Goal: Information Seeking & Learning: Find specific fact

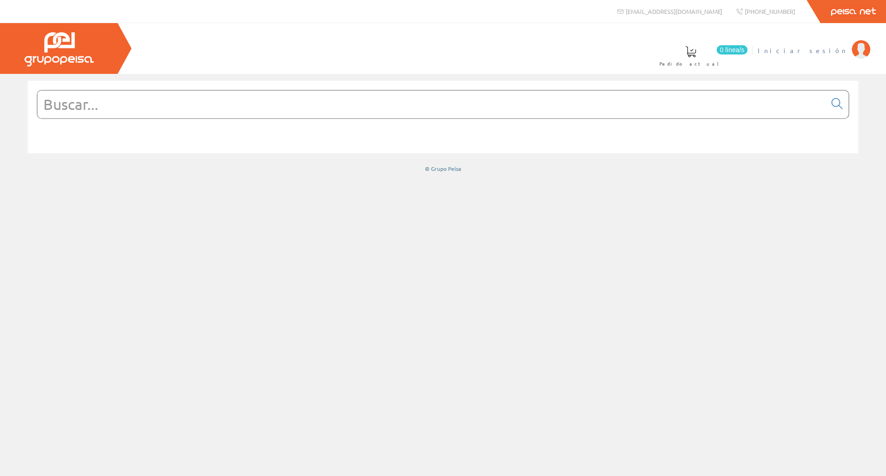
click at [829, 54] on span "Iniciar sesión" at bounding box center [803, 50] width 90 height 9
click at [194, 91] on input "text" at bounding box center [431, 104] width 789 height 28
paste input "BRID0290"
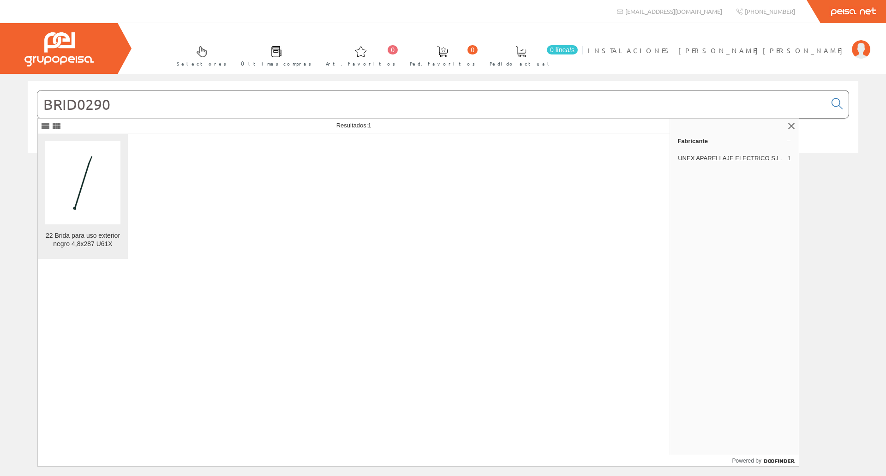
type input "BRID0290"
click at [124, 198] on link "22 Brida para uso exterior negro 4,8x287 U61X" at bounding box center [83, 196] width 90 height 125
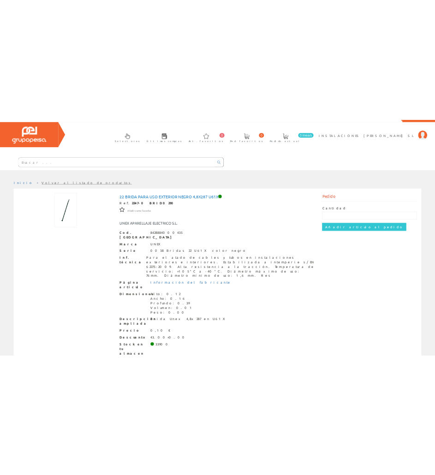
scroll to position [27, 0]
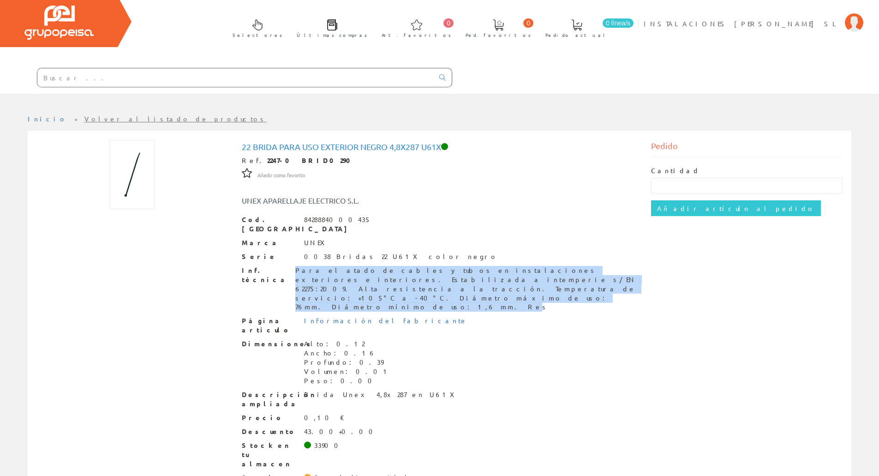
drag, startPoint x: 272, startPoint y: 260, endPoint x: 309, endPoint y: 277, distance: 40.1
click at [309, 277] on div "Inf. técnica Para el atado de cables y tubos en instalaciones exteriores e inte…" at bounding box center [440, 289] width 396 height 46
copy div "Para el atado de cables y tubos en instalaciones exteriores e interiores. Estab…"
drag, startPoint x: 304, startPoint y: 248, endPoint x: 312, endPoint y: 280, distance: 32.8
click at [312, 280] on div "Cod. Barras 8428884000435 Marca UNEX Serie 0038 Bridas 22 U61X color negro Inf.…" at bounding box center [440, 358] width 396 height 286
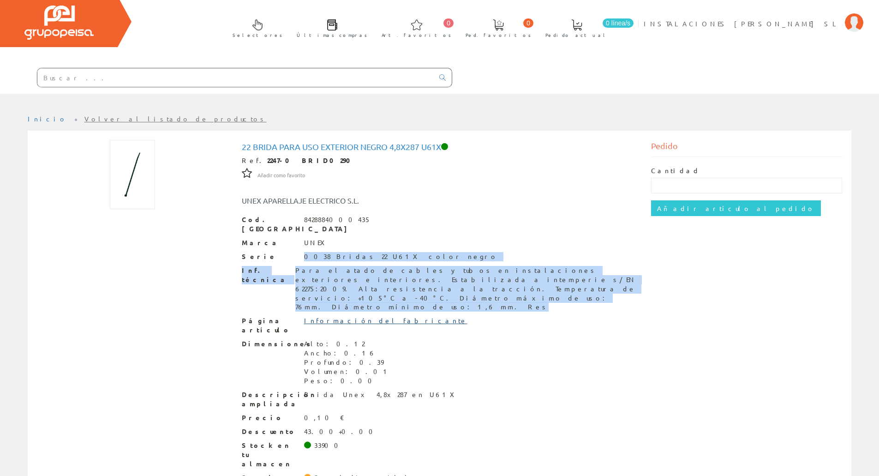
copy div "0038 Bridas 22 U61X color negro Inf. técnica Para el atado de cables y tubos en…"
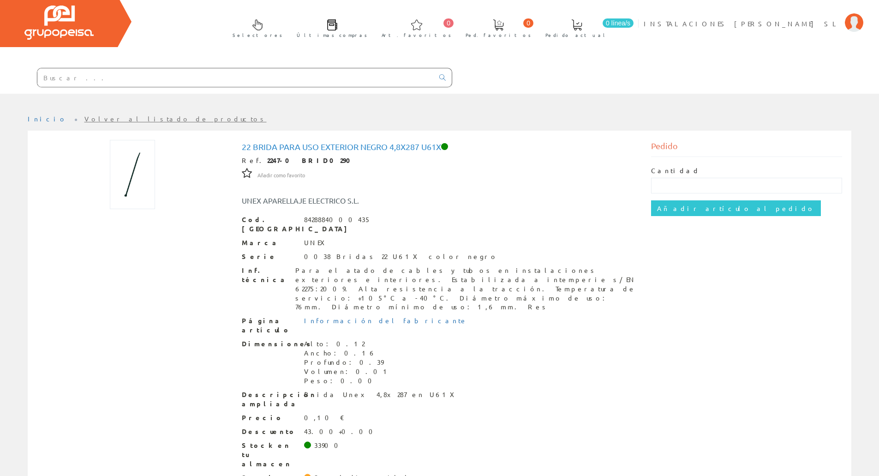
click at [180, 222] on div "22 Brida para uso exterior negro 4,8x287 U61X Ref. 2247-0 BRID0290 Añadir como …" at bounding box center [439, 323] width 819 height 366
drag, startPoint x: 273, startPoint y: 163, endPoint x: 253, endPoint y: 160, distance: 20.1
click at [253, 160] on div "Ref. 2247-0 BRID0290" at bounding box center [440, 160] width 396 height 9
drag, startPoint x: 274, startPoint y: 162, endPoint x: 255, endPoint y: 155, distance: 20.9
click at [255, 155] on div "22 Brida para uso exterior negro 4,8x287 U61X Ref. 2247-0 BRID0290 Añadir como …" at bounding box center [440, 321] width 396 height 359
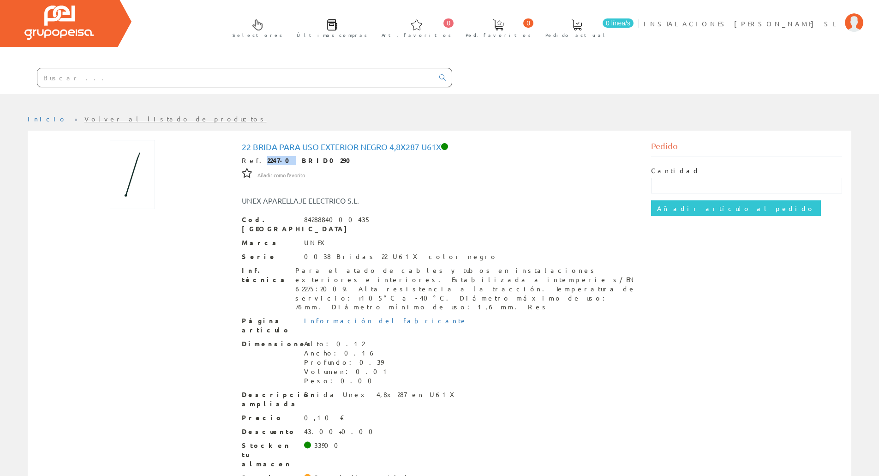
copy strong "2247-0"
click at [197, 323] on div "22 Brida para uso exterior negro 4,8x287 U61X Ref. 2247-0 BRID0290 Añadir como …" at bounding box center [439, 323] width 819 height 366
drag, startPoint x: 254, startPoint y: 159, endPoint x: 307, endPoint y: 162, distance: 52.3
click at [307, 162] on strong "2247-0 BRID0290" at bounding box center [312, 160] width 90 height 8
copy strong "2247-0 BRID0290"
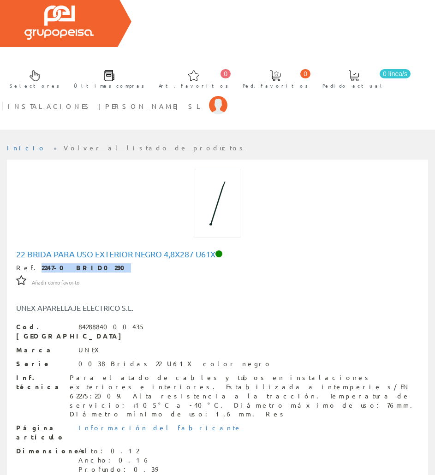
copy strong "2247-0 BRID0290"
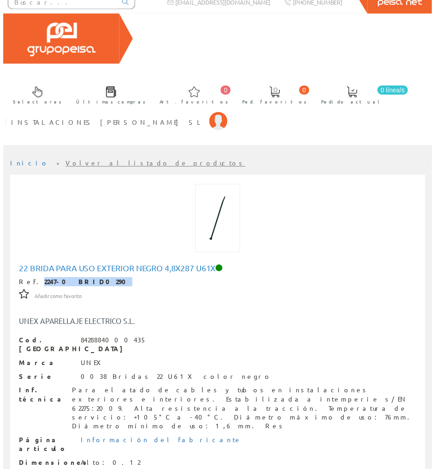
scroll to position [0, 0]
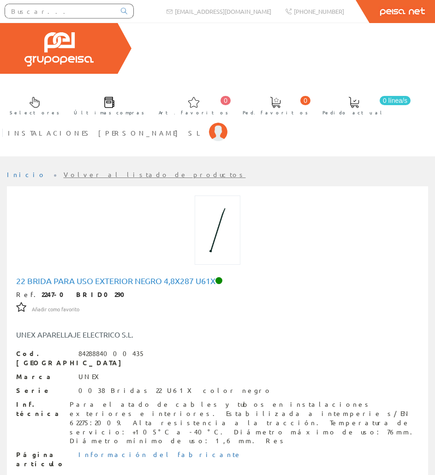
click at [67, 12] on input "text" at bounding box center [60, 11] width 110 height 14
paste input "BRID0812"
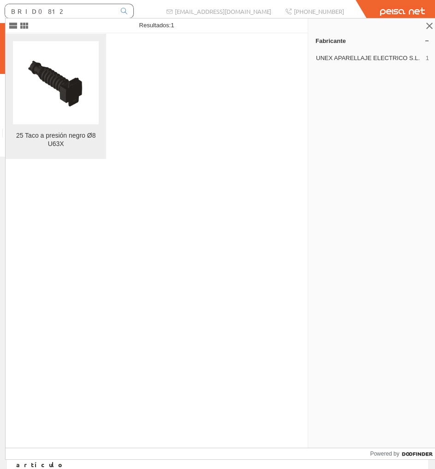
type input "BRID0812"
click at [98, 99] on img at bounding box center [56, 83] width 86 height 82
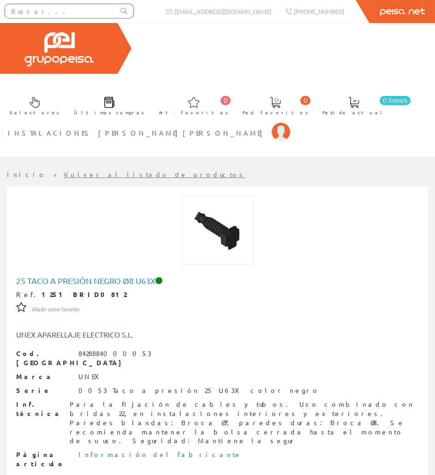
click at [42, 290] on strong "1251 BRID0812" at bounding box center [84, 294] width 85 height 8
drag, startPoint x: 30, startPoint y: 261, endPoint x: 82, endPoint y: 265, distance: 52.8
click at [82, 290] on div "Ref. 1251 BRID0812" at bounding box center [217, 294] width 403 height 9
copy strong "1251 BRID0812"
drag, startPoint x: 27, startPoint y: 246, endPoint x: 161, endPoint y: 249, distance: 134.4
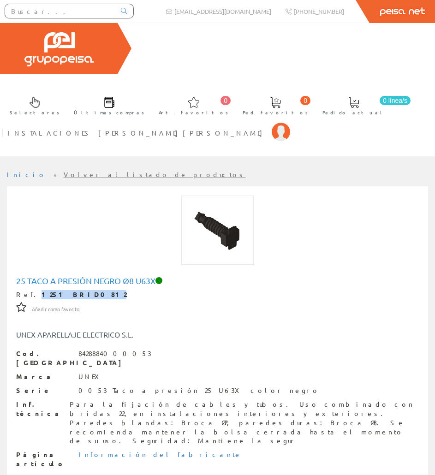
click at [161, 277] on h1 "25 Taco a presión negro Ø8 U63X" at bounding box center [217, 281] width 403 height 9
copy h1 "Taco a presión negro Ø8 U63X"
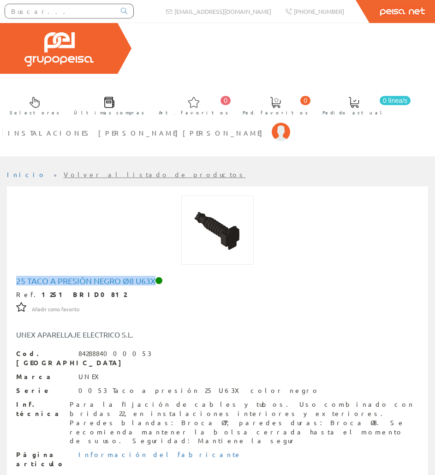
drag, startPoint x: 12, startPoint y: 249, endPoint x: 157, endPoint y: 251, distance: 145.9
click at [157, 274] on div "25 Taco a presión negro Ø8 U63X Ref. 1251 BRID0812 Añadir como favorito Añadir …" at bounding box center [217, 457] width 417 height 366
copy h1 "25 Taco a presión negro Ø8 U63X"
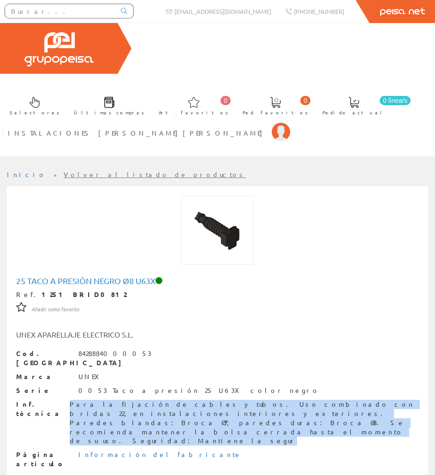
drag, startPoint x: 52, startPoint y: 361, endPoint x: 110, endPoint y: 385, distance: 62.9
click at [110, 400] on div "Para la fijación de cables y tubos. Uso combinado con bridas 22, en instalacion…" at bounding box center [244, 423] width 349 height 46
copy div "Para la fijación de cables y tubos. Uso combinado con bridas 22, en instalacion…"
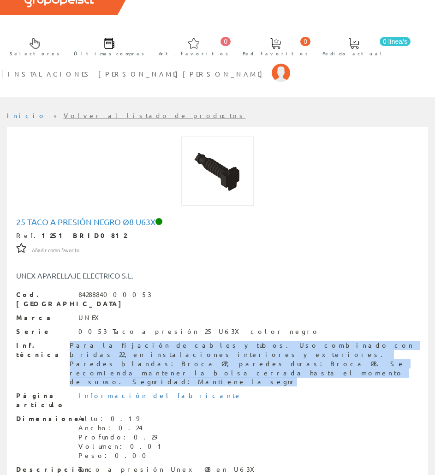
scroll to position [138, 0]
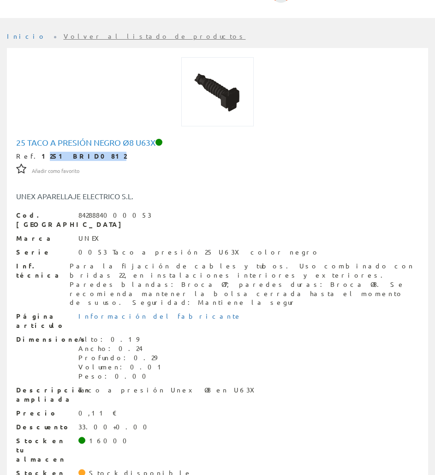
drag, startPoint x: 78, startPoint y: 127, endPoint x: 31, endPoint y: 123, distance: 46.8
click at [31, 152] on div "Ref. 1251 BRID0812" at bounding box center [217, 156] width 403 height 9
drag, startPoint x: 28, startPoint y: 122, endPoint x: 80, endPoint y: 126, distance: 52.3
click at [80, 152] on div "Ref. 1251 BRID0812" at bounding box center [217, 156] width 403 height 9
copy div "1251 BRID0812"
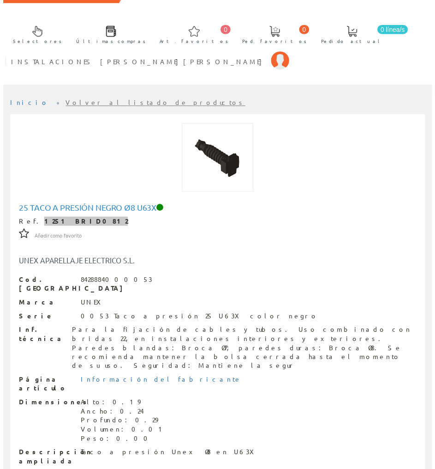
scroll to position [0, 0]
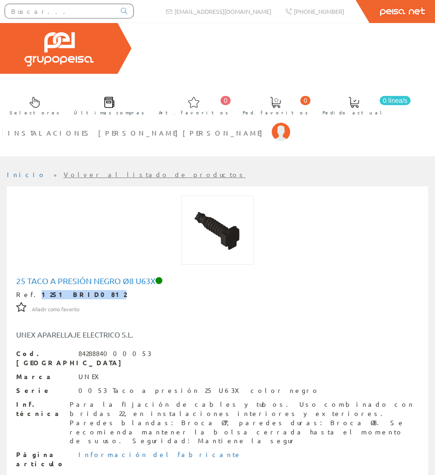
paste input "GEWI3054"
click at [97, 13] on input "text" at bounding box center [60, 11] width 110 height 14
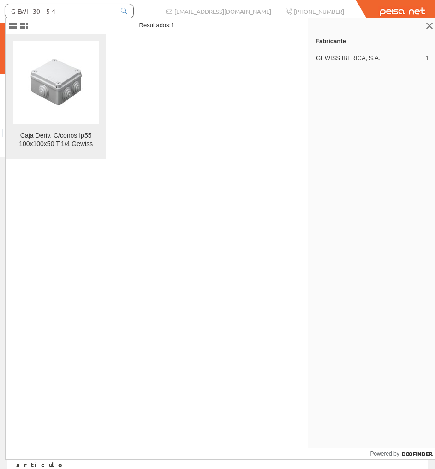
type input "GEWI3054"
click at [77, 97] on img at bounding box center [56, 83] width 56 height 70
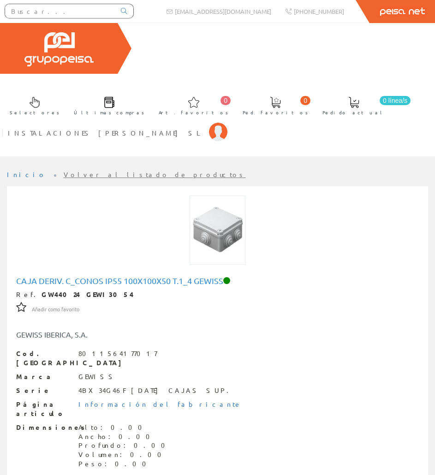
drag, startPoint x: 8, startPoint y: 248, endPoint x: 226, endPoint y: 253, distance: 218.4
click at [226, 253] on div "Caja Deriv. C_conos Ip55 100x100x50 T.1_4 Gewiss Ref. GW44024 GEWI3054 Añadir c…" at bounding box center [217, 436] width 421 height 501
copy h1 "Caja Deriv. C_conos Ip55 100x100x50 T.1_4 Gewiss"
drag, startPoint x: 126, startPoint y: 247, endPoint x: 110, endPoint y: 270, distance: 28.0
click at [111, 277] on div "Caja Deriv. C_conos Ip55 100x100x50 T.1_4 Gewiss Ref. GW44024 GEWI3054 Añadir c…" at bounding box center [217, 431] width 403 height 308
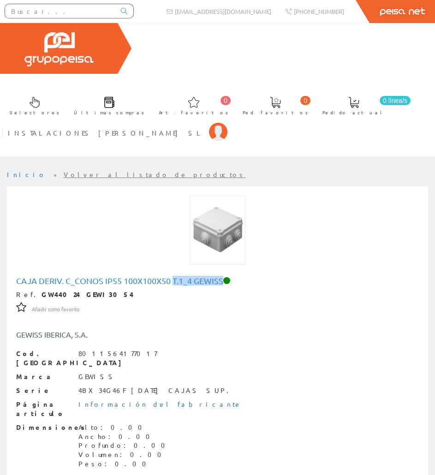
drag, startPoint x: 173, startPoint y: 251, endPoint x: 225, endPoint y: 248, distance: 52.2
click at [225, 277] on h1 "Caja Deriv. C_conos Ip55 100x100x50 T.1_4 Gewiss" at bounding box center [217, 281] width 403 height 9
copy h1 "T.1_4 Gewiss"
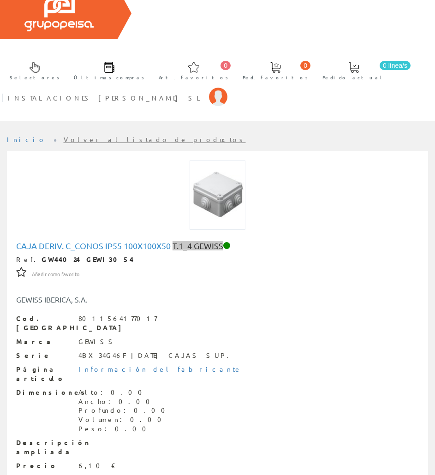
scroll to position [92, 0]
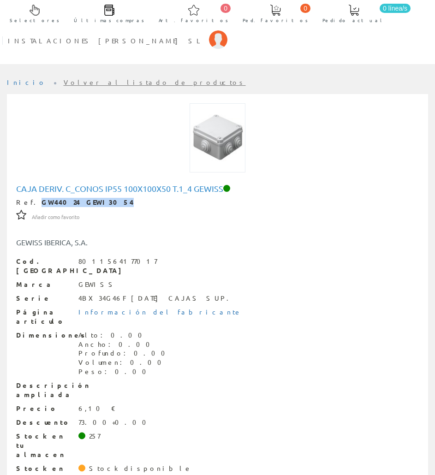
drag, startPoint x: 97, startPoint y: 173, endPoint x: 29, endPoint y: 172, distance: 67.9
click at [29, 198] on div "Ref. GW44024 GEWI3054" at bounding box center [217, 202] width 403 height 9
copy strong "GW44024 GEWI3054"
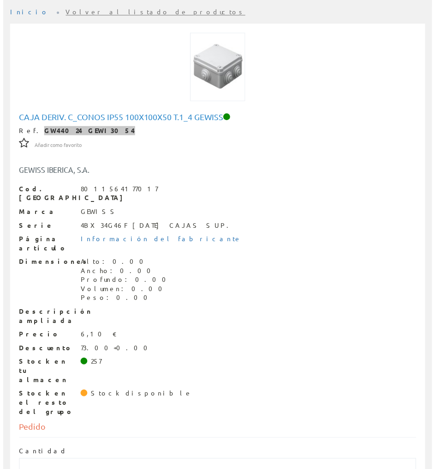
scroll to position [0, 0]
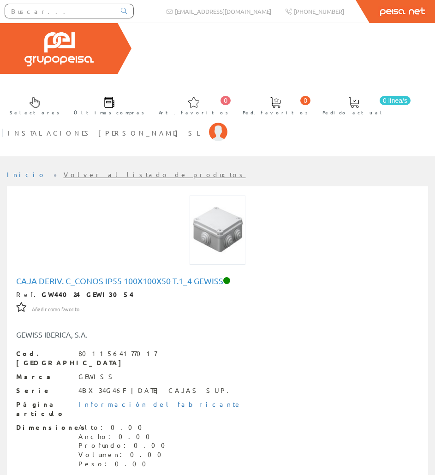
click at [7, 12] on input "text" at bounding box center [60, 11] width 110 height 14
paste input "GEWI3055"
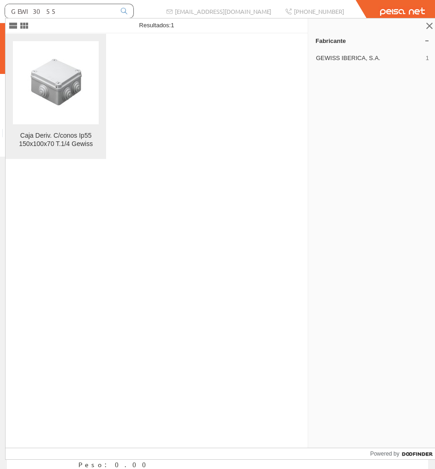
type input "GEWI3055"
click at [66, 70] on img at bounding box center [56, 83] width 56 height 70
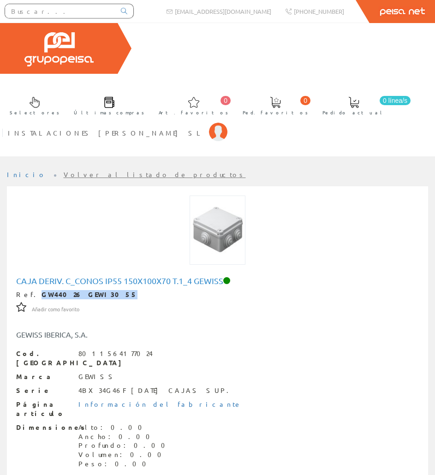
drag, startPoint x: 91, startPoint y: 264, endPoint x: 30, endPoint y: 261, distance: 61.0
click at [30, 290] on div "Ref. GW44026 GEWI3055" at bounding box center [217, 294] width 403 height 9
copy strong "GW44026 GEWI3055"
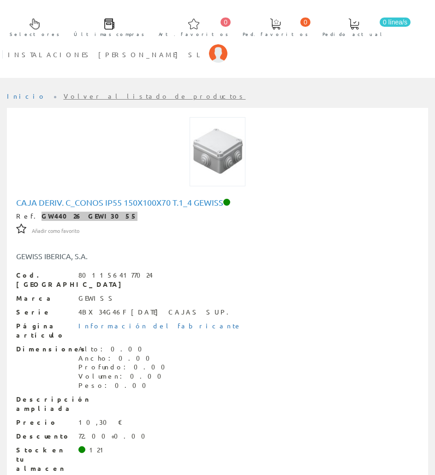
scroll to position [92, 0]
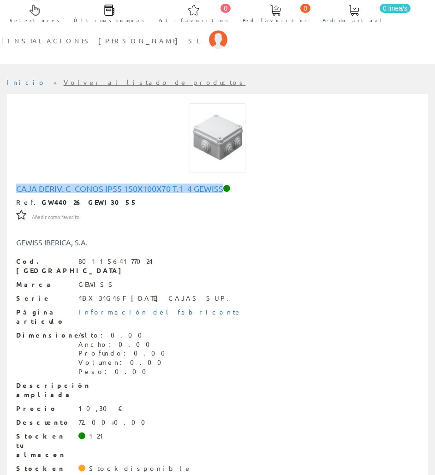
drag, startPoint x: 11, startPoint y: 156, endPoint x: 224, endPoint y: 155, distance: 213.3
click at [224, 182] on div "Caja Deriv. C_conos Ip55 150x100x70 T.1_4 Gewiss Ref. GW44026 GEWI3055 Añadir c…" at bounding box center [217, 339] width 417 height 315
copy h1 "Caja Deriv. C_conos Ip55 150x100x70 T.1_4 Gewiss"
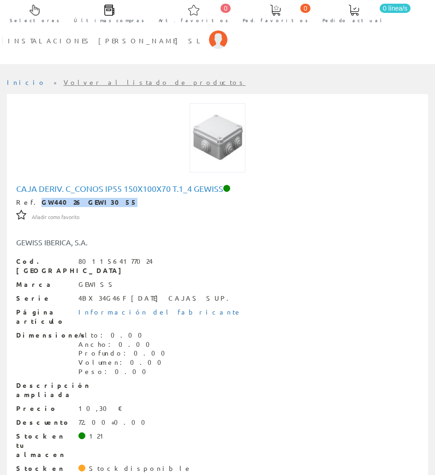
drag, startPoint x: 93, startPoint y: 169, endPoint x: 30, endPoint y: 173, distance: 63.3
click at [30, 198] on div "Ref. GW44026 GEWI3055" at bounding box center [217, 202] width 403 height 9
copy strong "GW44026 GEWI3055"
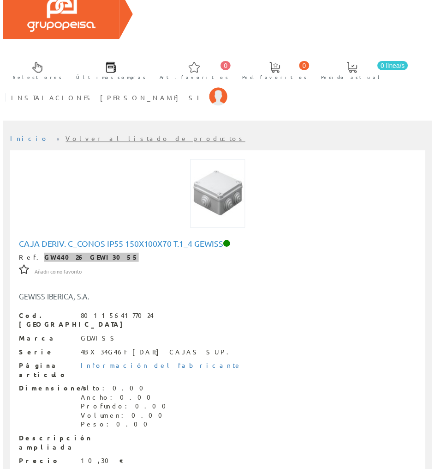
scroll to position [0, 0]
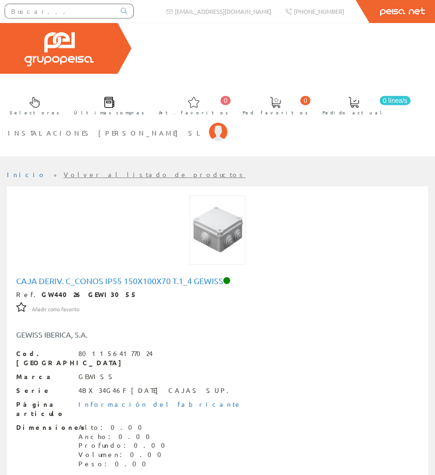
click at [72, 13] on input "text" at bounding box center [60, 11] width 110 height 14
paste input "GEWI4712"
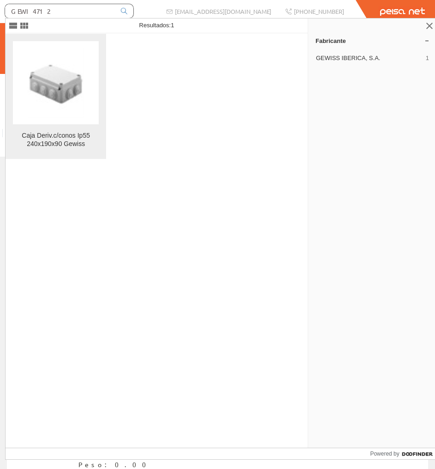
type input "GEWI4712"
click at [81, 101] on figure at bounding box center [56, 82] width 86 height 83
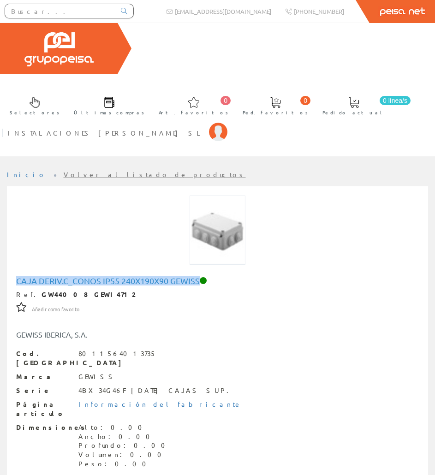
drag, startPoint x: 14, startPoint y: 245, endPoint x: 199, endPoint y: 253, distance: 184.8
click at [199, 274] on div "Caja Deriv.c_conos Ip55 240x190x90 Gewiss Ref. GW44008 GEWI4712 Añadir como fav…" at bounding box center [217, 431] width 417 height 315
copy h1 "Caja Deriv.c_conos Ip55 240x190x90 Gewiss"
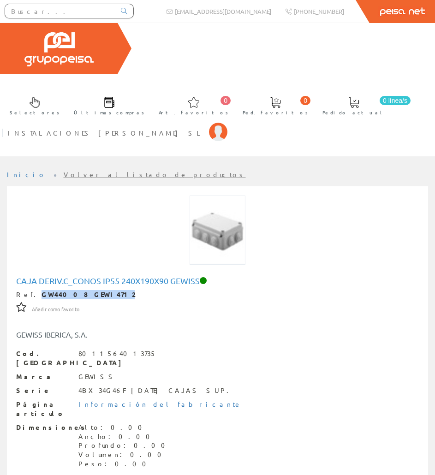
drag, startPoint x: 27, startPoint y: 263, endPoint x: 98, endPoint y: 265, distance: 70.7
click at [98, 290] on div "Ref. GW44008 GEWI4712" at bounding box center [217, 294] width 403 height 9
copy div "GW44008 GEWI4712"
click at [94, 9] on input "text" at bounding box center [60, 11] width 110 height 14
paste input "GEWI4710"
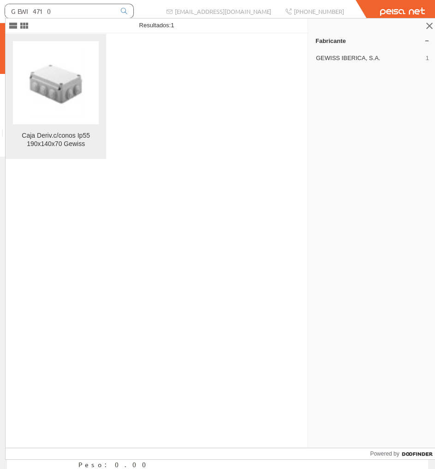
type input "GEWI4710"
click at [64, 64] on img at bounding box center [56, 83] width 56 height 70
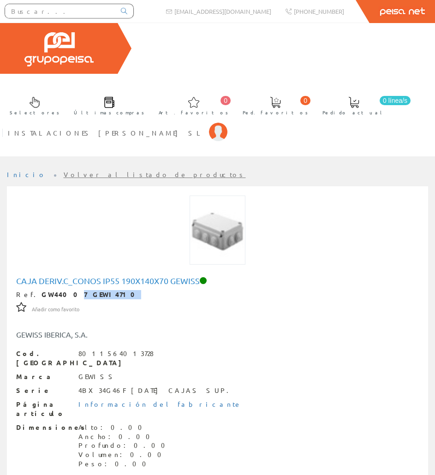
drag, startPoint x: 92, startPoint y: 264, endPoint x: 54, endPoint y: 262, distance: 38.4
click at [54, 290] on div "Ref. GW44007 GEWI4710" at bounding box center [217, 294] width 403 height 9
drag, startPoint x: 203, startPoint y: 252, endPoint x: 12, endPoint y: 247, distance: 191.2
click at [12, 274] on div "Caja Deriv.c_conos Ip55 190x140x70 Gewiss Ref. GW44007 GEWI4710 Añadir como fav…" at bounding box center [217, 431] width 417 height 315
copy h1 "Caja Deriv.c_conos Ip55 190x140x70 Gewiss"
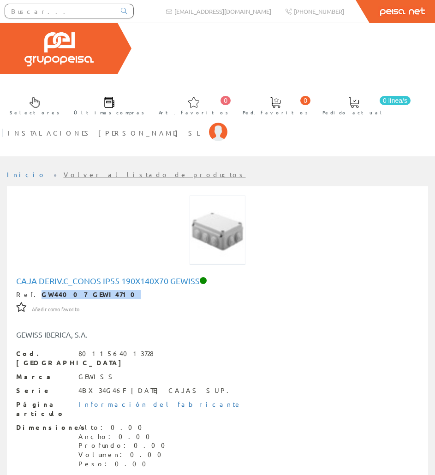
drag, startPoint x: 99, startPoint y: 265, endPoint x: 29, endPoint y: 266, distance: 69.7
click at [29, 290] on div "Ref. GW44007 GEWI4710" at bounding box center [217, 294] width 403 height 9
copy strong "GW44007 GEWI4710"
click at [95, 13] on input "text" at bounding box center [60, 11] width 110 height 14
paste input "TUPL0160"
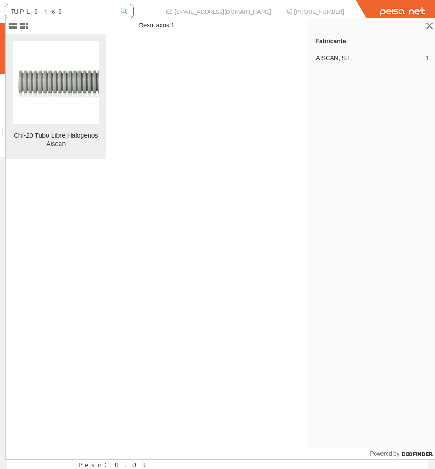
type input "TUPL0160"
click at [85, 70] on img at bounding box center [56, 82] width 86 height 43
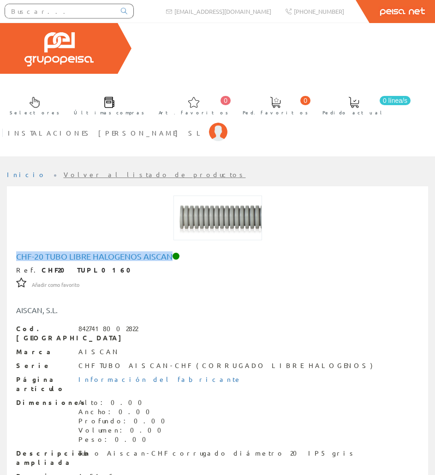
drag, startPoint x: 16, startPoint y: 226, endPoint x: 170, endPoint y: 228, distance: 154.2
click at [170, 250] on div "Chf-20 Tubo Libre Halogenos Aiscan Ref. CHF20 TUPL0160 Añadir como favorito Aña…" at bounding box center [217, 407] width 417 height 315
copy h1 "Chf-20 Tubo Libre Halogenos Aiscan"
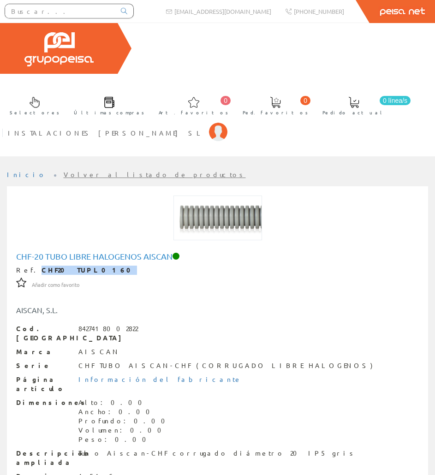
drag, startPoint x: 85, startPoint y: 236, endPoint x: 31, endPoint y: 240, distance: 54.1
click at [31, 266] on div "Ref. CHF20 TUPL0160" at bounding box center [217, 270] width 403 height 9
copy strong "CHF20 TUPL0160"
click at [105, 14] on input "text" at bounding box center [60, 11] width 110 height 14
paste input "TUPL0163"
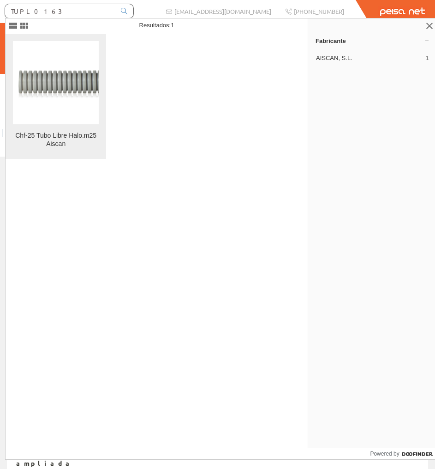
type input "TUPL0163"
click at [73, 74] on img at bounding box center [56, 82] width 86 height 43
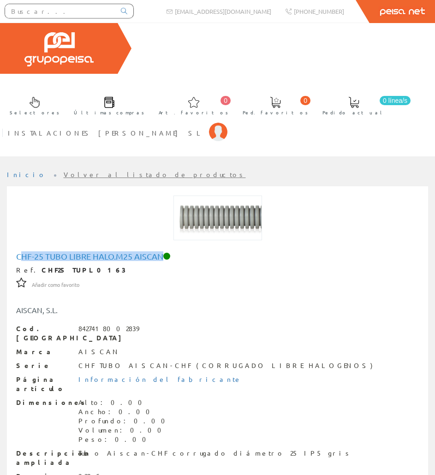
drag, startPoint x: 19, startPoint y: 226, endPoint x: 162, endPoint y: 227, distance: 142.6
click at [162, 252] on h1 "Chf-25 Tubo Libre Halo.m25 Aiscan" at bounding box center [217, 256] width 403 height 9
drag, startPoint x: 17, startPoint y: 223, endPoint x: 165, endPoint y: 228, distance: 148.2
click at [165, 252] on h1 "Chf-25 Tubo Libre Halo.m25 Aiscan" at bounding box center [217, 256] width 403 height 9
copy h1 "Chf-25 Tubo Libre Halo.m25 Aiscan"
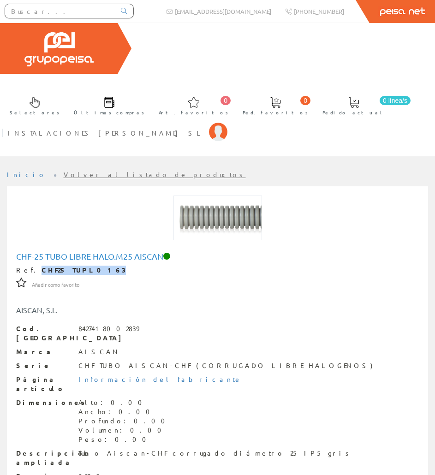
drag, startPoint x: 80, startPoint y: 238, endPoint x: 30, endPoint y: 241, distance: 50.0
click at [30, 266] on div "Ref. CHF25 TUPL0163" at bounding box center [217, 270] width 403 height 9
copy strong "CHF25 TUPL0163"
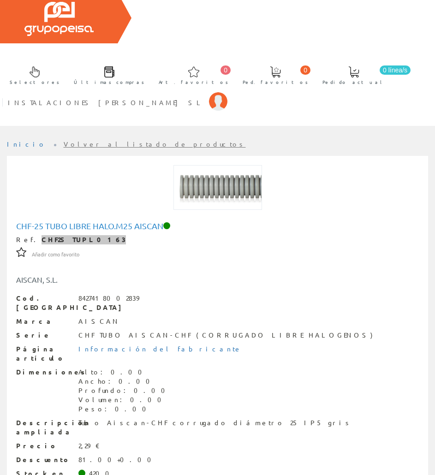
scroll to position [46, 0]
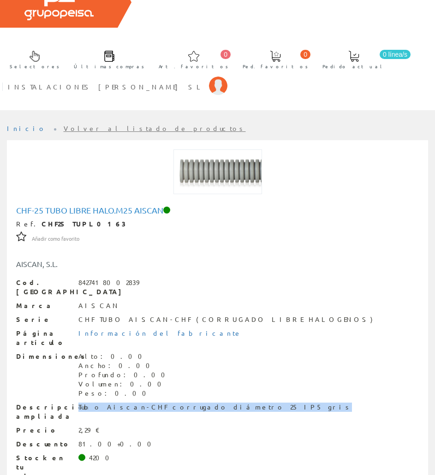
drag, startPoint x: 80, startPoint y: 360, endPoint x: 224, endPoint y: 367, distance: 143.8
click at [224, 403] on div "Descripción ampliada Tubo Aiscan-CHF corrugado diámetro 25 IP5 gris" at bounding box center [217, 412] width 403 height 18
copy div "Tubo Aiscan-CHF corrugado diámetro 25 IP5 gris"
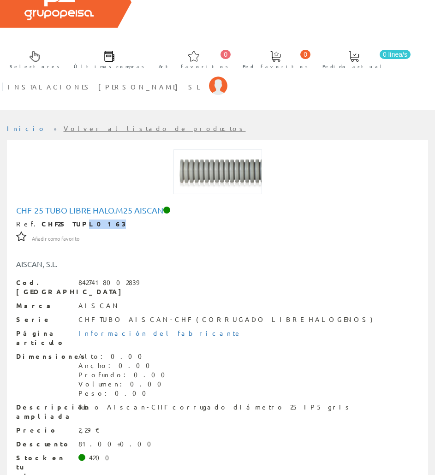
drag, startPoint x: 85, startPoint y: 185, endPoint x: 63, endPoint y: 194, distance: 23.6
click at [64, 206] on div "Chf-25 Tubo Libre Halo.m25 Aiscan Ref. CHF25 TUPL0163 Añadir como favorito Añad…" at bounding box center [217, 360] width 403 height 308
drag, startPoint x: 28, startPoint y: 194, endPoint x: 84, endPoint y: 195, distance: 55.4
click at [84, 220] on div "Ref. CHF25 TUPL0163" at bounding box center [217, 224] width 403 height 9
copy div "CHF25 TUPL0163"
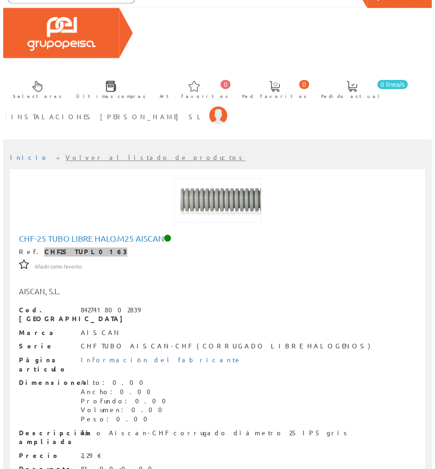
scroll to position [0, 0]
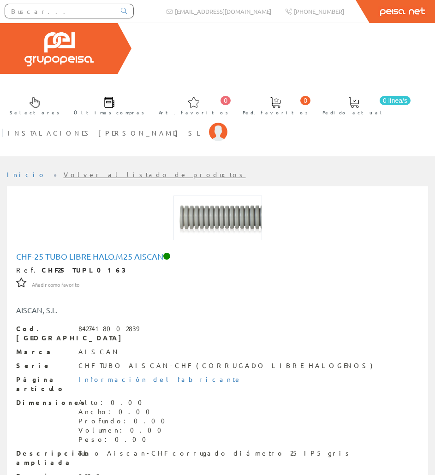
click at [72, 14] on input "text" at bounding box center [60, 11] width 110 height 14
paste input "TUPL0165"
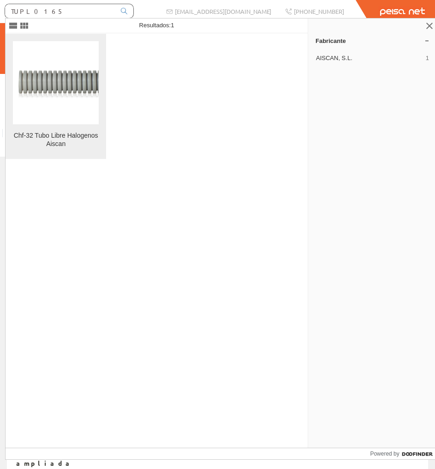
type input "TUPL0165"
click at [76, 59] on figure at bounding box center [56, 82] width 86 height 83
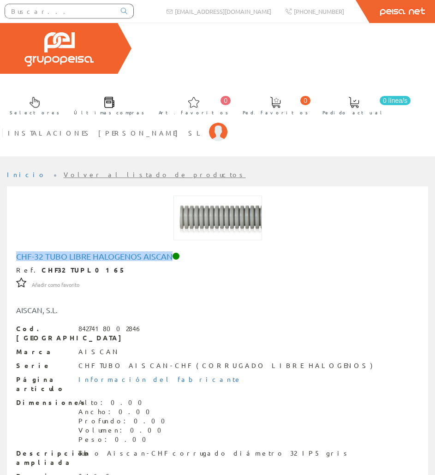
drag, startPoint x: 173, startPoint y: 226, endPoint x: 17, endPoint y: 219, distance: 156.7
click at [17, 250] on div "Chf-32 Tubo Libre Halogenos Aiscan Ref. CHF32 TUPL0165 Añadir como favorito Aña…" at bounding box center [217, 407] width 417 height 315
copy h1 "Chf-32 Tubo Libre Halogenos Aiscan"
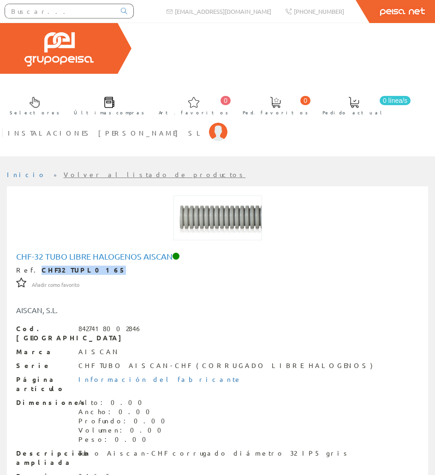
drag, startPoint x: 80, startPoint y: 239, endPoint x: 31, endPoint y: 240, distance: 48.9
click at [42, 266] on strong "CHF32 TUPL0165" at bounding box center [84, 270] width 84 height 8
copy strong "CHF32 TUPL0165"
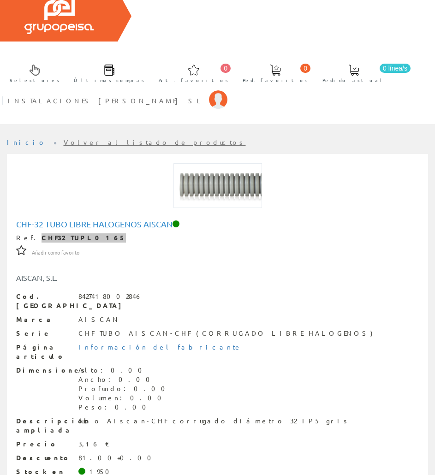
scroll to position [46, 0]
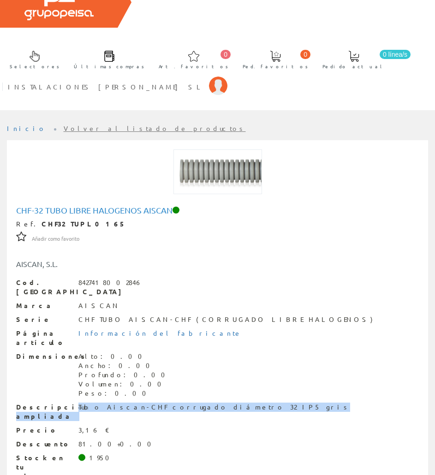
drag, startPoint x: 96, startPoint y: 356, endPoint x: 238, endPoint y: 361, distance: 142.7
click at [239, 403] on div "Descripción ampliada Tubo Aiscan-CHF corrugado diámetro 32 IP5 gris" at bounding box center [217, 412] width 403 height 18
click at [201, 403] on div "Tubo Aiscan-CHF corrugado diámetro 32 IP5 gris" at bounding box center [214, 407] width 272 height 9
drag, startPoint x: 219, startPoint y: 359, endPoint x: 80, endPoint y: 355, distance: 139.5
click at [80, 403] on div "Tubo Aiscan-CHF corrugado diámetro 32 IP5 gris" at bounding box center [214, 407] width 272 height 9
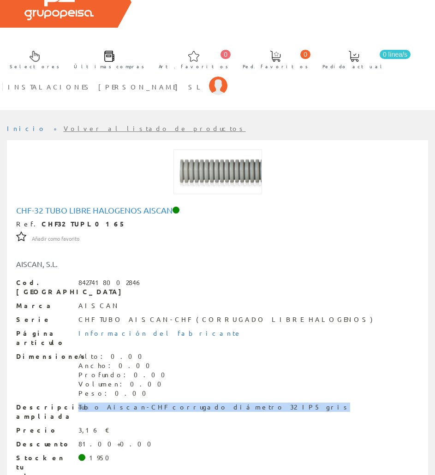
copy div "Tubo Aiscan-CHF corrugado diámetro 32 IP5 gris"
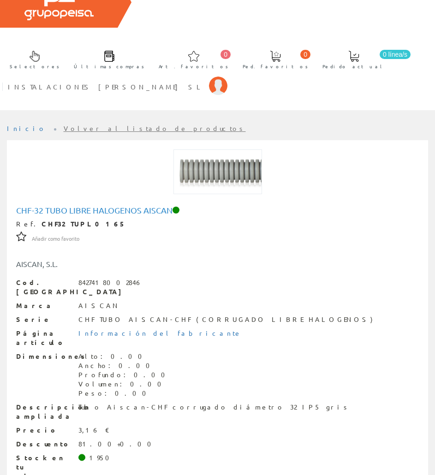
click at [67, 220] on strong "CHF32 TUPL0165" at bounding box center [84, 224] width 84 height 8
click at [69, 220] on strong "CHF32 TUPL0165" at bounding box center [84, 224] width 84 height 8
click at [71, 220] on strong "CHF32 TUPL0165" at bounding box center [84, 224] width 84 height 8
click at [72, 220] on strong "CHF32 TUPL0165" at bounding box center [84, 224] width 84 height 8
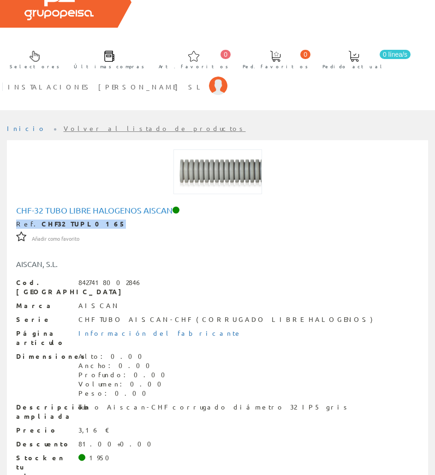
click at [72, 220] on strong "CHF32 TUPL0165" at bounding box center [84, 224] width 84 height 8
click at [78, 220] on strong "CHF32 TUPL0165" at bounding box center [84, 224] width 84 height 8
drag, startPoint x: 80, startPoint y: 195, endPoint x: 30, endPoint y: 195, distance: 50.8
click at [42, 220] on strong "CHF32 TUPL0165" at bounding box center [84, 224] width 84 height 8
copy strong "CHF32 TUPL0165"
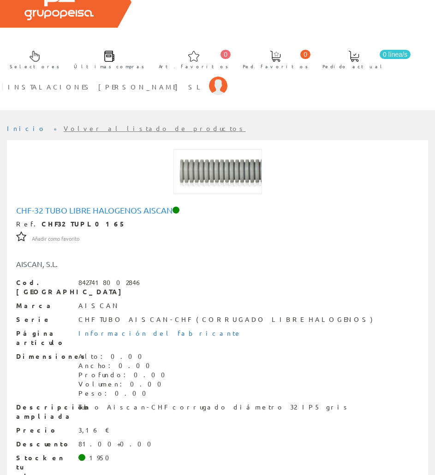
click at [161, 124] on ul "Inicio Volver al listado de productos" at bounding box center [217, 132] width 421 height 16
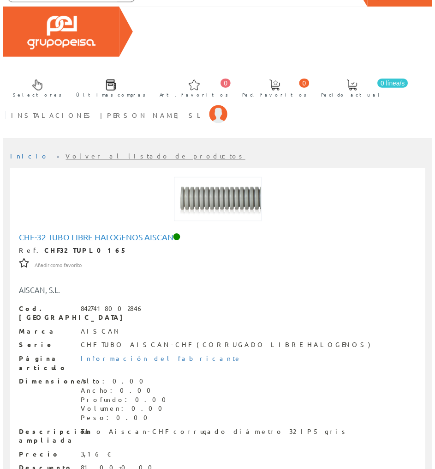
scroll to position [0, 0]
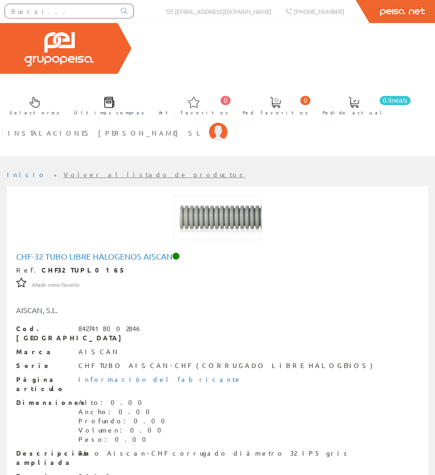
click at [57, 10] on input "text" at bounding box center [60, 11] width 110 height 14
paste input "TUPL0170"
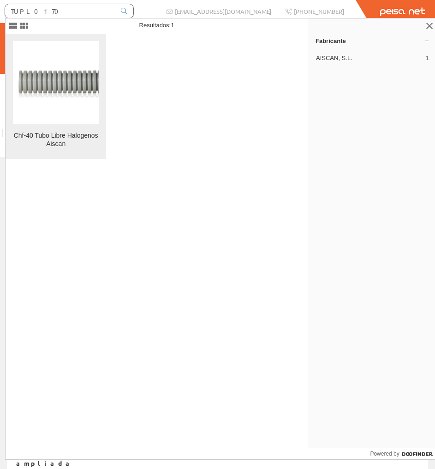
type input "TUPL0170"
click at [45, 55] on figure at bounding box center [56, 82] width 86 height 83
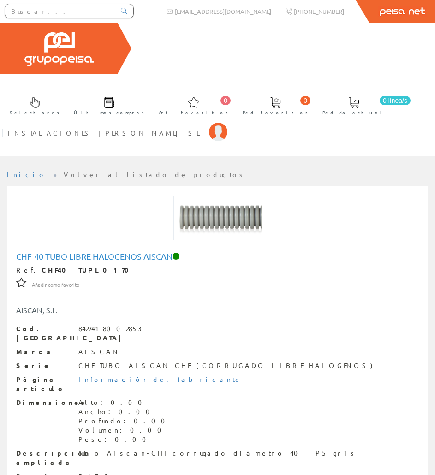
drag, startPoint x: 174, startPoint y: 225, endPoint x: 0, endPoint y: 214, distance: 175.3
click at [0, 214] on html "[EMAIL_ADDRESS][DOMAIN_NAME] Peisa Net 0 0" at bounding box center [217, 237] width 435 height 475
copy div "[EMAIL_ADDRESS][DOMAIN_NAME] [PHONE_NUMBER] Peisa Net Selectores Últimas compra…"
click at [18, 252] on h1 "Chf-40 Tubo Libre Halogenos Aiscan" at bounding box center [217, 256] width 403 height 9
drag, startPoint x: 16, startPoint y: 223, endPoint x: 172, endPoint y: 228, distance: 156.5
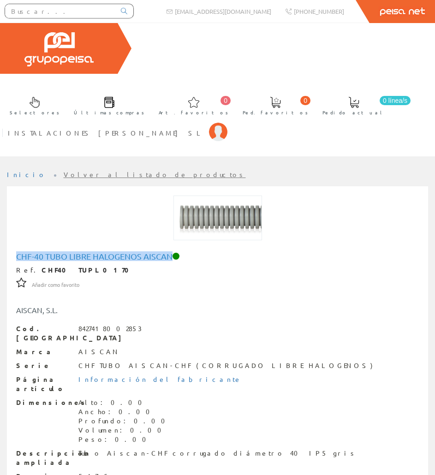
click at [172, 250] on div "Chf-40 Tubo Libre Halogenos Aiscan Ref. CHF40 TUPL0170 Añadir como favorito Aña…" at bounding box center [217, 407] width 417 height 315
copy h1 "Chf-40 Tubo Libre Halogenos Aiscan"
click at [80, 266] on strong "CHF40 TUPL0170" at bounding box center [89, 270] width 94 height 8
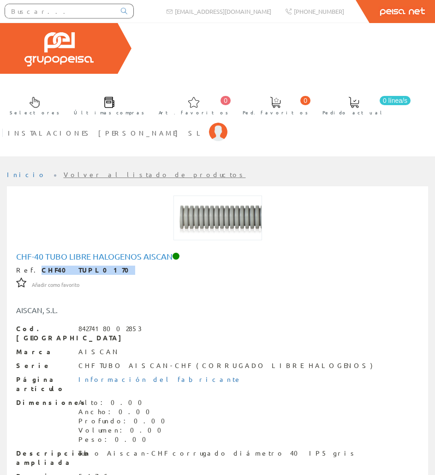
drag, startPoint x: 83, startPoint y: 241, endPoint x: 30, endPoint y: 240, distance: 53.6
click at [30, 266] on div "Ref. CHF40 TUPL0170" at bounding box center [217, 270] width 403 height 9
copy strong "CHF40 TUPL0170"
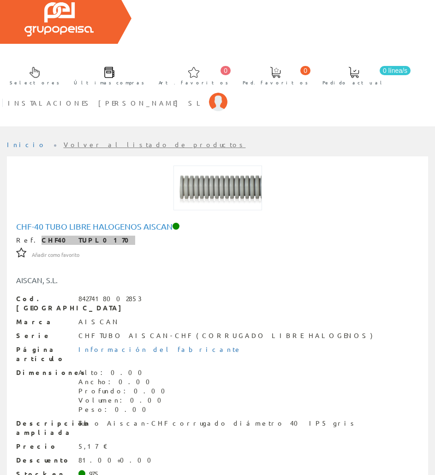
scroll to position [46, 0]
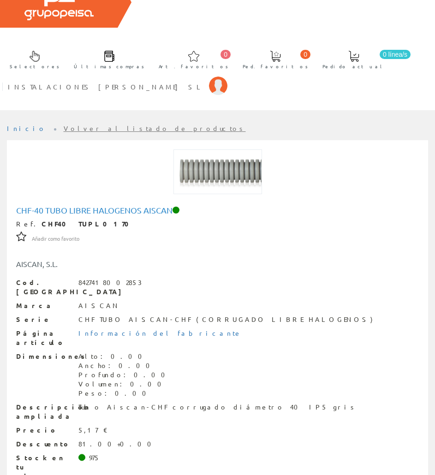
click at [83, 278] on div "Cod. Barras 8427418002853 Marca AISCAN Serie CHF TUBO AISCAN-CHF (CORRUGADO LIB…" at bounding box center [217, 395] width 403 height 235
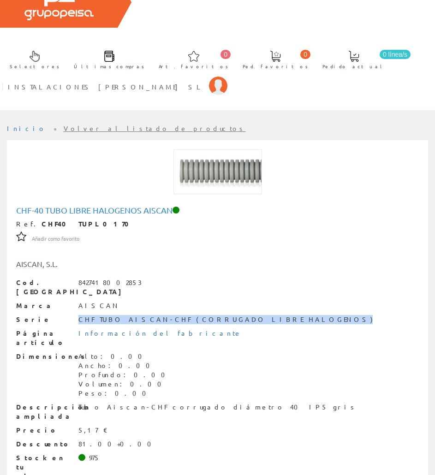
drag, startPoint x: 78, startPoint y: 276, endPoint x: 271, endPoint y: 281, distance: 192.5
click at [271, 315] on div "Serie CHF TUBO AISCAN-CHF (CORRUGADO LIBRE HALOGENOS)" at bounding box center [217, 319] width 403 height 9
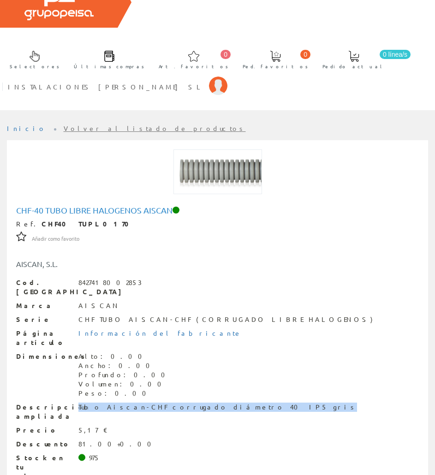
drag, startPoint x: 213, startPoint y: 358, endPoint x: 78, endPoint y: 355, distance: 135.3
click at [78, 403] on div "Descripción ampliada Tubo Aiscan-CHF corrugado diámetro 40 IP5 gris" at bounding box center [217, 412] width 403 height 18
copy div "Tubo Aiscan-CHF corrugado diámetro 40 IP5 gris"
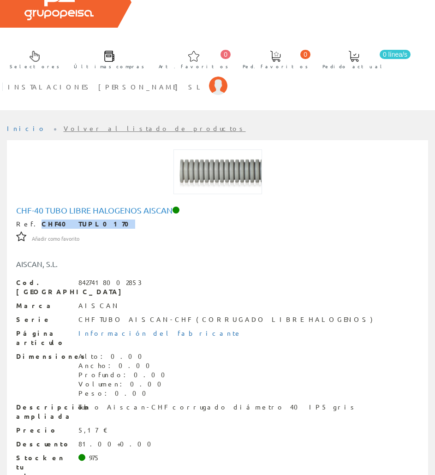
drag, startPoint x: 86, startPoint y: 193, endPoint x: 30, endPoint y: 194, distance: 55.9
click at [30, 220] on div "Ref. CHF40 TUPL0170" at bounding box center [217, 224] width 403 height 9
copy strong "CHF40 TUPL0170"
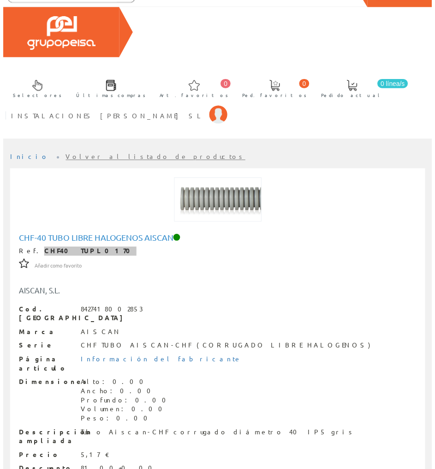
scroll to position [0, 0]
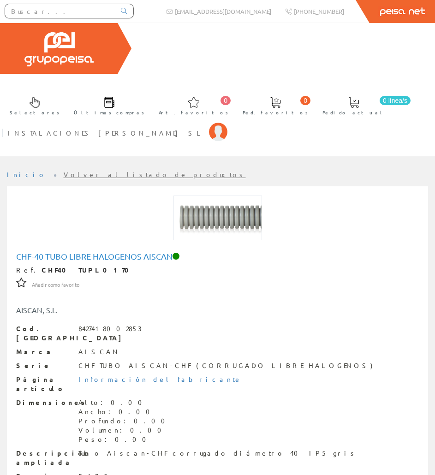
click at [54, 5] on input "text" at bounding box center [60, 11] width 110 height 14
paste input "CONO0750"
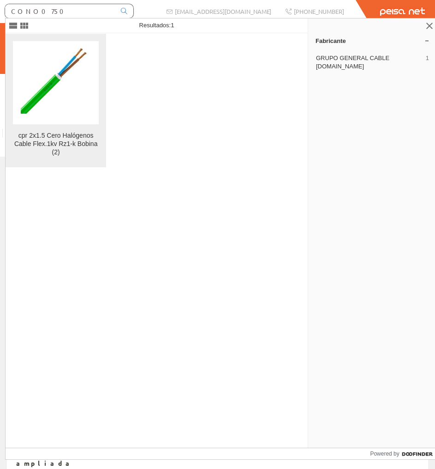
type input "CONO0750"
click at [84, 87] on img at bounding box center [56, 82] width 78 height 83
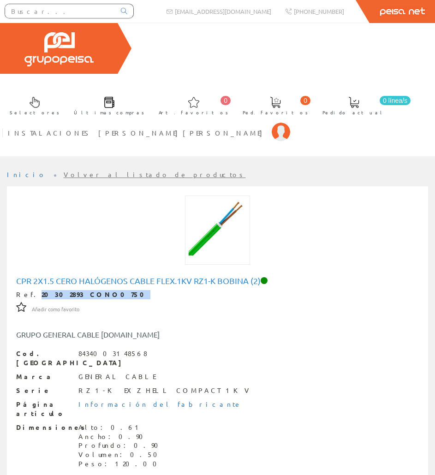
drag, startPoint x: 95, startPoint y: 265, endPoint x: 30, endPoint y: 264, distance: 65.1
click at [30, 290] on div "Ref. 20302893 CONO0750" at bounding box center [217, 294] width 403 height 9
copy strong "20302893 CONO0750"
click at [21, 277] on h1 "cpr 2x1.5 Cero Halógenos Cable Flex.1kv Rz1-k Bobina (2)" at bounding box center [217, 281] width 403 height 9
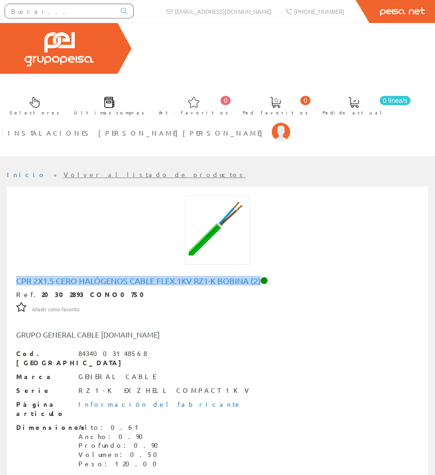
click at [21, 277] on h1 "cpr 2x1.5 Cero Halógenos Cable Flex.1kv Rz1-k Bobina (2)" at bounding box center [217, 281] width 403 height 9
copy h1 "cpr 2x1.5 Cero Halógenos Cable Flex.1kv Rz1-k Bobina (2)"
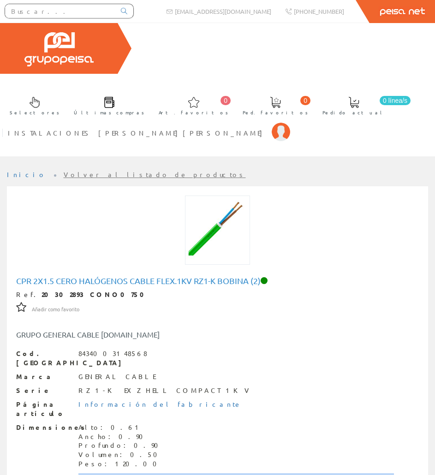
drag, startPoint x: 77, startPoint y: 428, endPoint x: 337, endPoint y: 431, distance: 259.4
click at [337, 474] on div "Descripción ampliada Cable EXZHELLENT Compact 1000 V (AS) RZ1-K (AS) Cca-s1b,d1…" at bounding box center [217, 483] width 403 height 18
copy div "Cable EXZHELLENT Compact 1000 V (AS) RZ1-K (AS) Cca-s1b,d1,a1 2x1,5 BOBINA"
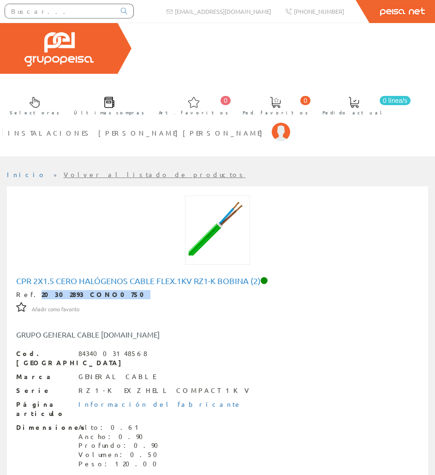
drag, startPoint x: 102, startPoint y: 264, endPoint x: 29, endPoint y: 263, distance: 72.9
click at [29, 290] on div "Ref. 20302893 CONO0750" at bounding box center [217, 294] width 403 height 9
copy strong "20302893 CONO0750"
click at [110, 11] on input "text" at bounding box center [60, 11] width 110 height 14
paste input "SOLE1780"
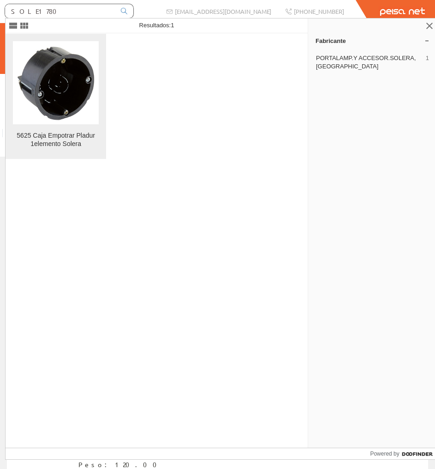
type input "SOLE1780"
click at [79, 99] on figure at bounding box center [56, 82] width 86 height 83
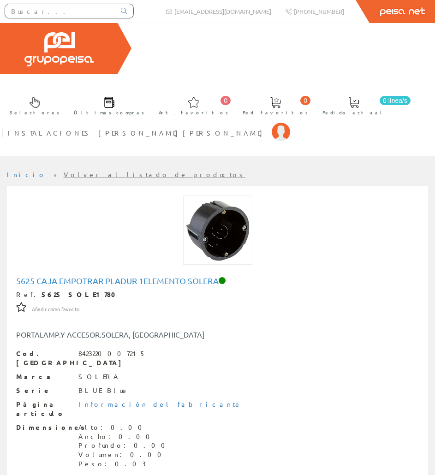
click at [30, 277] on h1 "5625 Caja Empotrar Pladur 1elemento Solera" at bounding box center [217, 281] width 403 height 9
copy h1 "5625 Caja Empotrar Pladur 1elemento Solera"
drag, startPoint x: 75, startPoint y: 263, endPoint x: 28, endPoint y: 265, distance: 47.6
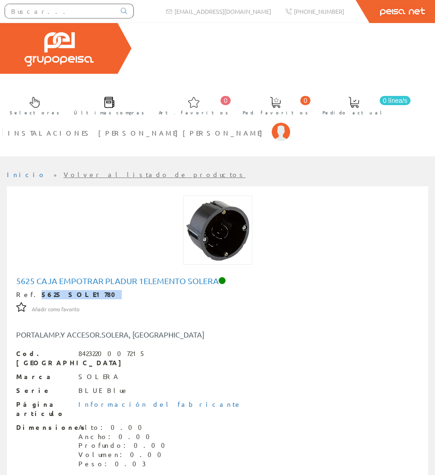
click at [28, 290] on div "Ref. 5625 SOLE1780" at bounding box center [217, 294] width 403 height 9
copy div "5625 SOLE1780"
drag, startPoint x: 58, startPoint y: 427, endPoint x: 355, endPoint y: 441, distance: 297.6
copy div "Caja de mecanismos de empotrar en tabique hueco. Para 1 elemento. Fijación con …"
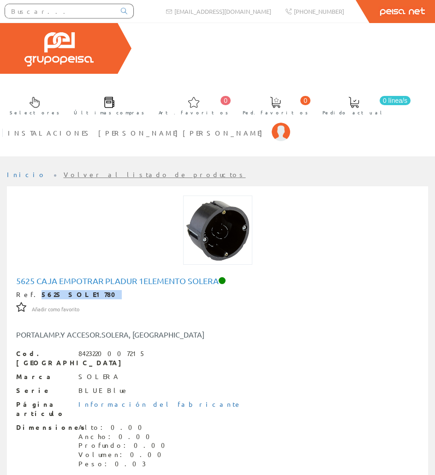
drag, startPoint x: 79, startPoint y: 260, endPoint x: 30, endPoint y: 259, distance: 49.4
click at [30, 290] on div "Ref. 5625 SOLE1780" at bounding box center [217, 294] width 403 height 9
copy strong "5625 SOLE1780"
click at [67, 11] on input "text" at bounding box center [60, 11] width 110 height 14
paste input "A0048114"
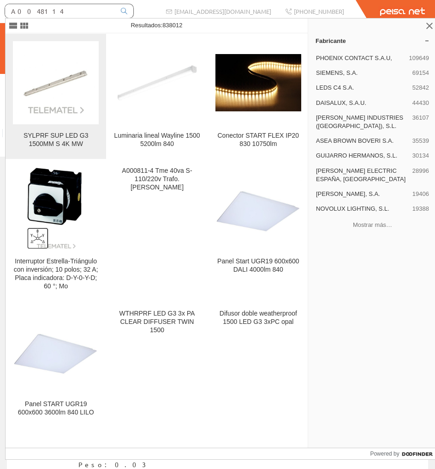
type input "A0048114"
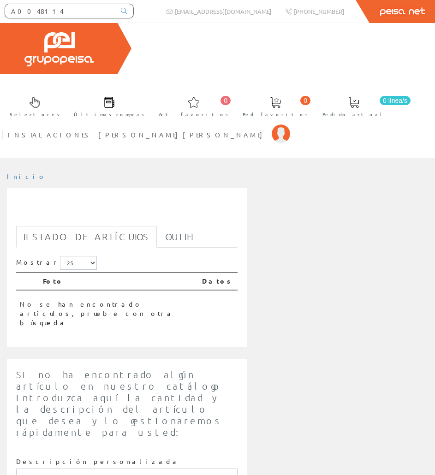
drag, startPoint x: 76, startPoint y: 15, endPoint x: 0, endPoint y: 12, distance: 76.7
click at [0, 12] on html "A0048114 [EMAIL_ADDRESS][DOMAIN_NAME] 0 0" at bounding box center [217, 237] width 435 height 475
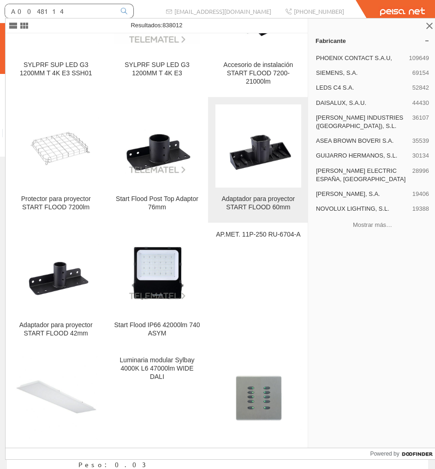
scroll to position [885, 0]
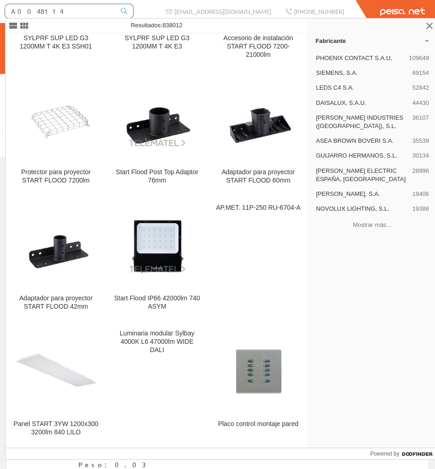
drag, startPoint x: 72, startPoint y: 12, endPoint x: 0, endPoint y: 18, distance: 73.1
click at [0, 18] on html "A0048114 info@peisa.com 0 0" at bounding box center [217, 234] width 435 height 469
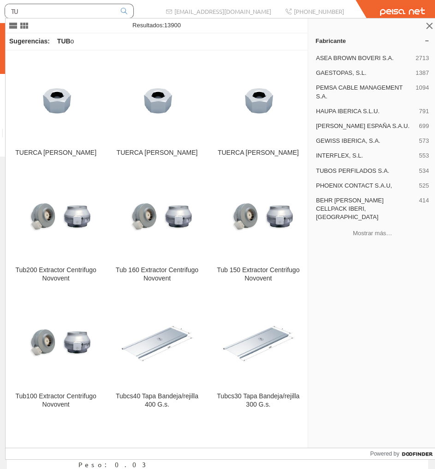
type input "T"
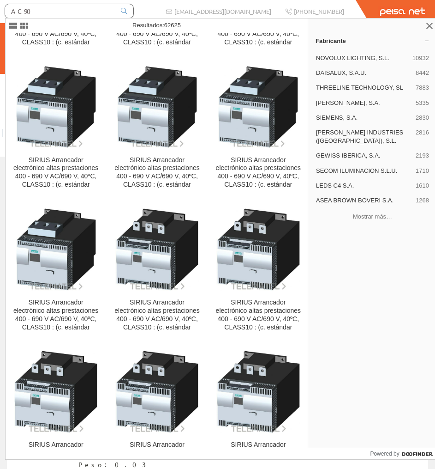
scroll to position [969, 0]
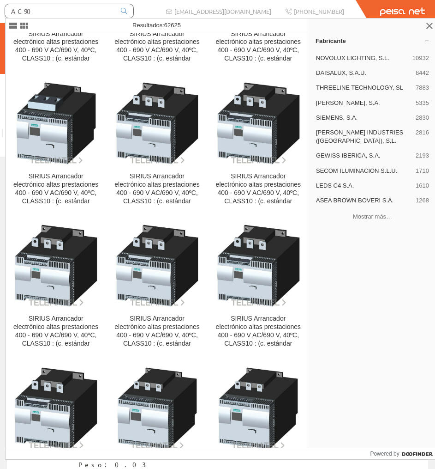
click at [0, 12] on html "AC90 info@peisa.com 0 0" at bounding box center [217, 234] width 435 height 469
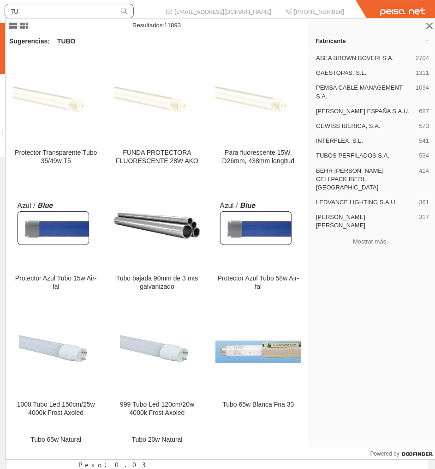
type input "T"
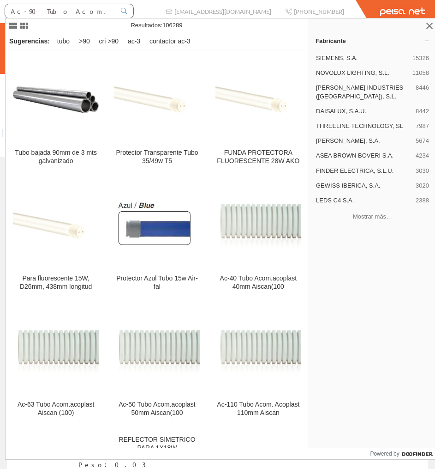
scroll to position [0, 2]
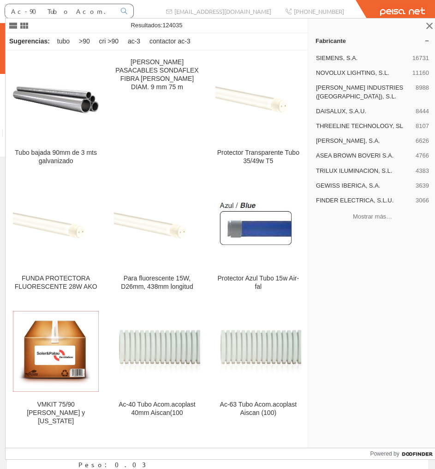
click at [110, 10] on input "Ac-90 Tubo Acom.acoplast Aiscam (75" at bounding box center [60, 11] width 110 height 14
click at [106, 12] on input "Ac-90 Tubo Acom.acoplast Aiscam (75" at bounding box center [60, 11] width 110 height 14
click at [109, 13] on input "Ac-90 Tubo Acom.acoplast Aiscam (75" at bounding box center [60, 11] width 110 height 14
click at [108, 12] on input "Ac-90 Tubo Acom.acoplast Aiscam (75" at bounding box center [60, 11] width 110 height 14
click at [96, 8] on input "Ac-90 Tubo Acom.acoplast Aiscam (75" at bounding box center [60, 11] width 110 height 14
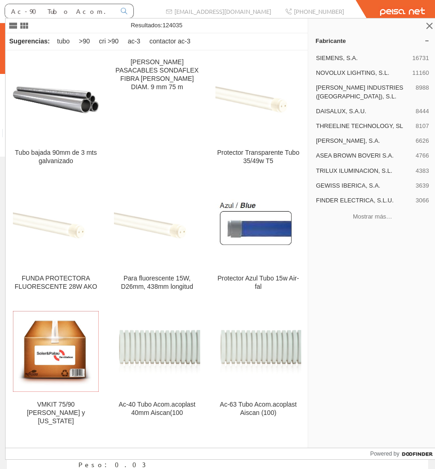
click at [96, 8] on input "Ac-90 Tubo Acom.acoplast Aiscam (75" at bounding box center [60, 11] width 110 height 14
click at [102, 11] on input "Ac-90 Tubo Acom.acoplast Aiscam (75" at bounding box center [60, 11] width 110 height 14
click at [112, 12] on input "Ac-90 Tubo Acom.acoplast Aiscam (75" at bounding box center [60, 11] width 110 height 14
click at [107, 10] on input "Ac-90 Tubo Acom.acoplast Aiscam (75" at bounding box center [60, 11] width 110 height 14
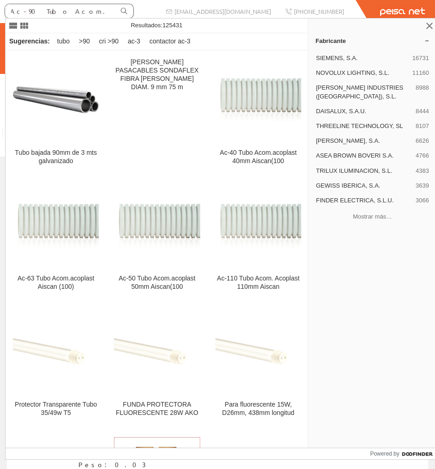
scroll to position [0, 10]
drag, startPoint x: 109, startPoint y: 12, endPoint x: 131, endPoint y: 14, distance: 21.8
click at [131, 14] on div "Ac-90 Tubo Acom.acoplast Aiscan (75" at bounding box center [69, 11] width 129 height 15
click at [111, 13] on input "Ac-90 Tubo Acom.acoplast Aiscan (75" at bounding box center [60, 11] width 110 height 14
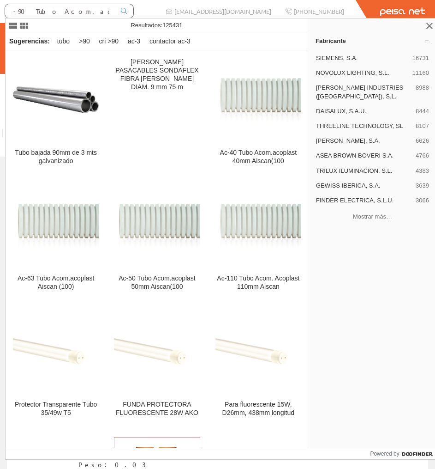
type input "Ac-90 Tubo Acom.acoplast Aiscan (75)"
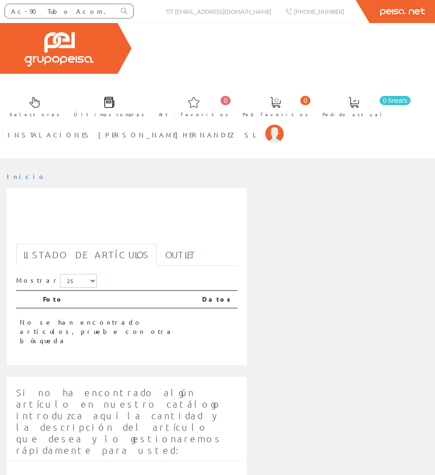
scroll to position [0, 12]
drag, startPoint x: 12, startPoint y: 12, endPoint x: 151, endPoint y: 16, distance: 139.5
click at [151, 16] on div "Ac-90 Tubo Acom.acoplast Aiscan (75) info@peisa.com +34 962 96 59 14 Peisa Net" at bounding box center [217, 11] width 435 height 23
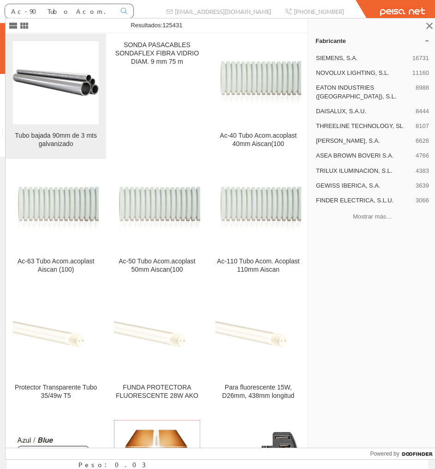
click at [78, 103] on figure at bounding box center [56, 82] width 86 height 83
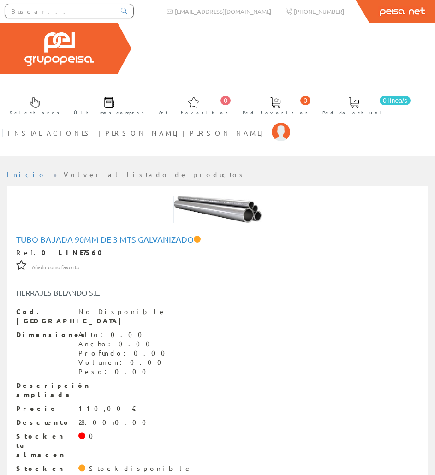
click at [56, 14] on input "text" at bounding box center [60, 11] width 110 height 14
paste input "TELE3686"
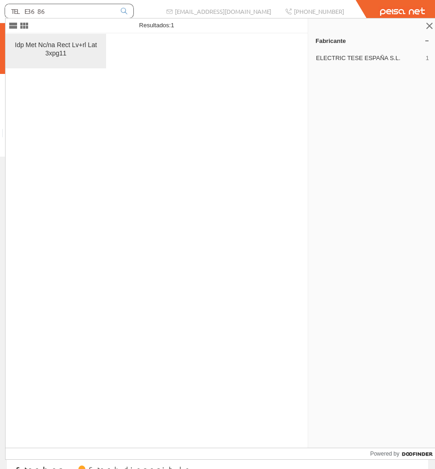
type input "TELE3686"
click at [93, 48] on div "Idp Met Nc/na Rect Lv+rl Lat 3xpg11" at bounding box center [56, 49] width 86 height 17
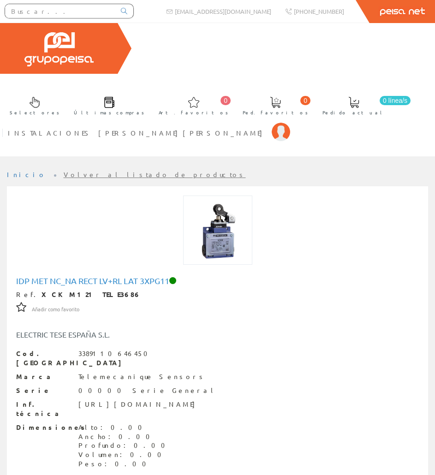
click at [23, 277] on h1 "Idp Met Nc_na Rect Lv+rl Lat 3xpg11" at bounding box center [217, 281] width 403 height 9
copy h1 "Idp Met Nc_na Rect Lv+rl Lat 3xpg11"
drag, startPoint x: 96, startPoint y: 262, endPoint x: 28, endPoint y: 266, distance: 68.9
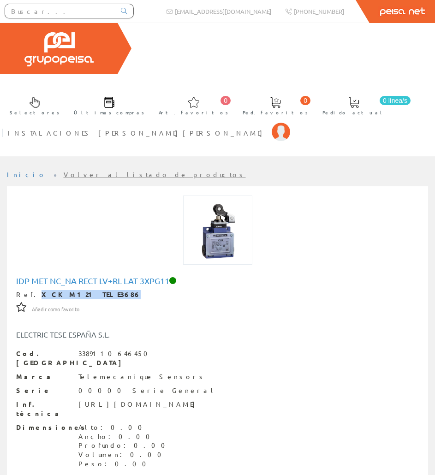
click at [28, 290] on div "Ref. XCKM121 TELE3686" at bounding box center [217, 294] width 403 height 9
copy div "XCKM121 TELE3686"
click at [44, 14] on input "text" at bounding box center [60, 11] width 110 height 14
paste input "CONO0789"
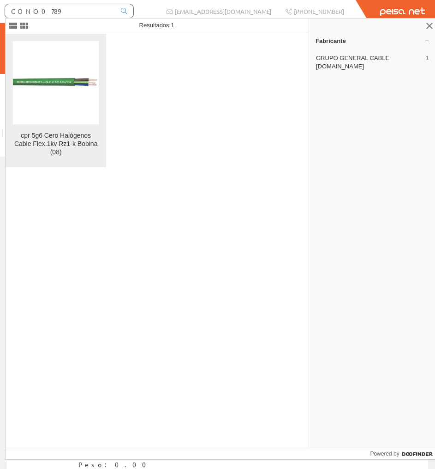
type input "CONO0789"
click at [69, 94] on figure at bounding box center [56, 82] width 86 height 83
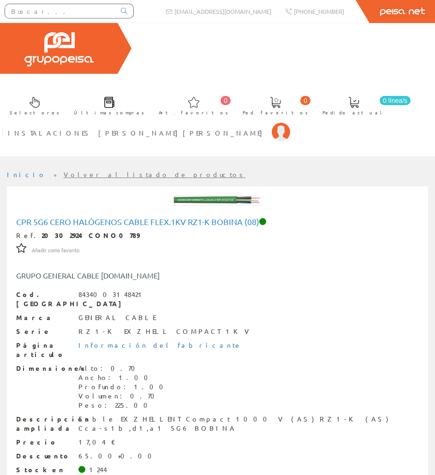
click at [76, 217] on h1 "cpr 5g6 Cero Halógenos Cable Flex.1kv Rz1-k Bobina (08)" at bounding box center [217, 221] width 403 height 9
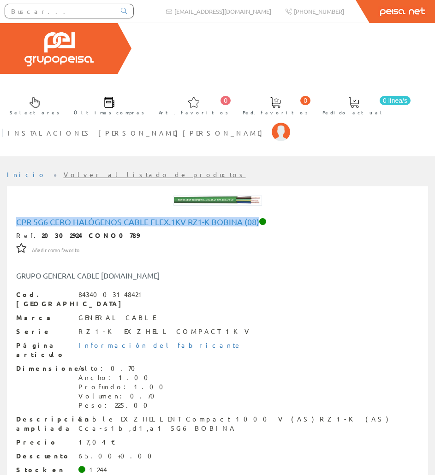
click at [76, 217] on h1 "cpr 5g6 Cero Halógenos Cable Flex.1kv Rz1-k Bobina (08)" at bounding box center [217, 221] width 403 height 9
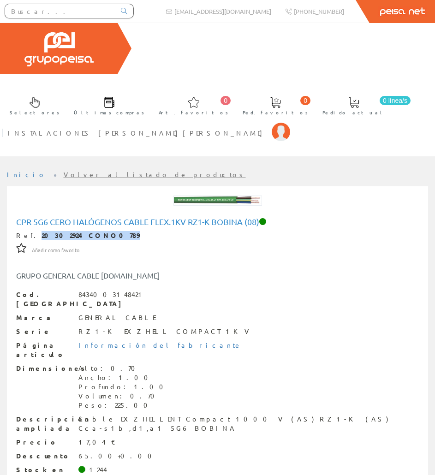
drag, startPoint x: 102, startPoint y: 202, endPoint x: 30, endPoint y: 200, distance: 72.0
click at [30, 231] on div "Ref. 20302924 CONO0789" at bounding box center [217, 235] width 403 height 9
copy strong "20302924 CONO0789"
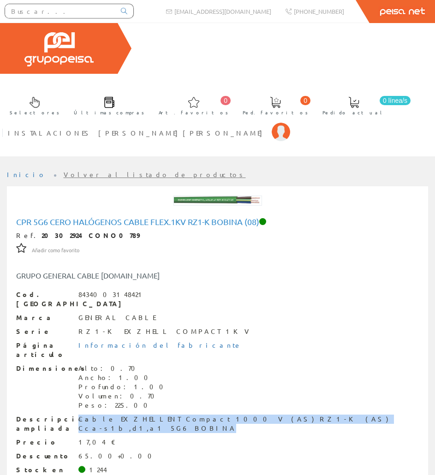
drag, startPoint x: 273, startPoint y: 370, endPoint x: 76, endPoint y: 369, distance: 197.6
click at [76, 415] on div "Descripción ampliada Cable EXZHELLENT Compact 1000 V (AS) RZ1-K (AS) Cca-s1b,d1…" at bounding box center [217, 424] width 403 height 18
copy div "Cable EXZHELLENT Compact 1000 V (AS) RZ1-K (AS) Cca-s1b,d1,a1 5G6 BOBINA"
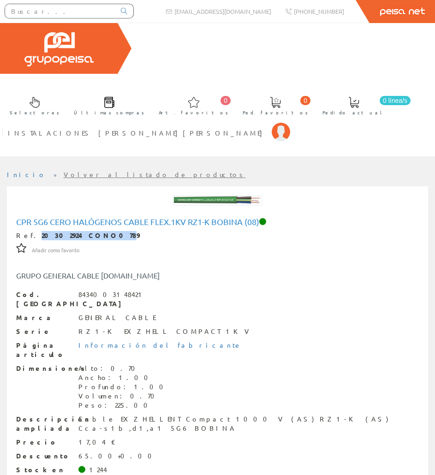
drag, startPoint x: 92, startPoint y: 206, endPoint x: 28, endPoint y: 202, distance: 64.3
click at [28, 231] on div "Ref. 20302924 CONO0789" at bounding box center [217, 235] width 403 height 9
drag, startPoint x: 30, startPoint y: 203, endPoint x: 113, endPoint y: 204, distance: 83.1
click at [113, 231] on div "Ref. 20302924 CONO0789" at bounding box center [217, 235] width 403 height 9
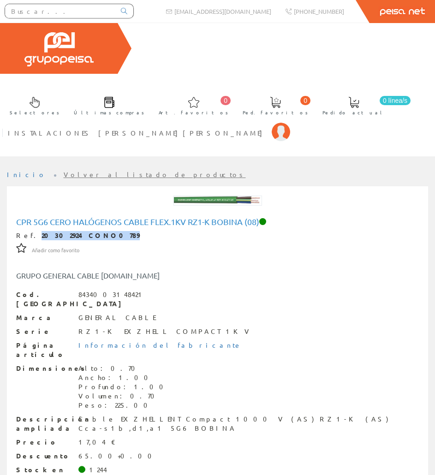
copy strong "20302924 CONO0789"
click at [82, 12] on input "text" at bounding box center [60, 11] width 110 height 14
paste input "GARY7846"
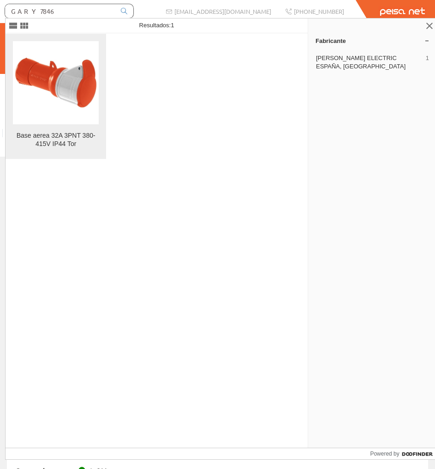
type input "GARY7846"
click at [91, 70] on img at bounding box center [55, 82] width 83 height 83
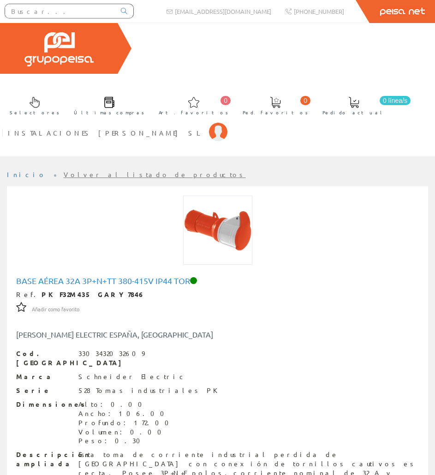
click at [29, 277] on h1 "Base aérea 32A 3P+N+TT 380-415V IP44 Tor" at bounding box center [217, 281] width 403 height 9
copy h1 "Base aérea 32A 3P+N+TT 380-415V IP44 Tor"
drag, startPoint x: 100, startPoint y: 265, endPoint x: 29, endPoint y: 261, distance: 71.2
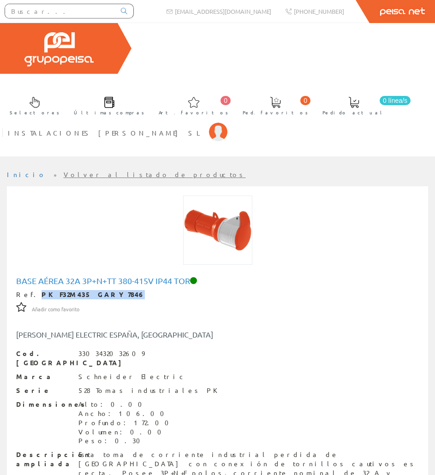
click at [29, 290] on div "Ref. PKF32M435 GARY7846" at bounding box center [217, 294] width 403 height 9
copy strong "PKF32M435 GARY7846"
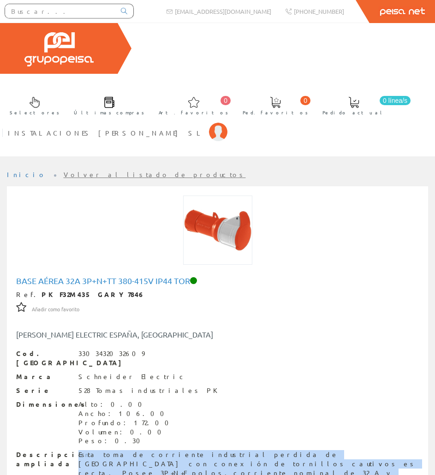
drag, startPoint x: 61, startPoint y: 415, endPoint x: 116, endPoint y: 433, distance: 58.1
click at [116, 451] on div "Esta toma de corriente industrial perdida de [GEOGRAPHIC_DATA] con conexión de …" at bounding box center [248, 478] width 341 height 55
copy div "Esta toma de corriente industrial perdida de [GEOGRAPHIC_DATA] con conexión de …"
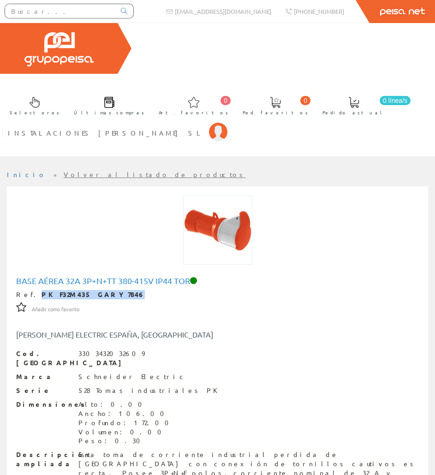
drag, startPoint x: 99, startPoint y: 262, endPoint x: 30, endPoint y: 266, distance: 68.9
click at [30, 290] on div "Ref. PKF32M435 GARY7846" at bounding box center [217, 294] width 403 height 9
copy strong "PKF32M435 GARY7846"
click at [67, 9] on input "text" at bounding box center [60, 11] width 110 height 14
paste input "CETA0545"
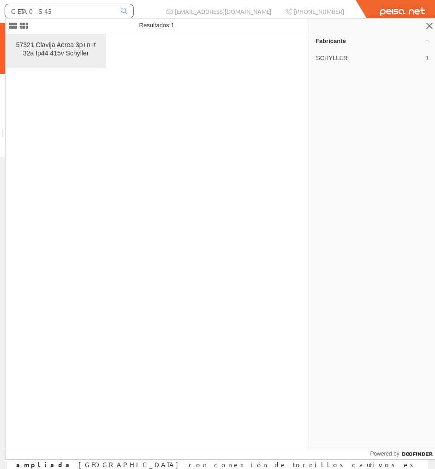
type input "CETA0545"
click at [103, 44] on link "57321 Clavija Aerea 3p+n+t 32a Ip44 415v Schyller" at bounding box center [56, 51] width 101 height 35
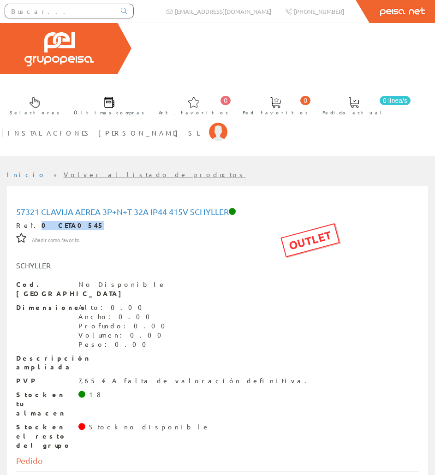
drag, startPoint x: 65, startPoint y: 194, endPoint x: 30, endPoint y: 193, distance: 35.1
click at [42, 221] on strong "0 CETA0545" at bounding box center [73, 225] width 63 height 8
copy strong "0 CETA0545"
click at [89, 207] on h1 "57321 Clavija Aerea 3p+n+t 32a Ip44 415v Schyller" at bounding box center [217, 211] width 403 height 9
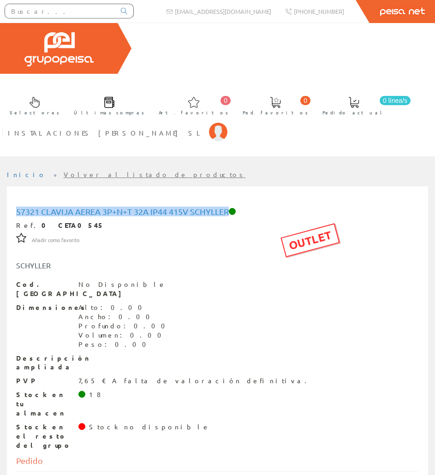
click at [89, 207] on h1 "57321 Clavija Aerea 3p+n+t 32a Ip44 415v Schyller" at bounding box center [217, 211] width 403 height 9
copy h1 "57321 Clavija Aerea 3p+n+t 32a Ip44 415v Schyller"
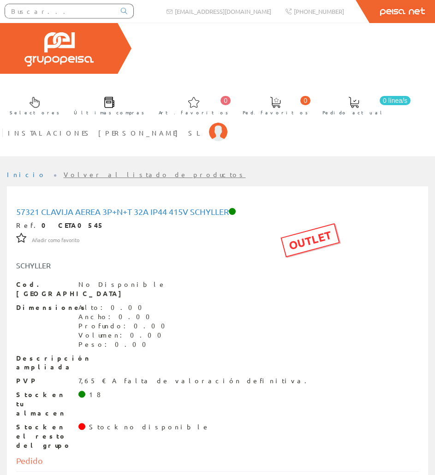
click at [161, 216] on div "57321 Clavija Aerea 3p+n+t 32a Ip44 415v Schyller Ref. 0 CETA0545 OUTLET Añadir…" at bounding box center [217, 328] width 403 height 243
drag, startPoint x: 67, startPoint y: 193, endPoint x: 28, endPoint y: 192, distance: 39.3
click at [28, 221] on div "Ref. 0 CETA0545" at bounding box center [217, 225] width 403 height 9
copy div "0 CETA0545"
click at [84, 17] on input "text" at bounding box center [60, 11] width 110 height 14
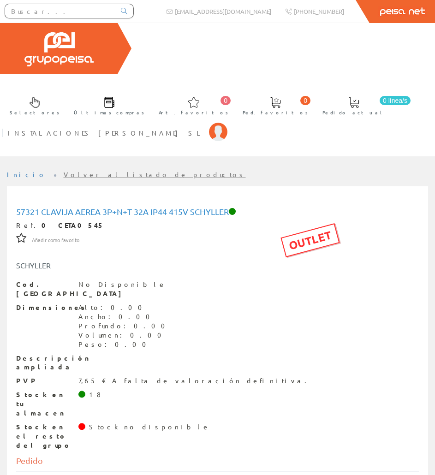
paste input "AISL7142"
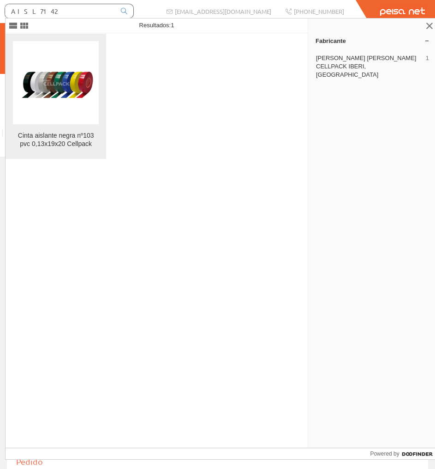
type input "AISL7142"
click at [72, 88] on img at bounding box center [55, 82] width 83 height 83
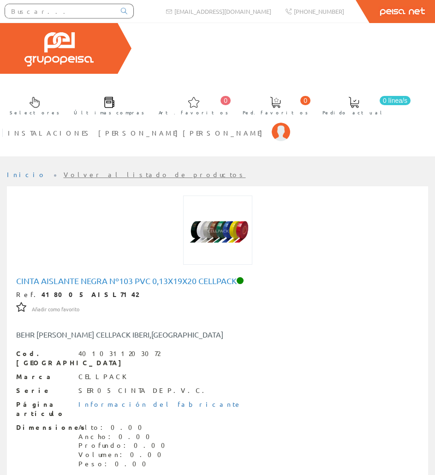
click at [57, 277] on h1 "Cinta aislante negra nº103 pvc 0,13x19x20 Cellpack" at bounding box center [217, 281] width 403 height 9
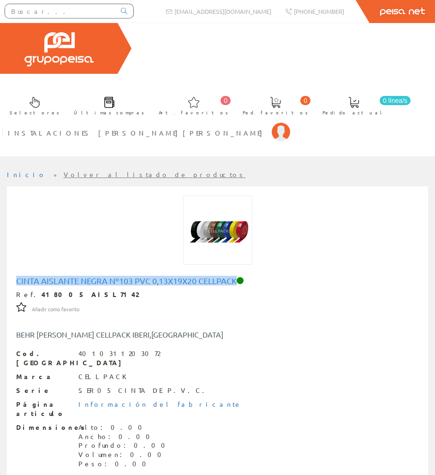
click at [57, 277] on h1 "Cinta aislante negra nº103 pvc 0,13x19x20 Cellpack" at bounding box center [217, 281] width 403 height 9
copy h1 "Cinta aislante negra nº103 pvc 0,13x19x20 Cellpack"
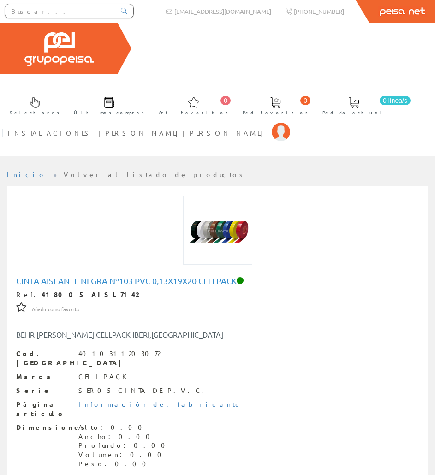
click at [78, 290] on strong "418005 AISL7142" at bounding box center [90, 294] width 97 height 8
drag, startPoint x: 81, startPoint y: 265, endPoint x: 29, endPoint y: 266, distance: 52.2
click at [29, 290] on div "Ref. 418005 AISL7142" at bounding box center [217, 294] width 403 height 9
copy strong "418005 AISL7142"
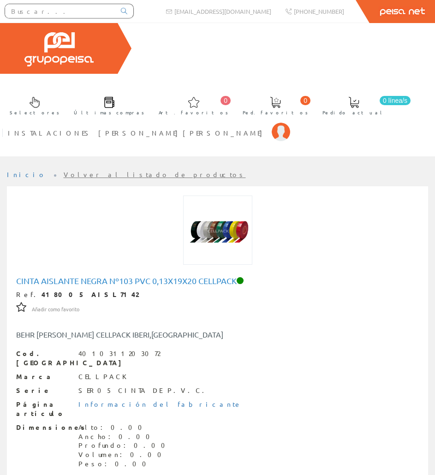
copy div "No. 103. Cinta aislante de PVC autoextinguible. Cinta aislante de PVC para aisl…"
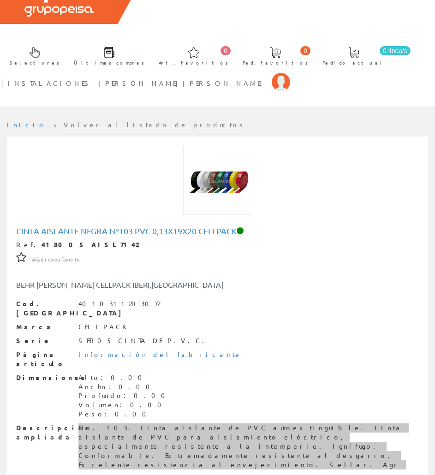
scroll to position [33, 0]
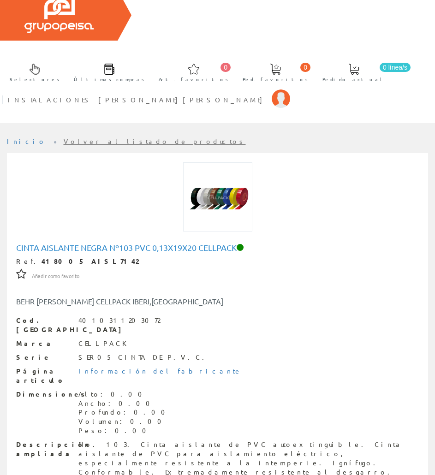
click at [79, 257] on strong "418005 AISL7142" at bounding box center [90, 261] width 97 height 8
drag, startPoint x: 82, startPoint y: 230, endPoint x: 30, endPoint y: 233, distance: 51.8
click at [30, 257] on div "Ref. 418005 AISL7142" at bounding box center [217, 261] width 403 height 9
copy strong "418005 AISL7142"
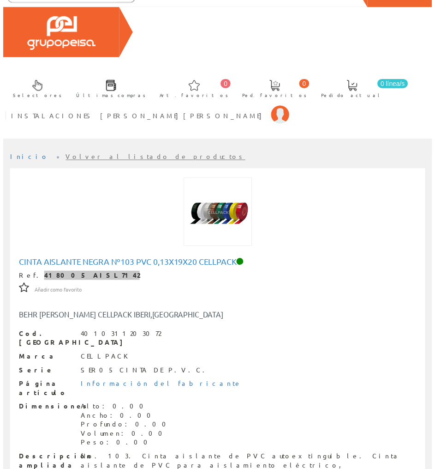
scroll to position [0, 0]
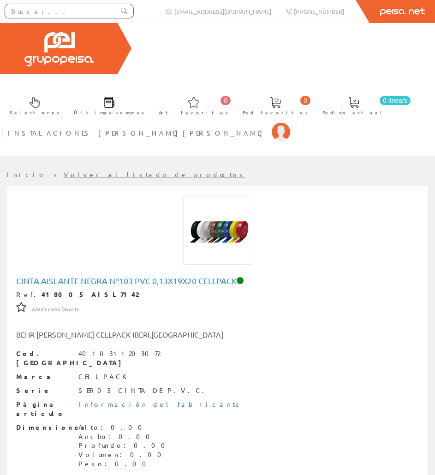
click at [26, 12] on input "text" at bounding box center [60, 11] width 110 height 14
paste input "AISL7144"
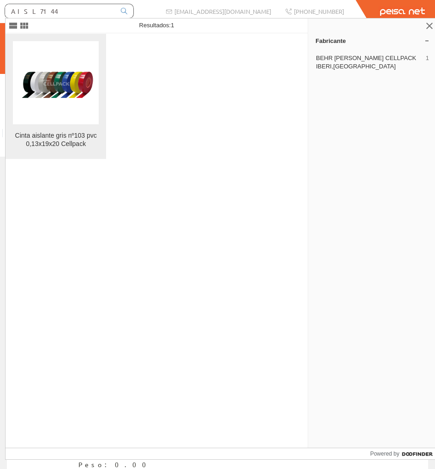
type input "AISL7144"
click at [57, 61] on img at bounding box center [55, 82] width 83 height 83
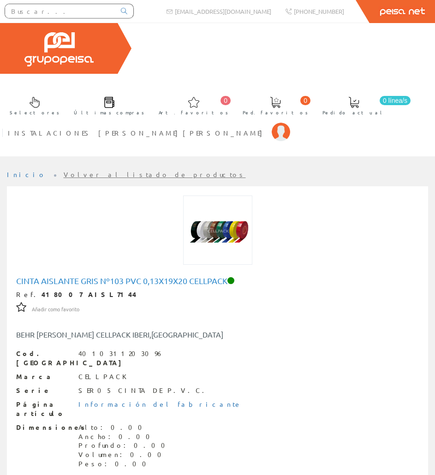
click at [65, 277] on h1 "Cinta aislante gris nº103 pvc 0,13x19x20 Cellpack" at bounding box center [217, 281] width 403 height 9
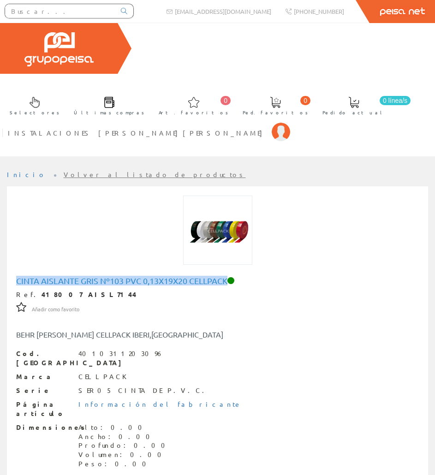
click at [65, 277] on h1 "Cinta aislante gris nº103 pvc 0,13x19x20 Cellpack" at bounding box center [217, 281] width 403 height 9
copy h1 "Cinta aislante gris nº103 pvc 0,13x19x20 Cellpack"
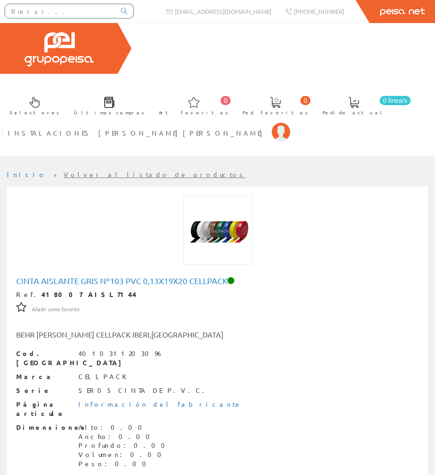
click at [52, 290] on strong "418007 AISL7144" at bounding box center [89, 294] width 95 height 8
click at [51, 290] on strong "418007 AISL7144" at bounding box center [89, 294] width 95 height 8
copy div "Ref. 418007 AISL7144"
click at [42, 290] on strong "418007 AISL7144" at bounding box center [89, 294] width 95 height 8
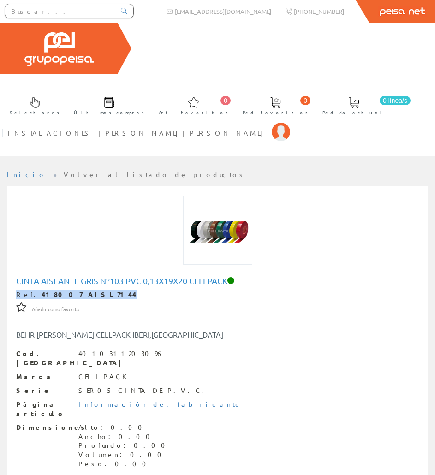
click at [42, 290] on strong "418007 AISL7144" at bounding box center [89, 294] width 95 height 8
drag, startPoint x: 30, startPoint y: 260, endPoint x: 86, endPoint y: 263, distance: 55.5
click at [86, 290] on div "Ref. 418007 AISL7144" at bounding box center [217, 294] width 403 height 9
copy strong "418007 AISL7144"
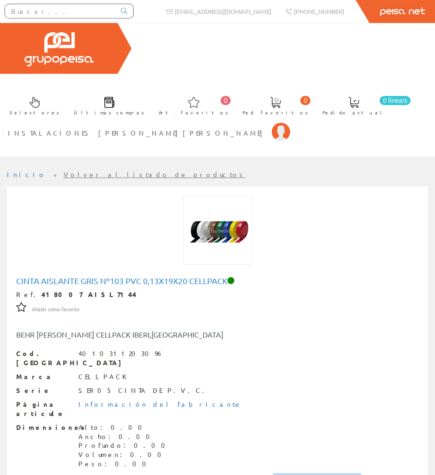
copy div "No. 103. Cinta aislante de PVC autoextinguible. Cinta aislante de PVC para aisl…"
drag, startPoint x: 81, startPoint y: 263, endPoint x: 29, endPoint y: 261, distance: 52.2
click at [42, 290] on strong "418007 AISL7144" at bounding box center [89, 294] width 95 height 8
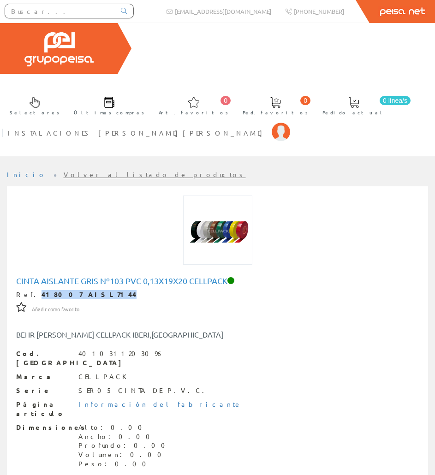
copy strong "418007 AISL7144"
click at [45, 14] on input "text" at bounding box center [60, 11] width 110 height 14
paste input "AISL7145"
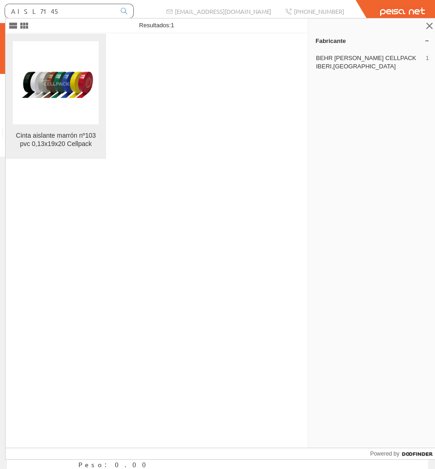
type input "AISL7145"
click at [68, 66] on img at bounding box center [55, 82] width 83 height 83
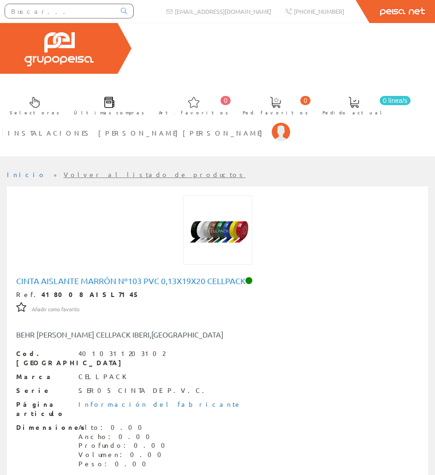
click at [73, 277] on h1 "Cinta aislante marrón nº103 pvc 0,13x19x20 Cellpack" at bounding box center [217, 281] width 403 height 9
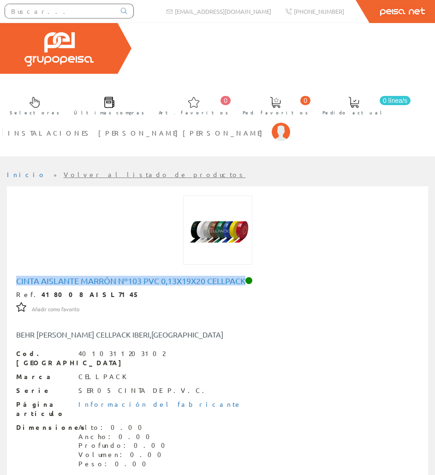
click at [73, 277] on h1 "Cinta aislante marrón nº103 pvc 0,13x19x20 Cellpack" at bounding box center [217, 281] width 403 height 9
copy h1 "Cinta aislante marrón nº103 pvc 0,13x19x20 Cellpack"
click at [50, 290] on strong "418008 AISL7145" at bounding box center [91, 294] width 98 height 8
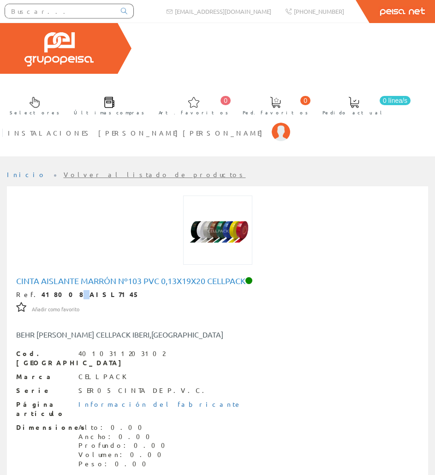
click at [50, 290] on strong "418008 AISL7145" at bounding box center [91, 294] width 98 height 8
click at [53, 290] on strong "418008 AISL7145" at bounding box center [91, 294] width 98 height 8
drag, startPoint x: 29, startPoint y: 261, endPoint x: 95, endPoint y: 265, distance: 65.7
click at [95, 290] on div "Ref. 418008 AISL7145" at bounding box center [217, 294] width 403 height 9
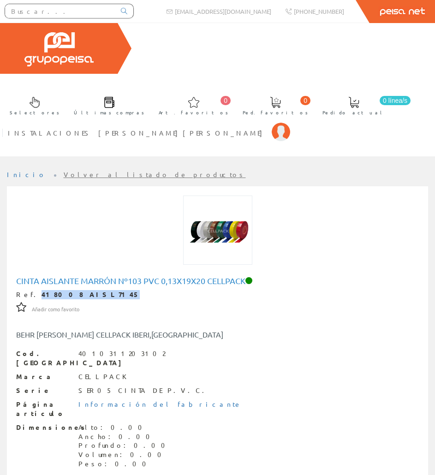
copy strong "418008 AISL7145"
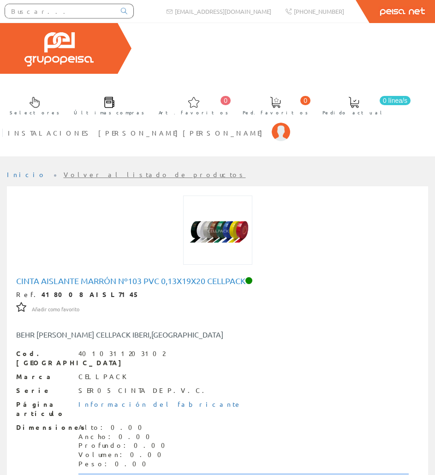
copy div "No. 103. Cinta aislante de PVC autoextinguible. Cinta aislante de PVC para aisl…"
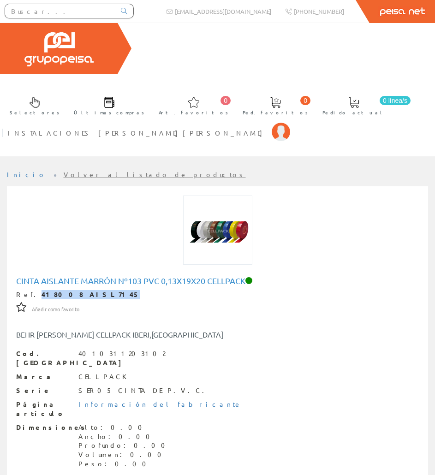
drag, startPoint x: 30, startPoint y: 260, endPoint x: 81, endPoint y: 266, distance: 51.5
click at [81, 290] on strong "418008 AISL7145" at bounding box center [91, 294] width 98 height 8
copy strong "418008 AISL7145"
click at [90, 7] on input "text" at bounding box center [60, 11] width 110 height 14
paste input "AISL7147"
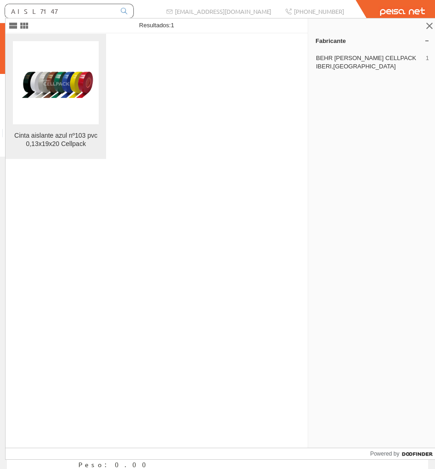
type input "AISL7147"
click at [82, 52] on img at bounding box center [55, 82] width 83 height 83
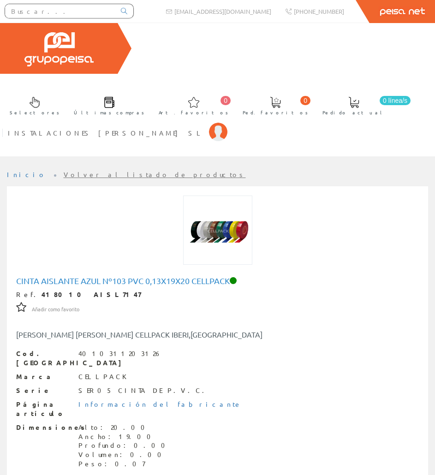
click at [108, 277] on h1 "Cinta aislante azul nº103 pvc 0,13x19x20 Cellpack" at bounding box center [217, 281] width 403 height 9
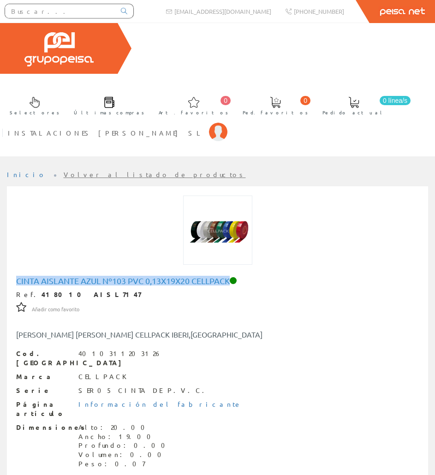
click at [108, 277] on h1 "Cinta aislante azul nº103 pvc 0,13x19x20 Cellpack" at bounding box center [217, 281] width 403 height 9
copy h1 "Cinta aislante azul nº103 pvc 0,13x19x20 Cellpack"
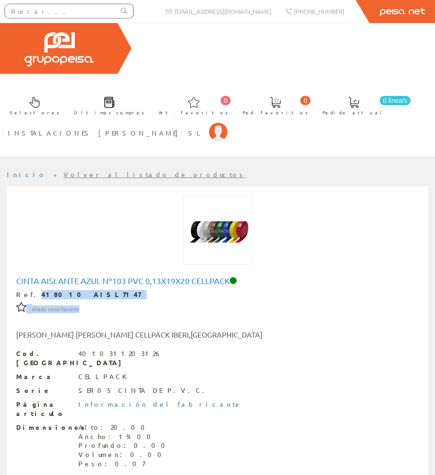
drag, startPoint x: 31, startPoint y: 264, endPoint x: 85, endPoint y: 268, distance: 54.6
click at [85, 277] on div "Cinta aislante azul nº103 pvc 0,13x19x20 Cellpack Ref. 418010 AISL7147 Añadir c…" at bounding box center [217, 445] width 403 height 336
drag, startPoint x: 85, startPoint y: 268, endPoint x: 78, endPoint y: 265, distance: 8.1
click at [78, 277] on div "Cinta aislante azul nº103 pvc 0,13x19x20 Cellpack Ref. 418010 AISL7147 Añadir c…" at bounding box center [217, 445] width 403 height 336
click at [78, 290] on strong "418010 AISL7147" at bounding box center [91, 294] width 99 height 8
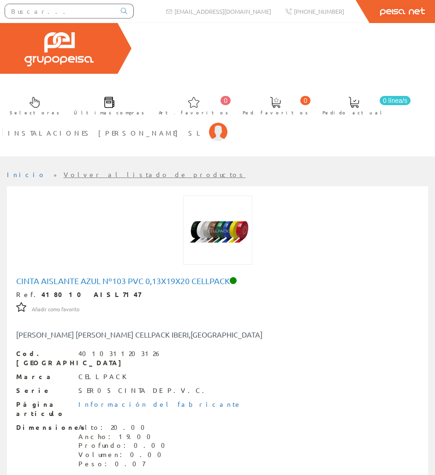
click at [78, 290] on strong "418010 AISL7147" at bounding box center [91, 294] width 99 height 8
click at [79, 290] on strong "418010 AISL7147" at bounding box center [91, 294] width 99 height 8
click at [82, 290] on div "Ref. 418010 AISL7147" at bounding box center [217, 294] width 403 height 9
drag, startPoint x: 80, startPoint y: 262, endPoint x: 30, endPoint y: 258, distance: 50.5
click at [30, 290] on div "Ref. 418010 AISL7147" at bounding box center [217, 294] width 403 height 9
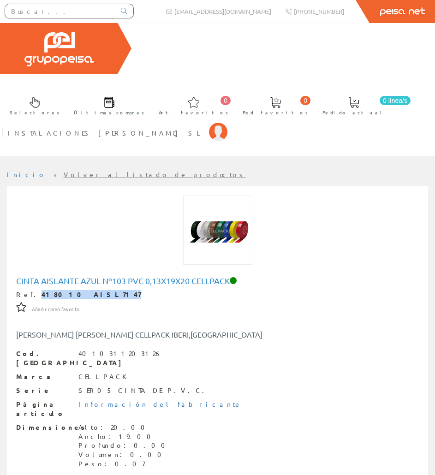
copy strong "418010 AISL7147"
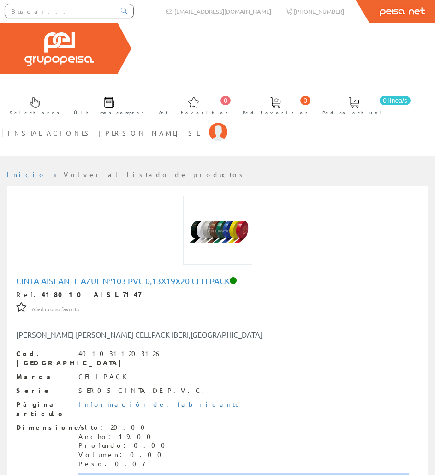
copy div "No. 103. Cinta aislante de PVC autoextinguible. Cinta aislante de PVC para aisl…"
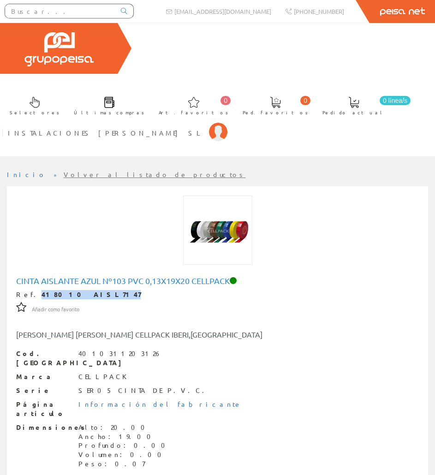
drag, startPoint x: 80, startPoint y: 263, endPoint x: 30, endPoint y: 261, distance: 50.8
click at [42, 290] on strong "418010 AISL7147" at bounding box center [91, 294] width 99 height 8
copy strong "418010 AISL7147"
click at [84, 21] on div at bounding box center [69, 12] width 138 height 25
click at [83, 15] on input "text" at bounding box center [60, 11] width 110 height 14
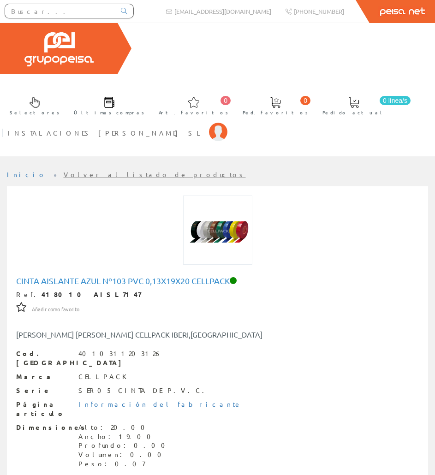
paste input "UNEX1651"
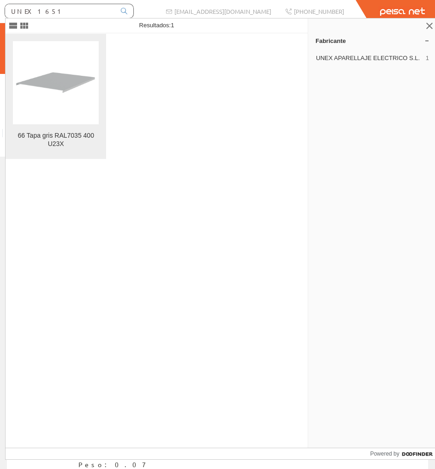
type input "UNEX1651"
click at [98, 60] on figure at bounding box center [56, 82] width 86 height 83
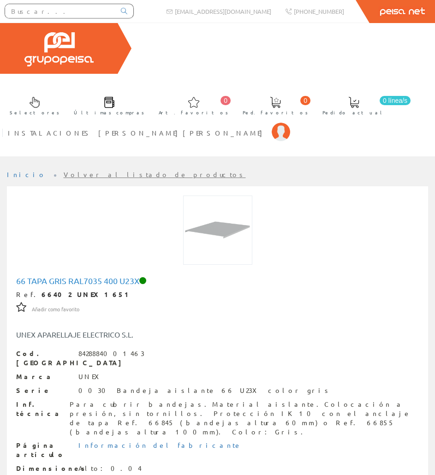
click at [73, 277] on h1 "66 Tapa gris RAL7035 400 U23X" at bounding box center [217, 281] width 403 height 9
click at [74, 277] on h1 "66 Tapa gris RAL7035 400 U23X" at bounding box center [217, 281] width 403 height 9
copy h1 "66 Tapa gris RAL7035 400 U23X"
drag, startPoint x: 79, startPoint y: 258, endPoint x: 29, endPoint y: 264, distance: 50.2
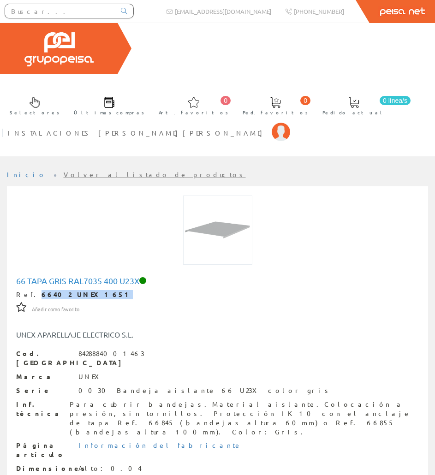
click at [29, 290] on div "Ref. 66402 UNEX1651" at bounding box center [217, 294] width 403 height 9
copy strong "66402 UNEX1651"
click at [132, 400] on div "Para cubrir bandejas.Material aislante.Colocación a presión, sin tornillos. Pro…" at bounding box center [244, 418] width 349 height 37
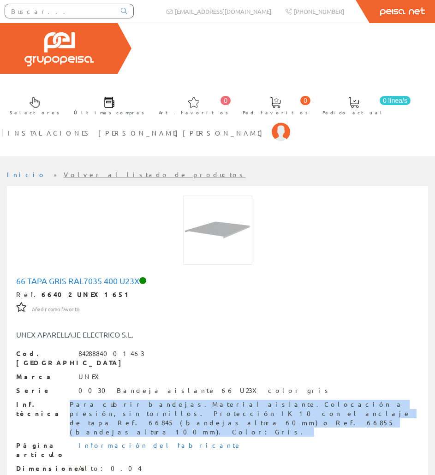
click at [132, 400] on div "Para cubrir bandejas.Material aislante.Colocación a presión, sin tornillos. Pro…" at bounding box center [244, 418] width 349 height 37
copy div "Para cubrir bandejas.Material aislante.Colocación a presión, sin tornillos. Pro…"
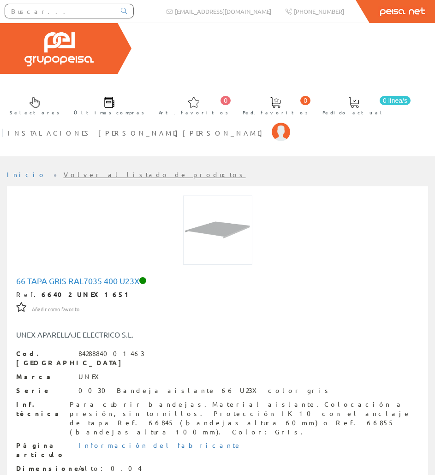
click at [48, 12] on input "text" at bounding box center [60, 11] width 110 height 14
paste input "TUAC0190"
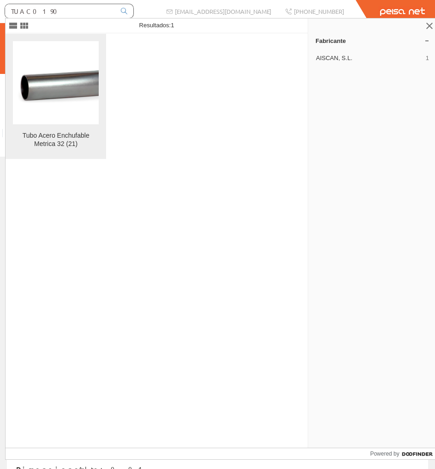
type input "TUAC0190"
click at [69, 58] on figure at bounding box center [56, 82] width 86 height 83
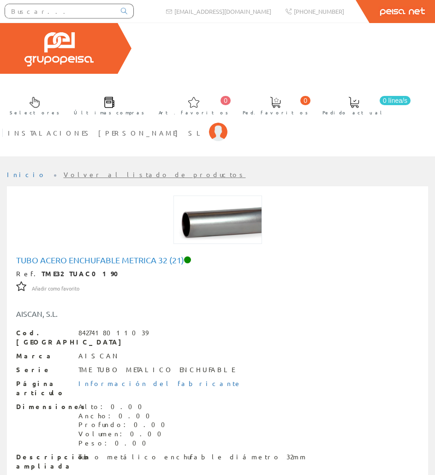
click at [59, 220] on div at bounding box center [217, 225] width 417 height 58
click at [56, 256] on h1 "Tubo Acero Enchufable Metrica 32 (21)" at bounding box center [217, 260] width 403 height 9
copy h1 "Tubo Acero Enchufable Metrica 32 (21)"
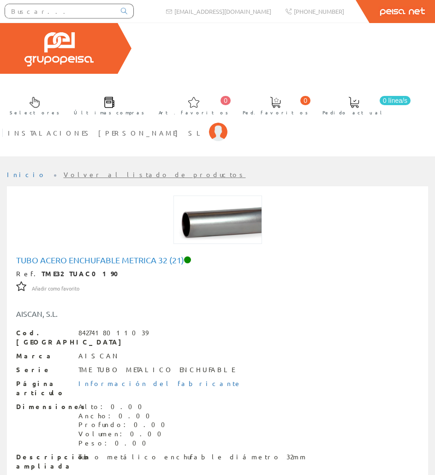
click at [61, 270] on strong "TME32 TUAC0190" at bounding box center [83, 274] width 83 height 8
click at [27, 270] on div "Ref. TME32 TUAC0190" at bounding box center [217, 274] width 403 height 9
drag, startPoint x: 30, startPoint y: 242, endPoint x: 91, endPoint y: 242, distance: 61.4
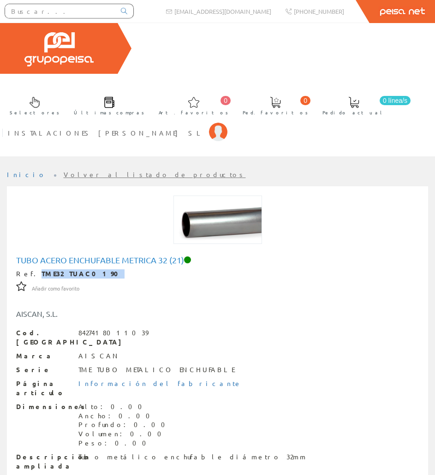
click at [91, 270] on div "Ref. TME32 TUAC0190" at bounding box center [217, 274] width 403 height 9
copy strong "TME32 TUAC0190"
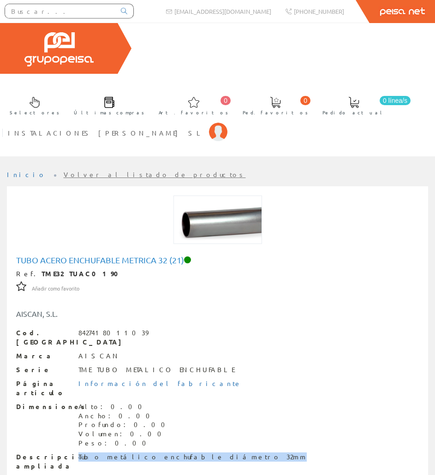
drag, startPoint x: 216, startPoint y: 406, endPoint x: 78, endPoint y: 406, distance: 138.5
click at [78, 453] on div "Descripción ampliada Tubo metálico enchufable diámetro 32mm" at bounding box center [217, 462] width 403 height 18
copy div "Tubo metálico enchufable diámetro 32mm"
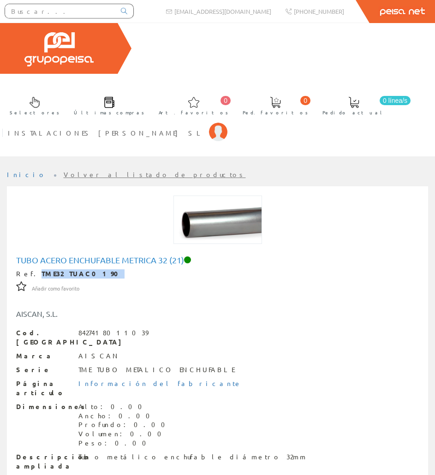
drag, startPoint x: 96, startPoint y: 241, endPoint x: 28, endPoint y: 236, distance: 69.0
click at [28, 256] on div "Tubo Acero Enchufable Metrica 32 (21) Ref. TME32 TUAC0190 Añadir como favorito …" at bounding box center [217, 410] width 403 height 308
copy div "TME32 TUAC0190"
click at [111, 14] on input "text" at bounding box center [60, 11] width 110 height 14
paste input "TUAC0185"
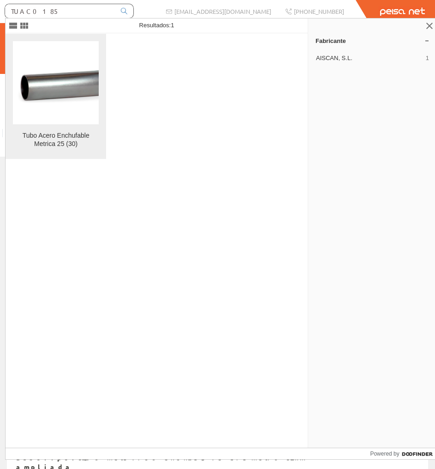
type input "TUAC0185"
click at [78, 75] on img at bounding box center [56, 82] width 86 height 47
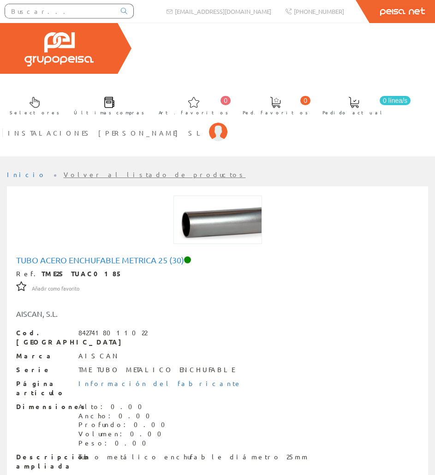
click at [89, 253] on div "Tubo Acero Enchufable Metrica 25 (30) Ref. TME25 TUAC0185 Añadir como favorito …" at bounding box center [217, 410] width 417 height 315
copy h1 "Tubo Acero Enchufable Metrica 25 (30)"
drag, startPoint x: 88, startPoint y: 241, endPoint x: 29, endPoint y: 241, distance: 59.1
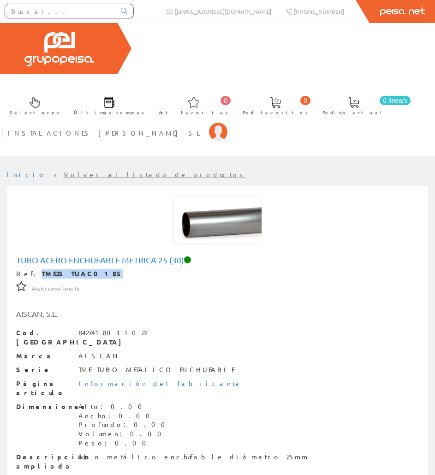
click at [29, 270] on div "Ref. TME25 TUAC0185" at bounding box center [217, 274] width 403 height 9
copy strong "TME25 TUAC0185"
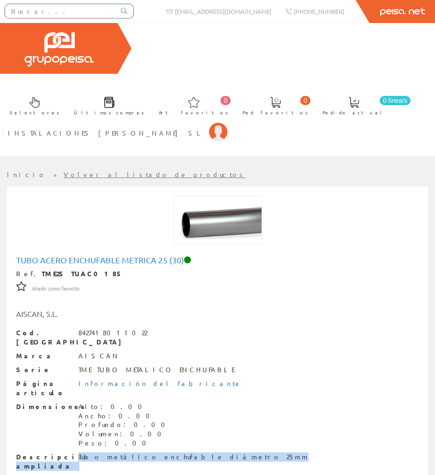
drag, startPoint x: 207, startPoint y: 405, endPoint x: 75, endPoint y: 406, distance: 132.0
click at [75, 453] on div "Descripción ampliada Tubo metálico enchufable diámetro 25mm" at bounding box center [217, 462] width 403 height 18
copy div "ampliada Tubo metálico enchufable diámetro 25mm"
click at [87, 453] on div "Tubo metálico enchufable diámetro 25mm" at bounding box center [193, 457] width 230 height 9
drag, startPoint x: 78, startPoint y: 406, endPoint x: 212, endPoint y: 414, distance: 134.1
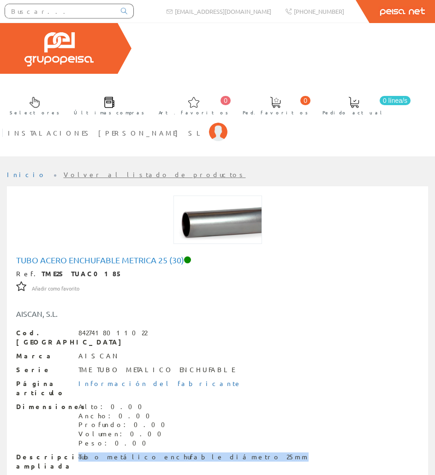
click at [212, 453] on div "Descripción ampliada Tubo metálico enchufable diámetro 25mm" at bounding box center [217, 462] width 403 height 18
copy div "Tubo metálico enchufable diámetro 25mm"
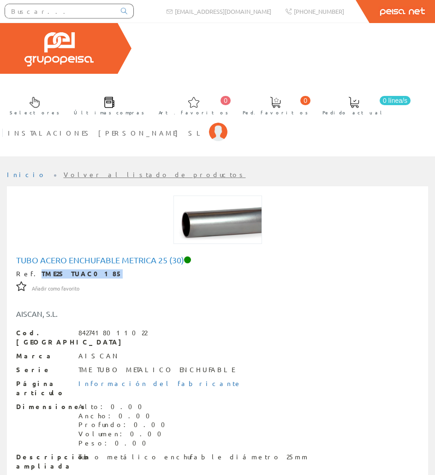
drag, startPoint x: 88, startPoint y: 241, endPoint x: 30, endPoint y: 244, distance: 58.2
click at [30, 270] on div "Ref. TME25 TUAC0185" at bounding box center [217, 274] width 403 height 9
copy strong "TME25 TUAC0185"
click at [81, 13] on input "text" at bounding box center [60, 11] width 110 height 14
paste input "TUPL0802"
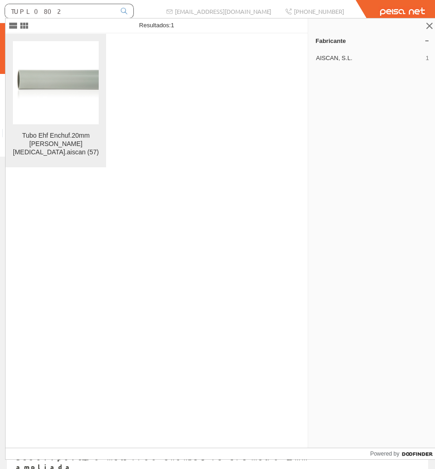
type input "TUPL0802"
click at [80, 56] on figure at bounding box center [56, 82] width 86 height 83
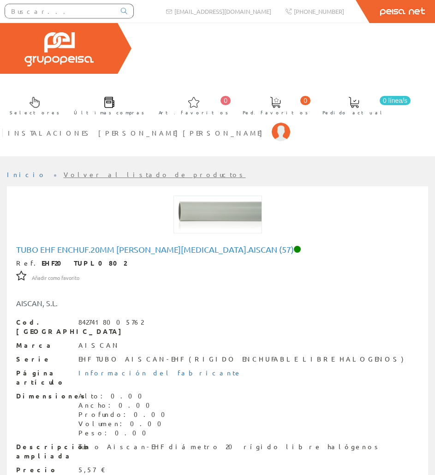
click at [151, 443] on div "Tubo Aiscan-EHF diámetro 20 rígido libre halógenos" at bounding box center [229, 447] width 303 height 9
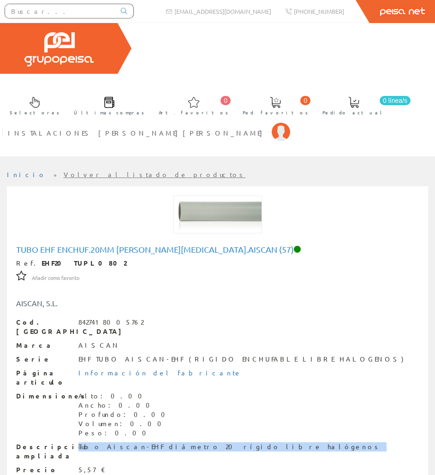
click at [151, 443] on div "Tubo Aiscan-EHF diámetro 20 rígido libre halógenos" at bounding box center [229, 447] width 303 height 9
copy div "Tubo Aiscan-EHF diámetro 20 rígido libre halógenos"
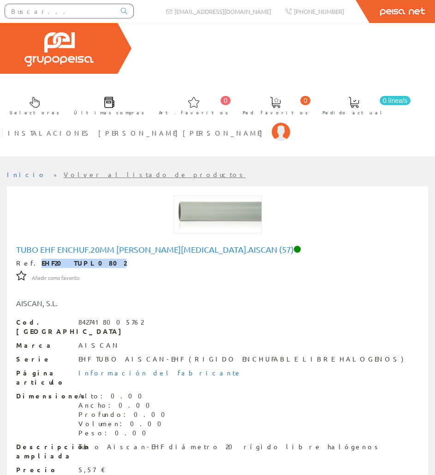
drag, startPoint x: 80, startPoint y: 234, endPoint x: 29, endPoint y: 231, distance: 51.8
click at [29, 259] on div "Ref. EHF20 TUPL0802" at bounding box center [217, 263] width 403 height 9
copy strong "EHF20 TUPL0802"
click at [154, 245] on h1 "Tubo Ehf Enchuf.20mm L.halog.aiscan (57)" at bounding box center [217, 249] width 403 height 9
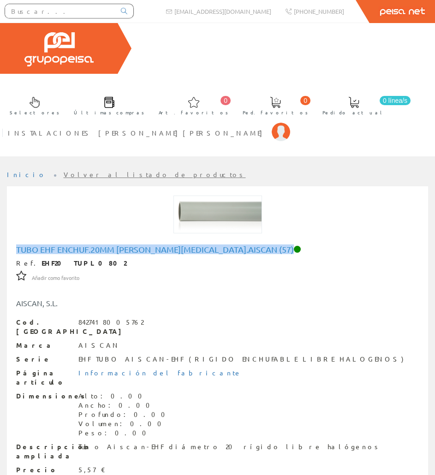
click at [154, 245] on h1 "Tubo Ehf Enchuf.20mm L.halog.aiscan (57)" at bounding box center [217, 249] width 403 height 9
copy h1 "Tubo Ehf Enchuf.20mm L.halog.aiscan (57)"
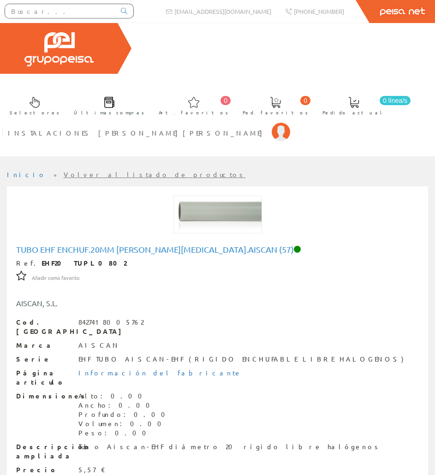
click at [61, 259] on strong "EHF20 TUPL0802" at bounding box center [84, 263] width 85 height 8
drag, startPoint x: 49, startPoint y: 237, endPoint x: 30, endPoint y: 231, distance: 19.7
click at [30, 259] on div "Ref. EHF20 TUPL0802" at bounding box center [217, 263] width 403 height 9
copy strong "EHF20 TUPL0802"
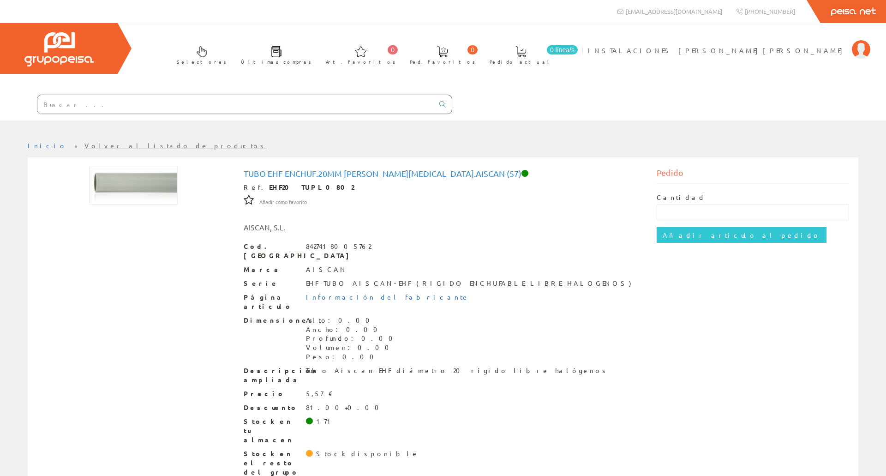
drag, startPoint x: 92, startPoint y: 116, endPoint x: 93, endPoint y: 111, distance: 5.2
click at [93, 116] on div at bounding box center [226, 104] width 452 height 31
paste input "TUPL0842"
click at [95, 96] on input "text" at bounding box center [235, 104] width 397 height 18
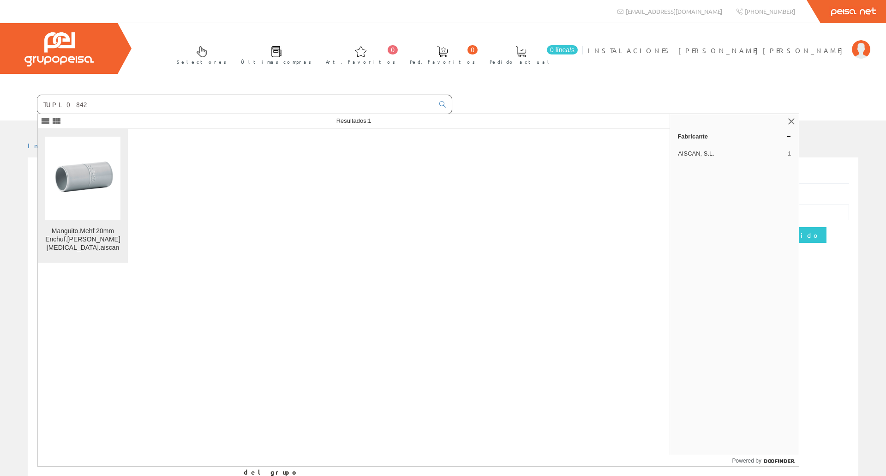
type input "TUPL0842"
click at [101, 154] on figure at bounding box center [82, 178] width 75 height 83
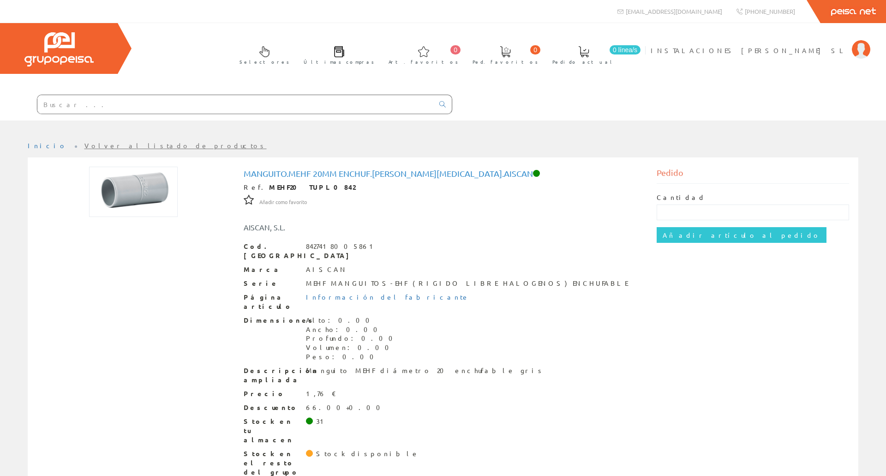
click at [272, 177] on h1 "Manguito.Mehf 20mm Enchuf.l.halog.aiscan" at bounding box center [443, 173] width 399 height 9
copy h1 "Manguito.Mehf 20mm Enchuf.l.halog.aiscan"
drag, startPoint x: 206, startPoint y: 204, endPoint x: 241, endPoint y: 198, distance: 34.6
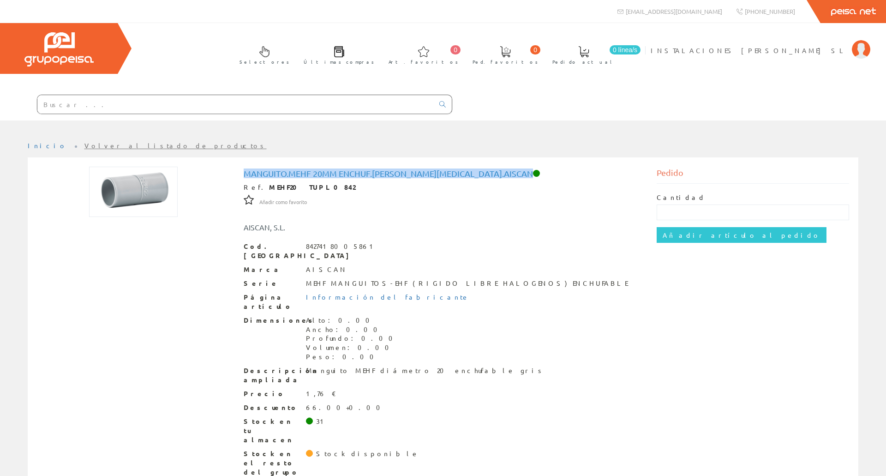
click at [206, 204] on div at bounding box center [133, 192] width 193 height 50
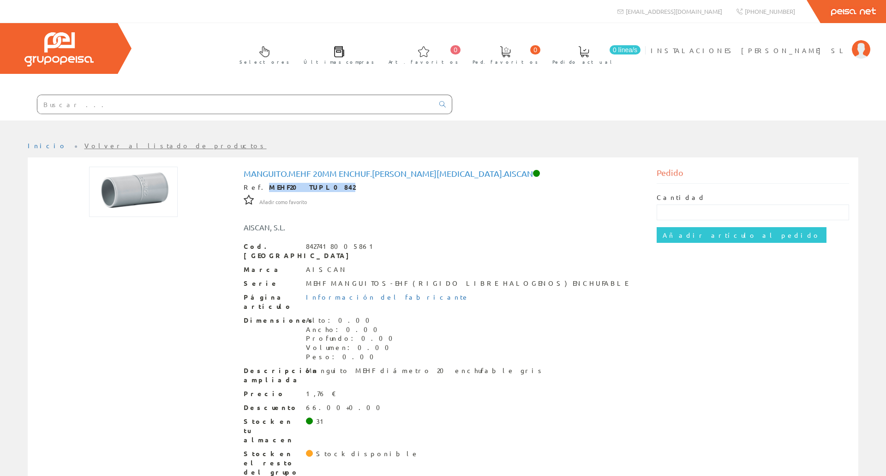
drag, startPoint x: 321, startPoint y: 192, endPoint x: 259, endPoint y: 186, distance: 63.1
click at [259, 186] on div "Manguito.Mehf 20mm Enchuf.l.halog.aiscan Ref. MEHF20 TUPL0842 Añadir como favor…" at bounding box center [443, 323] width 399 height 308
copy strong "MEHF20 TUPL0842"
click at [556, 475] on html "info@peisa.com Peisa Net 0 0" at bounding box center [443, 238] width 886 height 476
drag, startPoint x: 133, startPoint y: 211, endPoint x: 138, endPoint y: 214, distance: 5.6
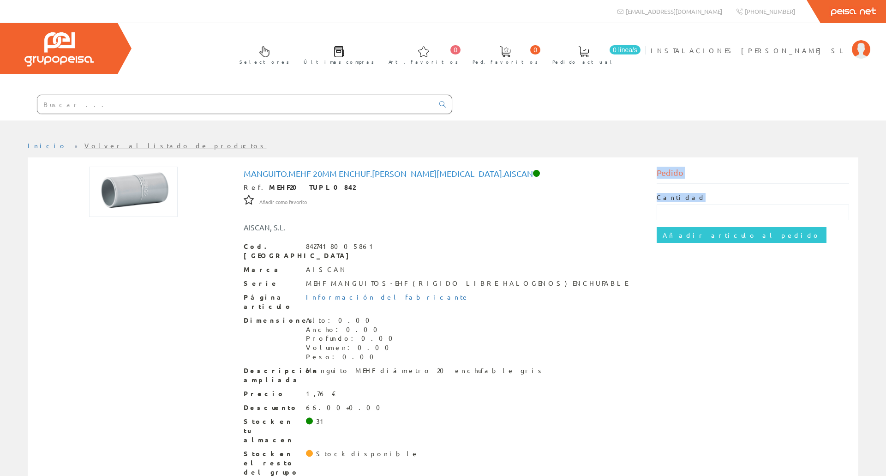
click at [133, 211] on img at bounding box center [133, 192] width 89 height 50
click at [314, 279] on div "MEHF MANGUITOS-EHF (RIGIDO LIBRE HALOGENOS) ENCHUFABLE" at bounding box center [467, 283] width 322 height 9
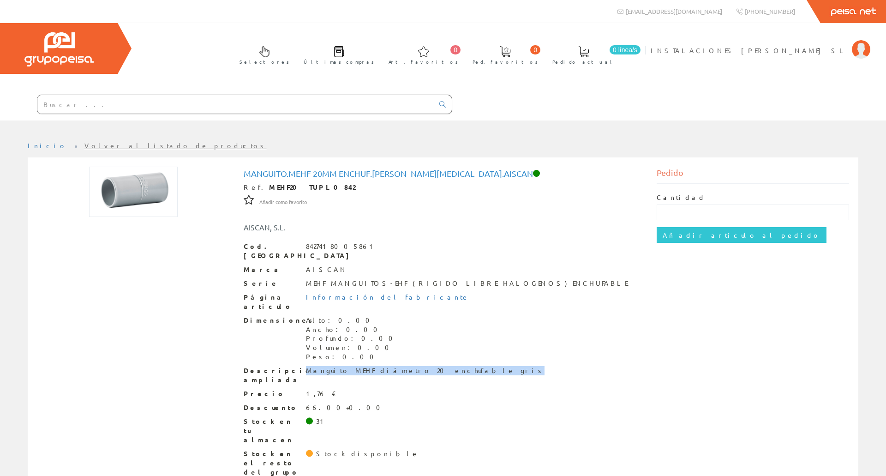
drag, startPoint x: 436, startPoint y: 353, endPoint x: 303, endPoint y: 353, distance: 132.9
click at [303, 366] on div "Descripción ampliada Manguito MEHF diámetro 20 enchufable gris" at bounding box center [443, 375] width 399 height 18
copy div "Manguito MEHF diámetro 20 enchufable gris"
click at [203, 212] on div at bounding box center [133, 192] width 193 height 50
drag, startPoint x: 318, startPoint y: 185, endPoint x: 256, endPoint y: 185, distance: 61.4
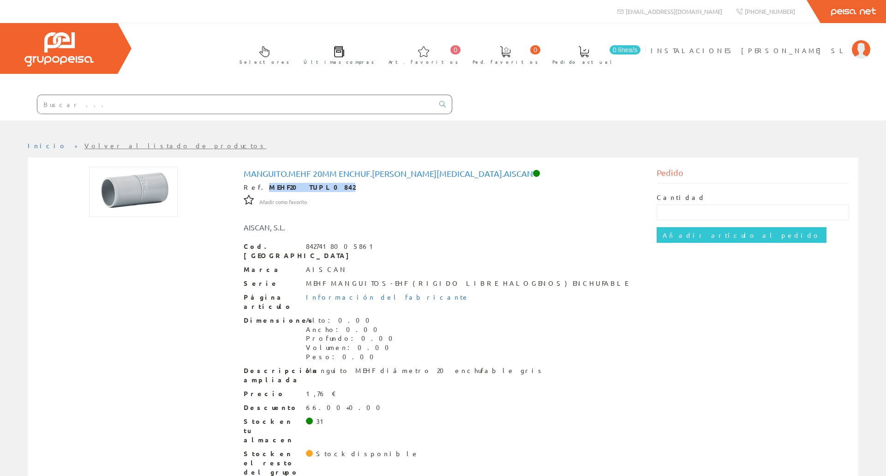
click at [256, 185] on div "Ref. MEHF20 TUPL0842" at bounding box center [443, 187] width 399 height 9
copy strong "MEHF20 TUPL0842"
click at [181, 91] on div at bounding box center [226, 104] width 452 height 31
click at [181, 93] on div at bounding box center [226, 104] width 452 height 31
click at [182, 94] on div at bounding box center [226, 104] width 452 height 31
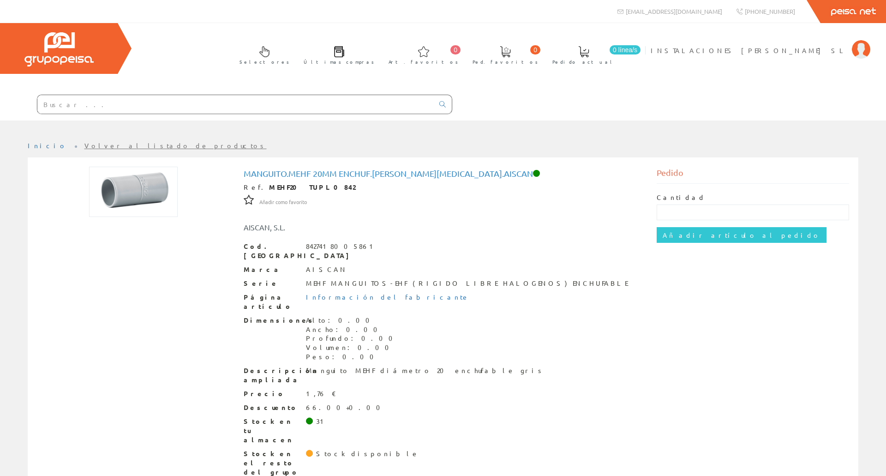
click at [192, 105] on input "text" at bounding box center [235, 104] width 397 height 18
paste input "TUPL0804"
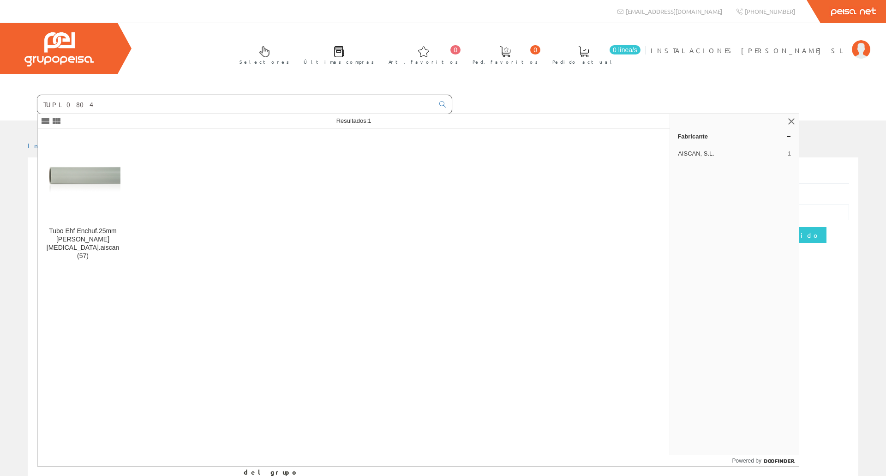
type input "TUPL0804"
click at [78, 258] on div "Tubo Ehf Enchuf.25mm L.halog.aiscan (57)" at bounding box center [354, 292] width 633 height 326
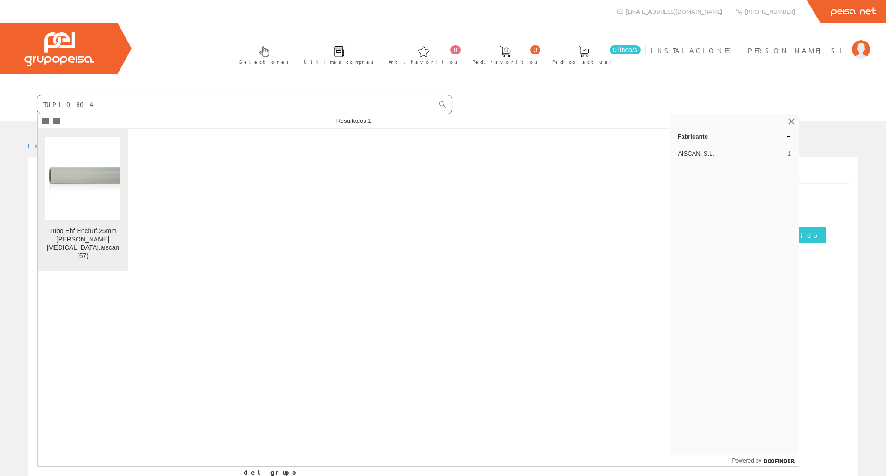
click at [86, 242] on div "Tubo Ehf Enchuf.25mm L.halog.aiscan (57)" at bounding box center [82, 243] width 75 height 33
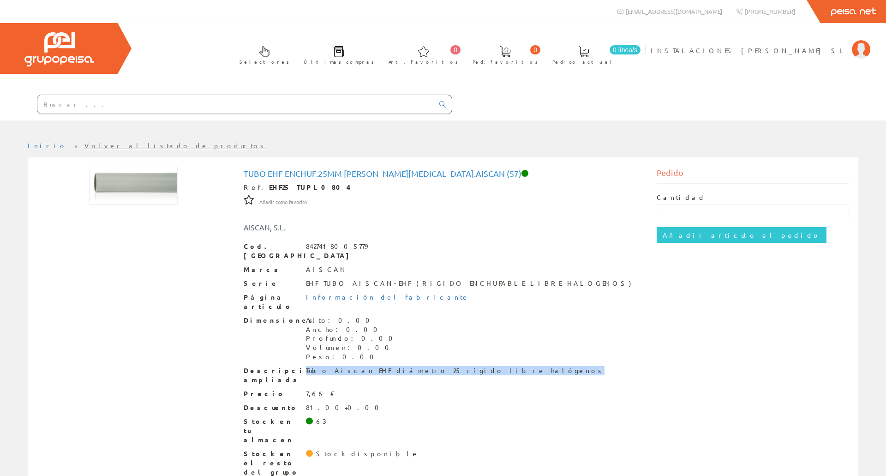
drag, startPoint x: 465, startPoint y: 358, endPoint x: 307, endPoint y: 364, distance: 158.4
click at [307, 366] on div "Descripción ampliada Tubo Aiscan-EHF diámetro 25 rígido libre halógenos" at bounding box center [443, 375] width 399 height 18
copy div "Tubo Aiscan-EHF diámetro 25 rígido libre halógenos"
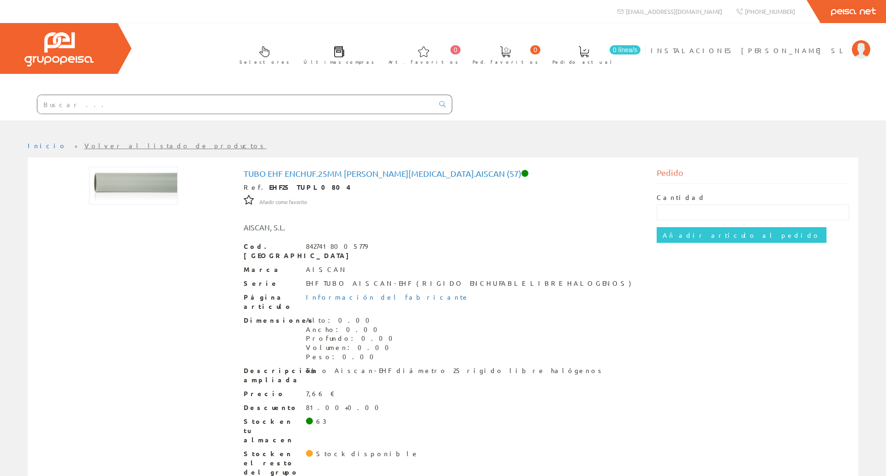
click at [142, 218] on div "Tubo Ehf Enchuf.25mm [PERSON_NAME][MEDICAL_DATA].aiscan (57) Ref. EHF25 TUPL080…" at bounding box center [443, 324] width 826 height 315
click at [271, 174] on h1 "Tubo Ehf Enchuf.25mm [PERSON_NAME][MEDICAL_DATA].aiscan (57)" at bounding box center [443, 173] width 399 height 9
click at [274, 169] on h1 "Tubo Ehf Enchuf.25mm [PERSON_NAME][MEDICAL_DATA].aiscan (57)" at bounding box center [443, 173] width 399 height 9
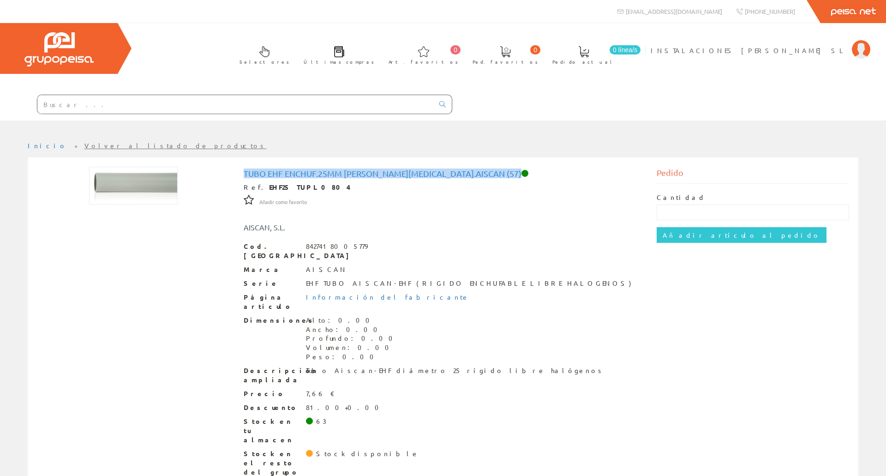
click at [274, 169] on h1 "Tubo Ehf Enchuf.25mm [PERSON_NAME][MEDICAL_DATA].aiscan (57)" at bounding box center [443, 173] width 399 height 9
click at [219, 257] on div "Tubo Ehf Enchuf.25mm [PERSON_NAME][MEDICAL_DATA].aiscan (57) Ref. EHF25 TUPL080…" at bounding box center [443, 324] width 826 height 315
drag, startPoint x: 309, startPoint y: 189, endPoint x: 256, endPoint y: 187, distance: 53.6
click at [256, 187] on div "Ref. EHF25 TUPL0804" at bounding box center [443, 187] width 399 height 9
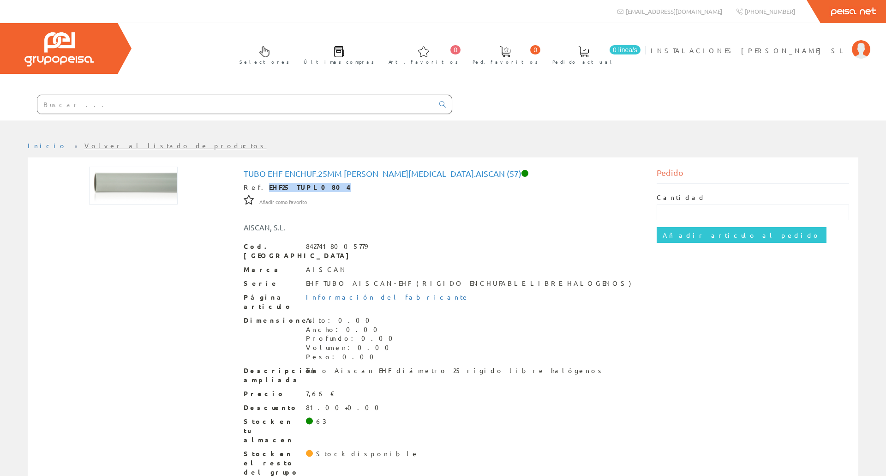
copy strong "EHF25 TUPL0804"
click at [202, 105] on input "text" at bounding box center [235, 104] width 397 height 18
paste input "TUPL0844"
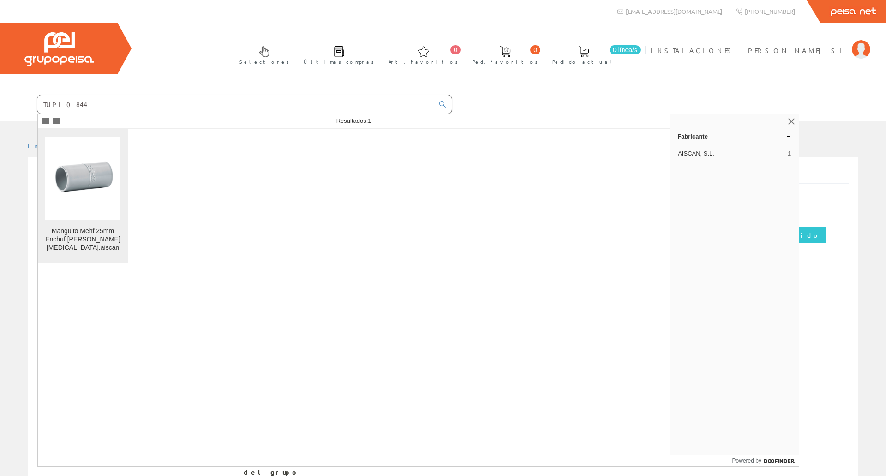
type input "TUPL0844"
click at [111, 165] on img at bounding box center [82, 178] width 75 height 43
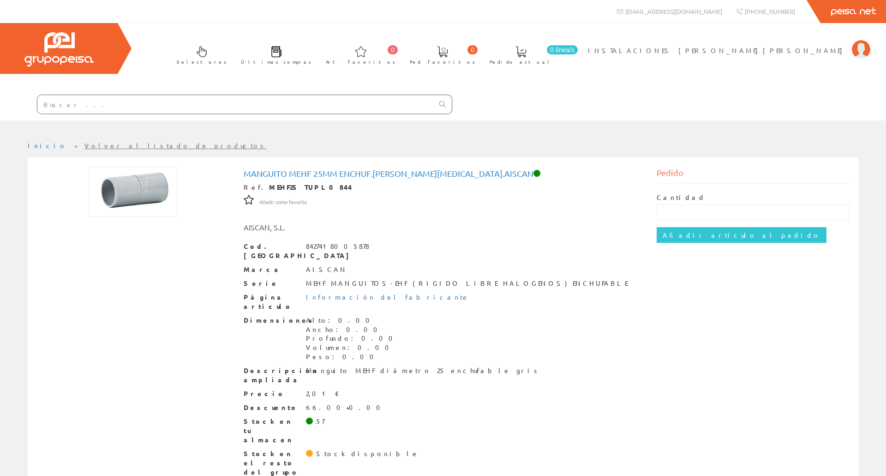
click at [261, 170] on h1 "Manguito Mehf 25mm Enchuf.[PERSON_NAME][MEDICAL_DATA].aiscan" at bounding box center [443, 173] width 399 height 9
copy h1 "Manguito Mehf 25mm Enchuf.[PERSON_NAME][MEDICAL_DATA].aiscan"
click at [192, 196] on div at bounding box center [133, 192] width 193 height 50
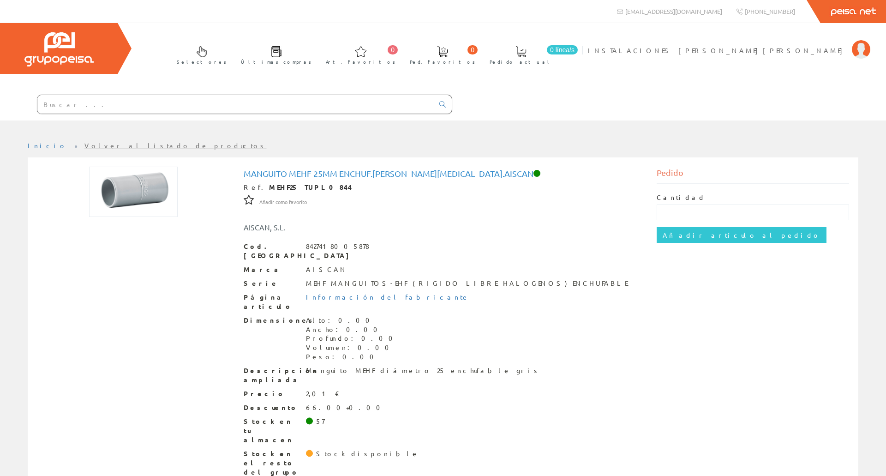
click at [313, 189] on strong "MEHF25 TUPL0844" at bounding box center [310, 187] width 83 height 8
click at [346, 366] on div "Manguito MEHF diámetro 25 enchufable gris" at bounding box center [423, 370] width 234 height 9
copy div "Manguito MEHF diámetro 25 enchufable gris"
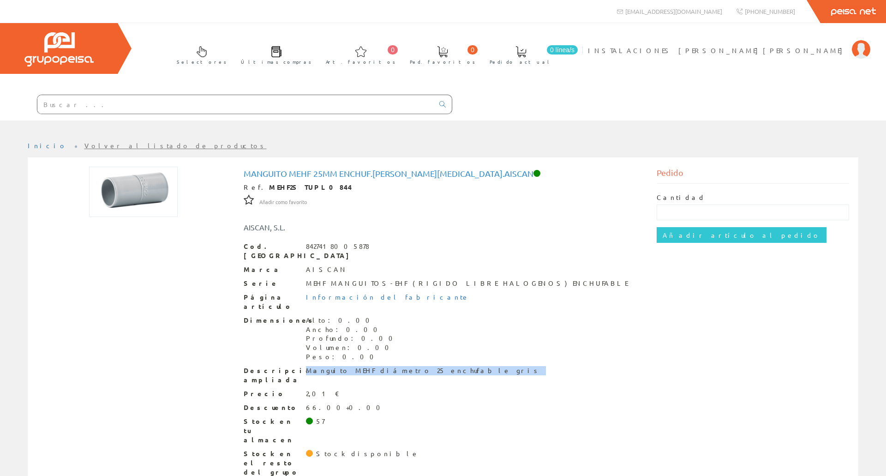
click at [189, 193] on div at bounding box center [133, 192] width 193 height 50
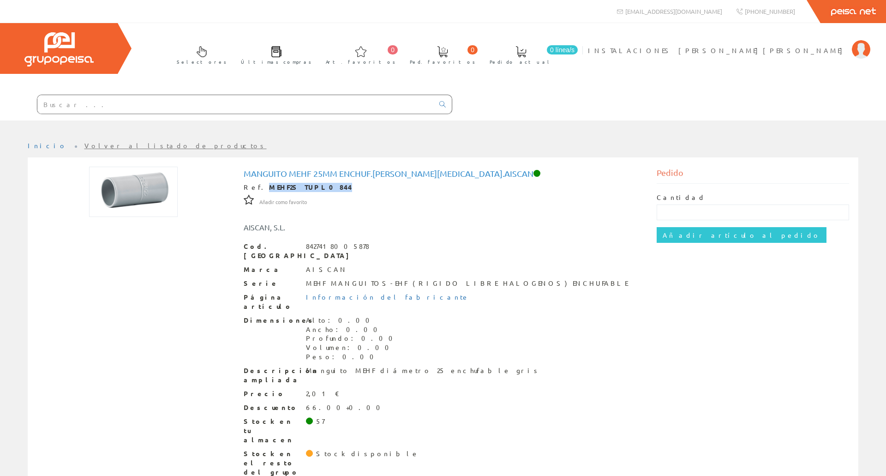
drag, startPoint x: 313, startPoint y: 191, endPoint x: 258, endPoint y: 186, distance: 56.0
click at [258, 186] on div "Ref. MEHF25 TUPL0844" at bounding box center [443, 187] width 399 height 9
copy strong "MEHF25 TUPL0844"
click at [167, 93] on div at bounding box center [226, 104] width 452 height 31
click at [163, 101] on input "text" at bounding box center [235, 104] width 397 height 18
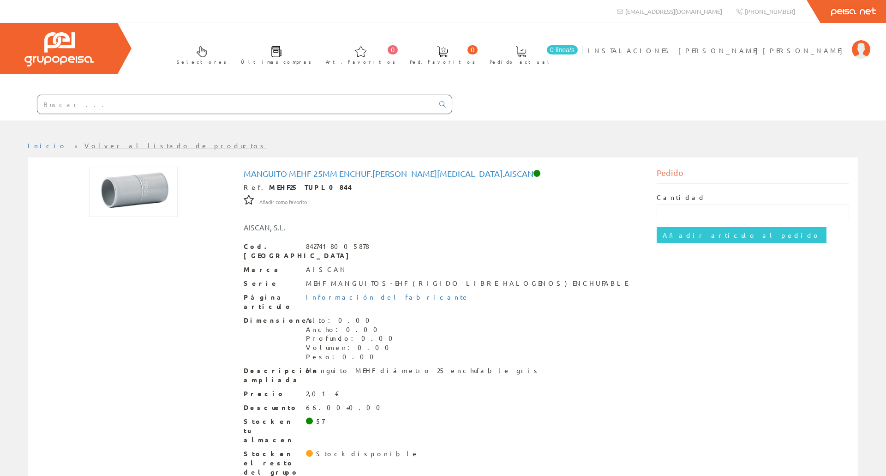
paste input "CONO0784"
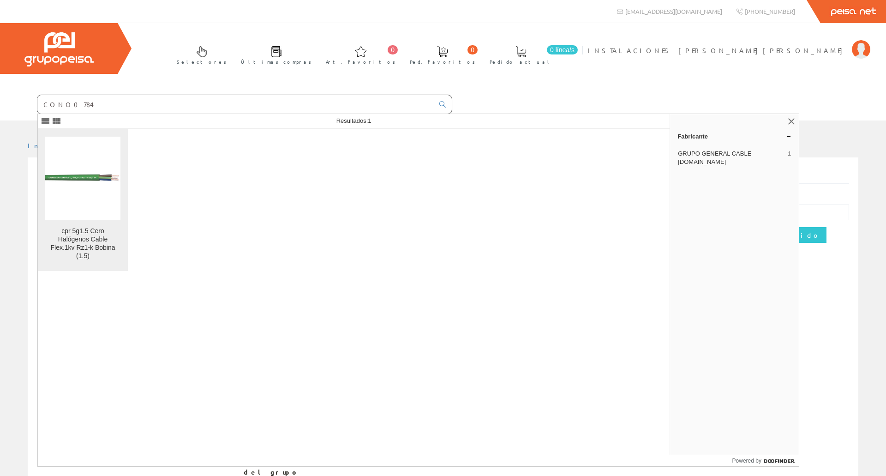
type input "CONO0784"
click at [96, 165] on figure at bounding box center [82, 178] width 75 height 83
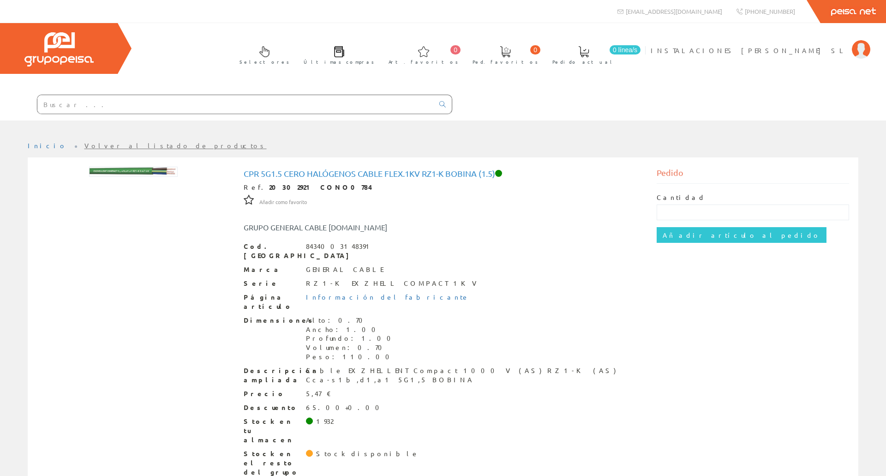
click at [297, 177] on h1 "cpr 5g1.5 Cero Halógenos Cable Flex.1kv Rz1-k Bobina (1.5)" at bounding box center [443, 173] width 399 height 9
copy h1 "cpr 5g1.5 Cero Halógenos Cable Flex.1kv Rz1-k Bobina (1.5)"
drag, startPoint x: 132, startPoint y: 253, endPoint x: 195, endPoint y: 248, distance: 63.4
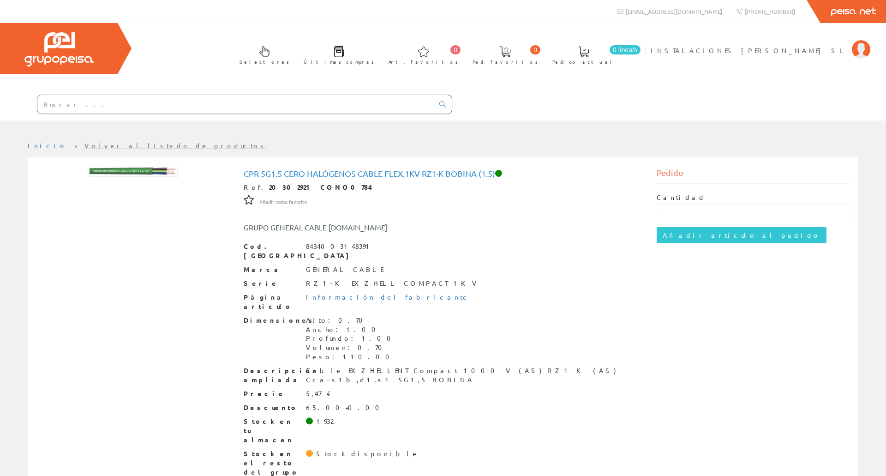
click at [132, 253] on div "cpr 5g1.5 Cero Halógenos Cable Flex.1kv Rz1-k Bobina (1.5) Ref. 20302921 CONO07…" at bounding box center [443, 324] width 826 height 315
drag, startPoint x: 326, startPoint y: 188, endPoint x: 257, endPoint y: 191, distance: 69.3
click at [257, 191] on div "Ref. 20302921 CONO0784" at bounding box center [443, 187] width 399 height 9
copy strong "20302921 CONO0784"
click at [348, 366] on div "Cable EXZHELLENT Compact 1000 V (AS) RZ1-K (AS) Cca-s1b,d1,a1 5G1,5 BOBINA" at bounding box center [474, 375] width 337 height 18
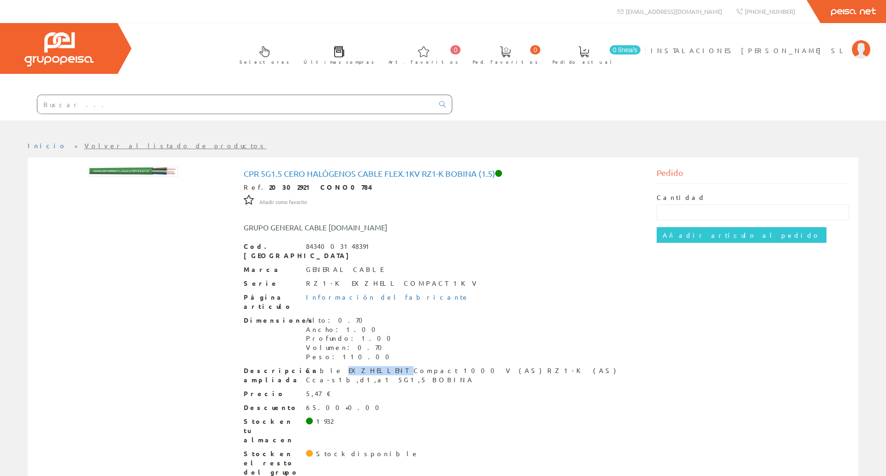
click at [348, 366] on div "Cable EXZHELLENT Compact 1000 V (AS) RZ1-K (AS) Cca-s1b,d1,a1 5G1,5 BOBINA" at bounding box center [474, 375] width 337 height 18
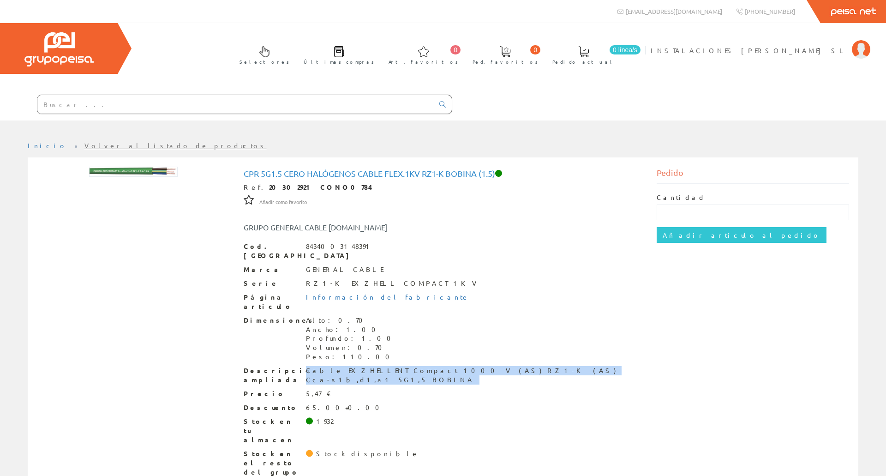
click at [348, 366] on div "Cable EXZHELLENT Compact 1000 V (AS) RZ1-K (AS) Cca-s1b,d1,a1 5G1,5 BOBINA" at bounding box center [474, 375] width 337 height 18
copy div "Cable EXZHELLENT Compact 1000 V (AS) RZ1-K (AS) Cca-s1b,d1,a1 5G1,5 BOBINA"
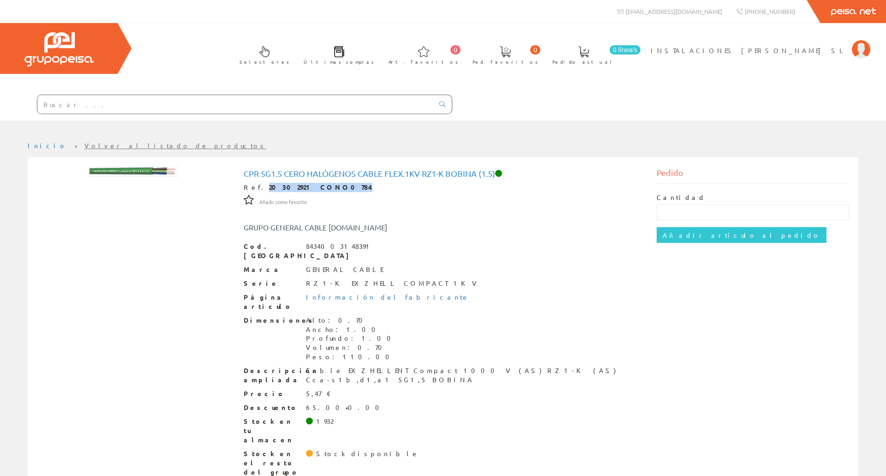
drag, startPoint x: 330, startPoint y: 187, endPoint x: 256, endPoint y: 185, distance: 73.4
click at [256, 185] on div "Ref. 20302921 CONO0784" at bounding box center [443, 187] width 399 height 9
copy strong "20302921 CONO0784"
click at [307, 104] on input "text" at bounding box center [235, 104] width 397 height 18
paste input "CONO0758"
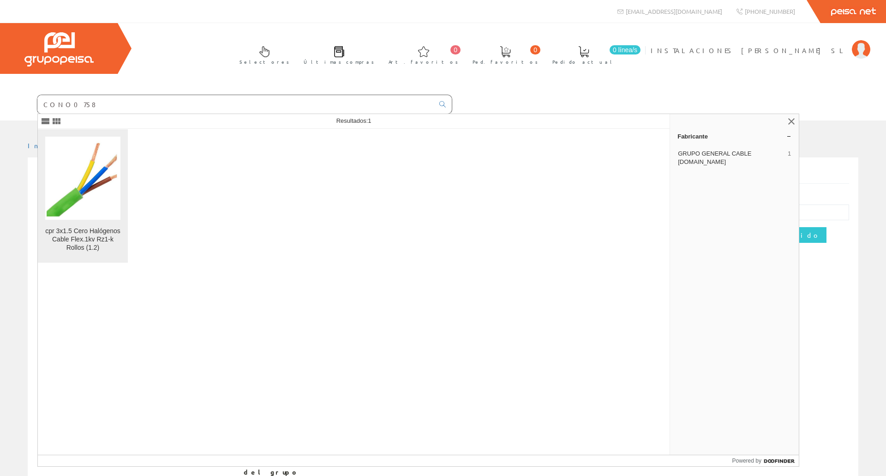
type input "CONO0758"
click at [127, 163] on link "cpr 3x1.5 Cero Halógenos Cable Flex.1kv Rz1-k Rollos (1.2)" at bounding box center [83, 195] width 90 height 133
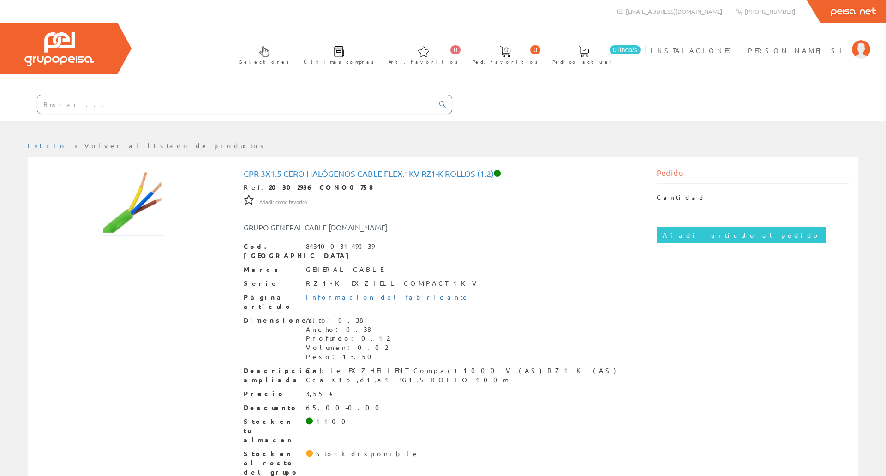
click at [297, 171] on h1 "cpr 3x1.5 Cero Halógenos Cable Flex.1kv Rz1-k Rollos (1.2)" at bounding box center [443, 173] width 399 height 9
copy h1 "cpr 3x1.5 Cero Halógenos Cable Flex.1kv Rz1-k Rollos (1.2)"
drag, startPoint x: 319, startPoint y: 188, endPoint x: 252, endPoint y: 186, distance: 67.4
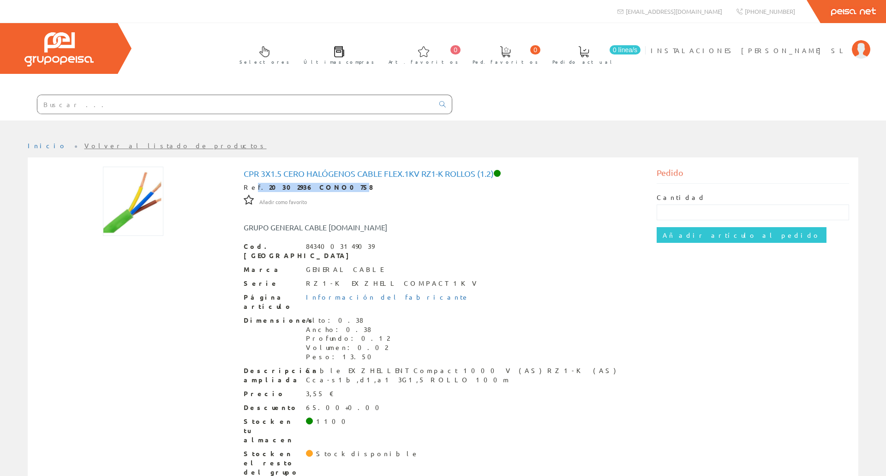
click at [252, 186] on div "Ref. 20302936 CONO0758" at bounding box center [443, 187] width 399 height 9
click at [256, 186] on div "Ref. 20302936 CONO0758" at bounding box center [443, 187] width 399 height 9
drag, startPoint x: 257, startPoint y: 186, endPoint x: 340, endPoint y: 190, distance: 83.6
click at [340, 190] on div "Ref. 20302936 CONO0758" at bounding box center [443, 187] width 399 height 9
copy strong "20302936 CONO0758"
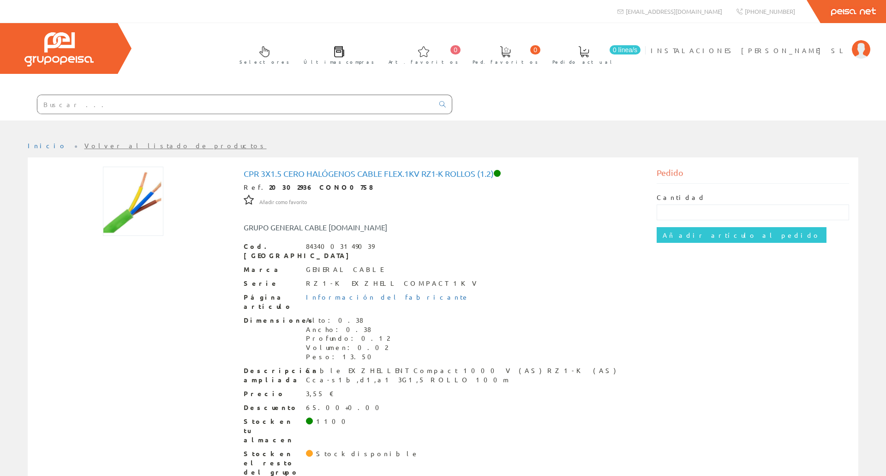
click at [356, 366] on div "Cable EXZHELLENT Compact 1000 V (AS) RZ1-K (AS) Cca-s1b,d1,a1 3G1,5 ROLLO 100m" at bounding box center [474, 375] width 337 height 18
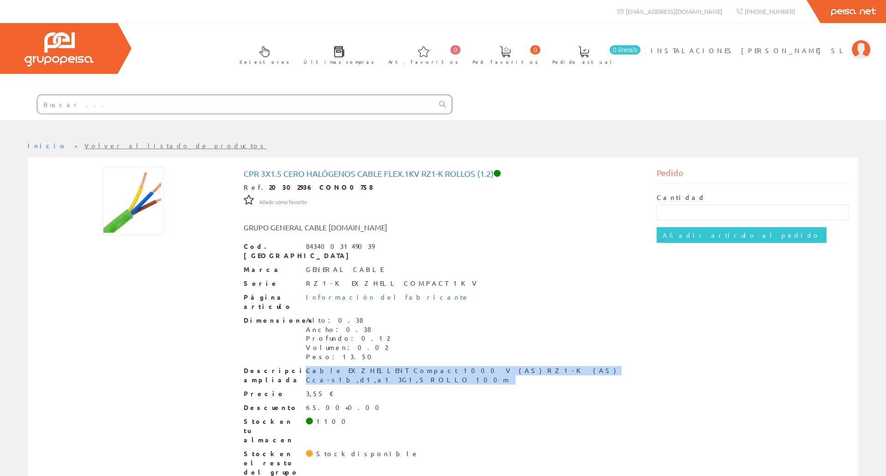
click at [356, 366] on div "Cable EXZHELLENT Compact 1000 V (AS) RZ1-K (AS) Cca-s1b,d1,a1 3G1,5 ROLLO 100m" at bounding box center [474, 375] width 337 height 18
copy div "Cable EXZHELLENT Compact 1000 V (AS) RZ1-K (AS) Cca-s1b,d1,a1 3G1,5 ROLLO 100m"
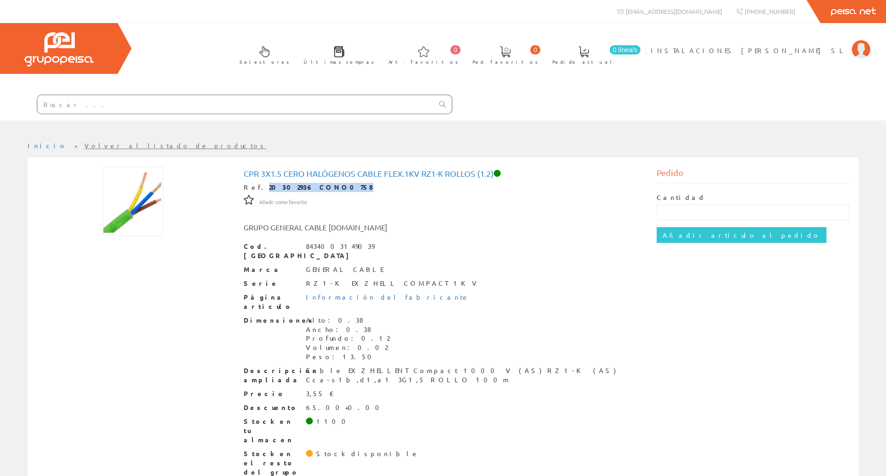
drag, startPoint x: 328, startPoint y: 185, endPoint x: 258, endPoint y: 192, distance: 70.9
click at [258, 192] on div "cpr 3x1.5 Cero Halógenos Cable Flex.1kv Rz1-k Rollos (1.2) Ref. 20302936 CONO07…" at bounding box center [443, 323] width 399 height 308
copy strong "20302936 CONO0758"
click at [88, 97] on input "text" at bounding box center [235, 104] width 397 height 18
paste input "APOL1850"
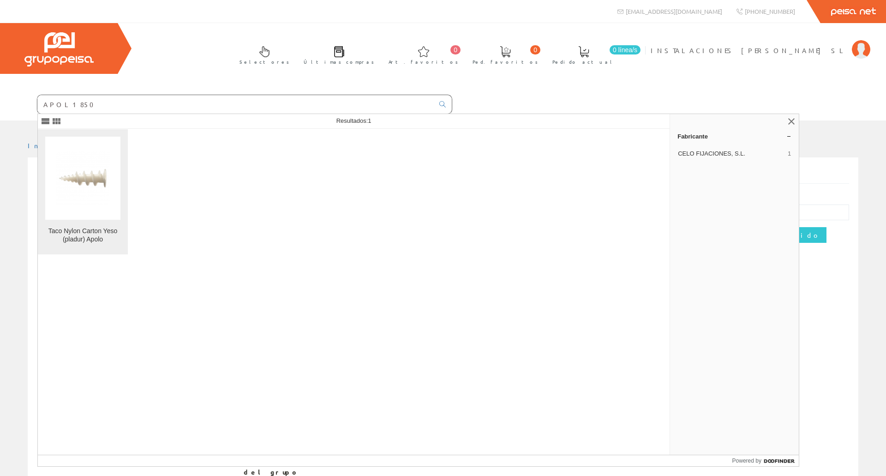
type input "APOL1850"
click at [102, 162] on img at bounding box center [82, 178] width 75 height 54
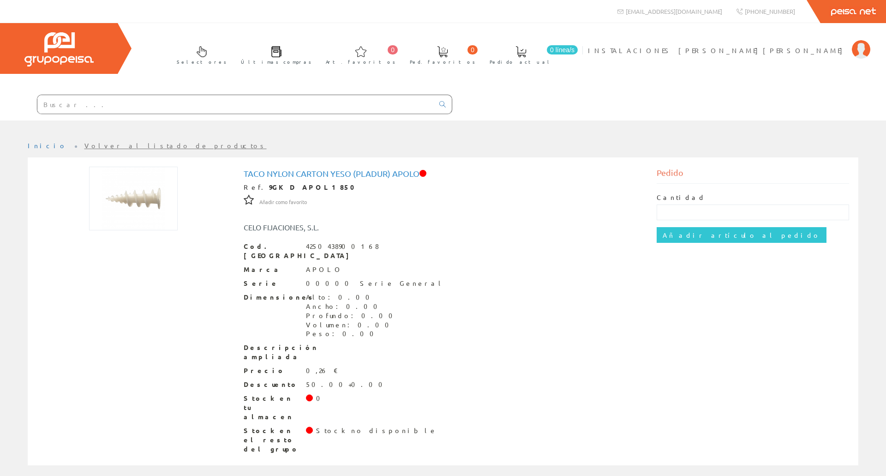
click at [295, 174] on h1 "Taco Nylon Carton Yeso (pladur) Apolo" at bounding box center [443, 173] width 399 height 9
copy h1 "Taco Nylon Carton Yeso (pladur) Apolo"
drag, startPoint x: 310, startPoint y: 186, endPoint x: 258, endPoint y: 184, distance: 51.8
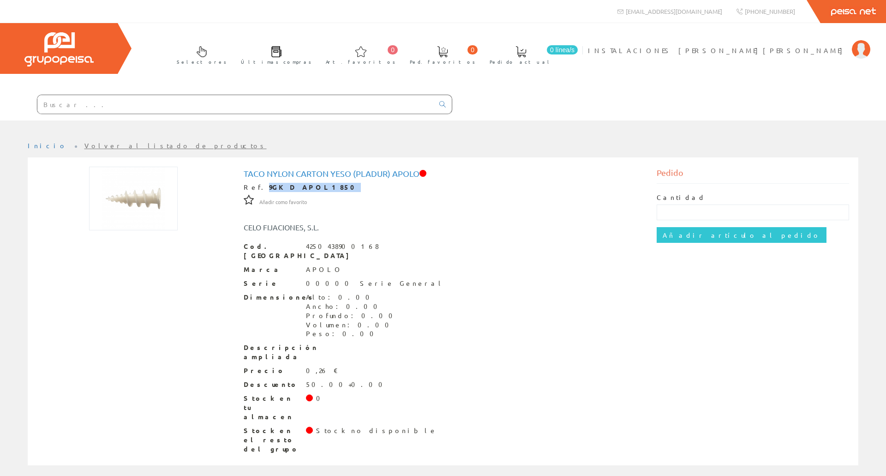
click at [258, 184] on div "Ref. 9GKD APOL1850" at bounding box center [443, 187] width 399 height 9
copy strong "9GKD APOL1850"
click at [204, 102] on input "text" at bounding box center [235, 104] width 397 height 18
paste input "GAES0060"
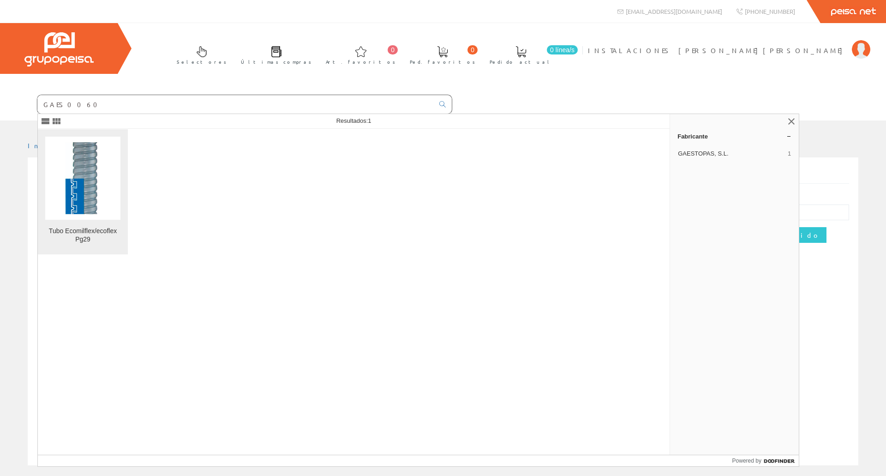
type input "GAES0060"
click at [110, 155] on img at bounding box center [82, 177] width 75 height 75
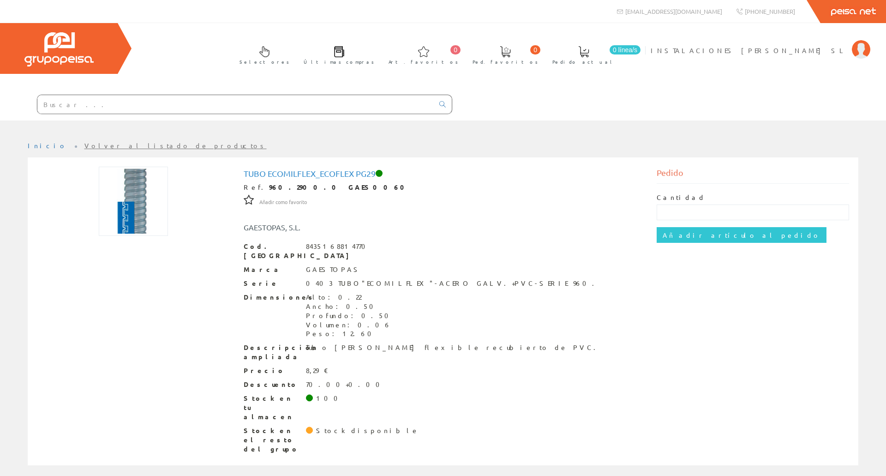
click at [271, 168] on div "Tubo Ecomilflex_ecoflex Pg29 Ref. 960.2900.0 GAES0060 Añadir como favorito Añad…" at bounding box center [443, 313] width 413 height 292
copy h1 "Tubo Ecomilflex_ecoflex Pg29"
drag, startPoint x: 321, startPoint y: 188, endPoint x: 257, endPoint y: 186, distance: 64.7
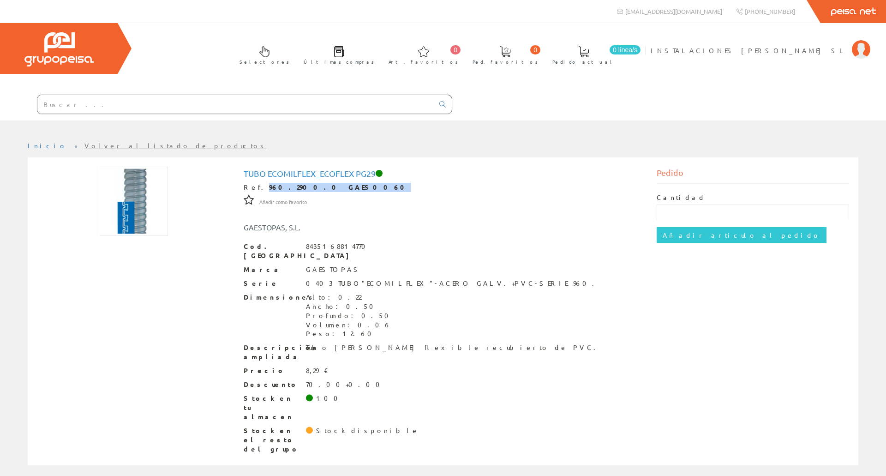
click at [269, 186] on strong "960.2900.0 GAES0060" at bounding box center [340, 187] width 142 height 8
copy strong "960.2900.0 GAES0060"
click at [356, 343] on div "Tubo [PERSON_NAME] flexible recubierto de PVC." at bounding box center [453, 347] width 295 height 9
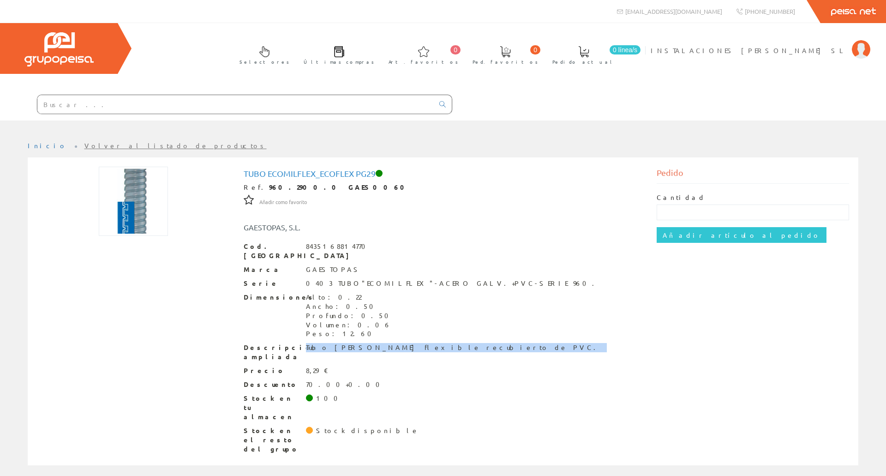
click at [356, 343] on div "Tubo [PERSON_NAME] flexible recubierto de PVC." at bounding box center [453, 347] width 295 height 9
copy div "Tubo [PERSON_NAME] flexible recubierto de PVC."
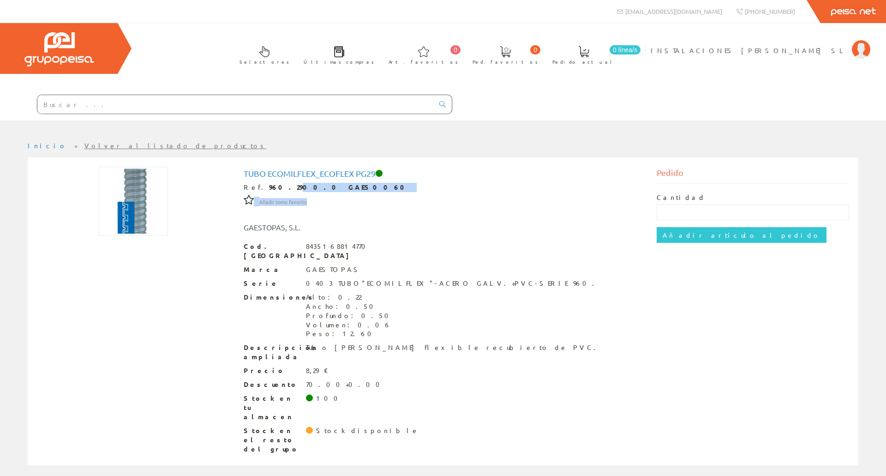
drag, startPoint x: 325, startPoint y: 193, endPoint x: 278, endPoint y: 190, distance: 47.7
click at [278, 190] on div "Tubo Ecomilflex_ecoflex Pg29 Ref. 960.2900.0 GAES0060 Añadir como favorito Añad…" at bounding box center [443, 311] width 399 height 285
click at [319, 188] on strong "960.2900.0 GAES0060" at bounding box center [340, 187] width 142 height 8
drag, startPoint x: 323, startPoint y: 188, endPoint x: 256, endPoint y: 187, distance: 66.5
click at [256, 187] on div "Ref. 960.2900.0 GAES0060" at bounding box center [443, 187] width 399 height 9
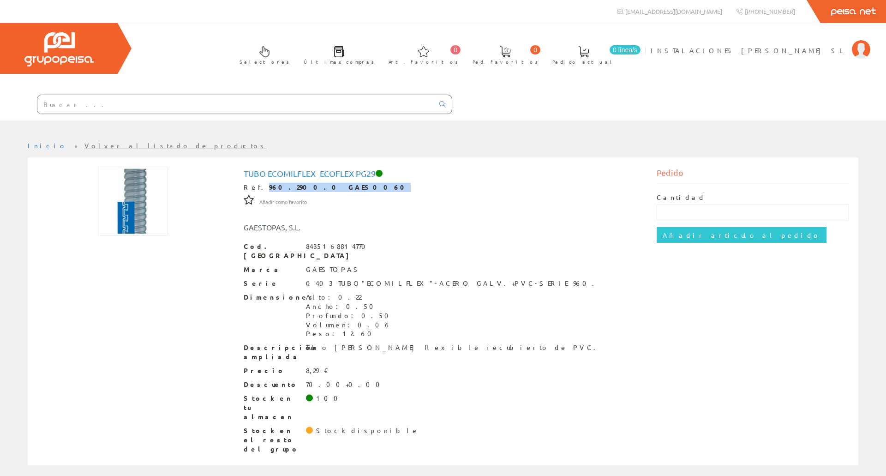
copy strong "960.2900.0 GAES0060"
click at [148, 108] on input "text" at bounding box center [235, 104] width 397 height 18
paste input "UNEX3050"
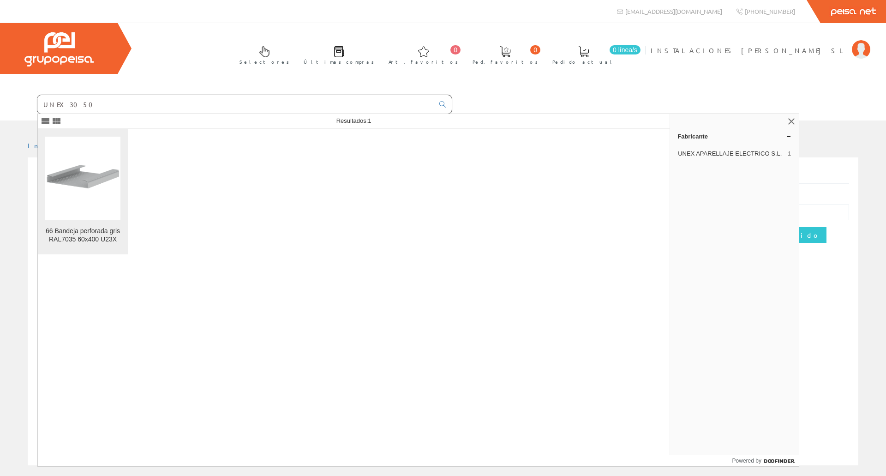
type input "UNEX3050"
click at [114, 156] on img at bounding box center [82, 177] width 75 height 75
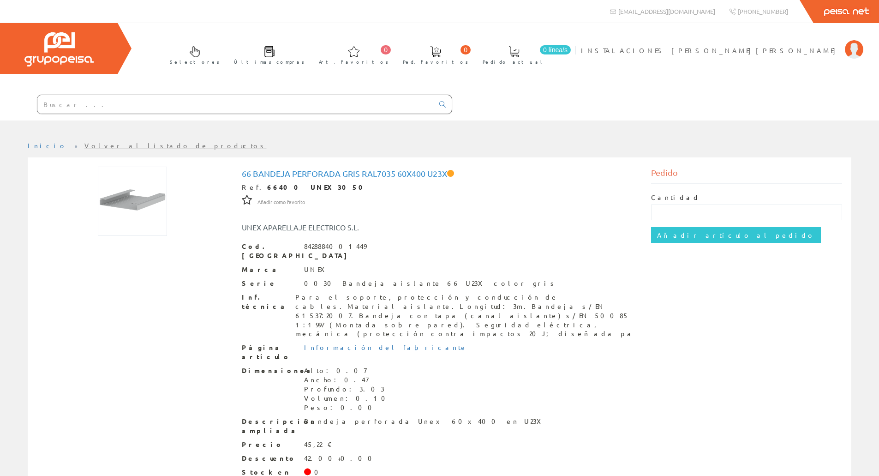
click at [286, 172] on h1 "66 Bandeja perforada gris RAL7035 60x400 U23X" at bounding box center [440, 173] width 396 height 9
copy h1 "66 Bandeja perforada gris RAL7035 60x400 U23X"
click at [295, 297] on div "Para el soporte, protección y conducción de cables.Material aislante.Longitud: …" at bounding box center [466, 316] width 343 height 46
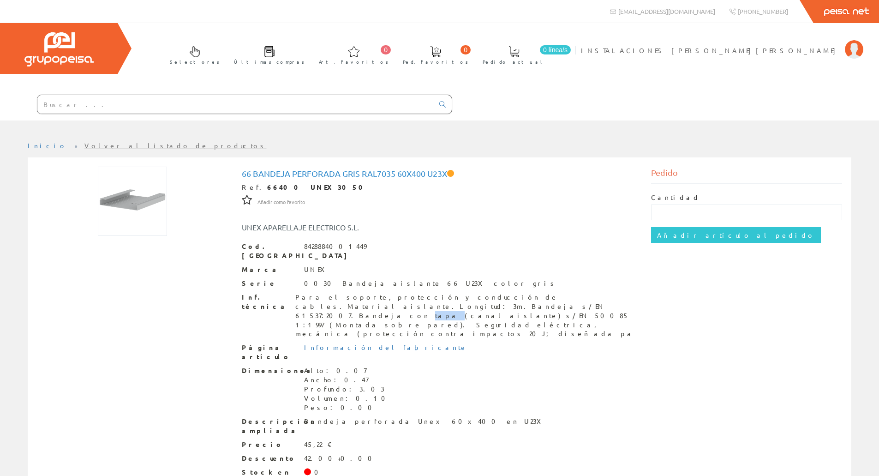
click at [295, 297] on div "Para el soporte, protección y conducción de cables.Material aislante.Longitud: …" at bounding box center [466, 316] width 343 height 46
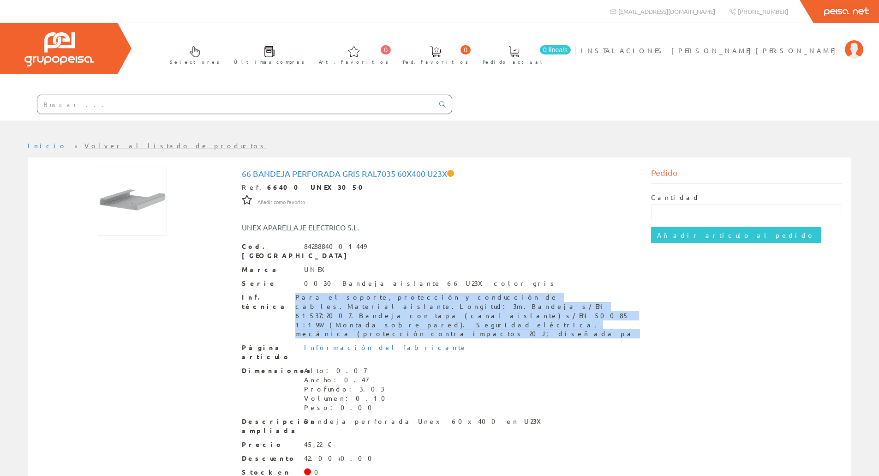
click at [295, 297] on div "Para el soporte, protección y conducción de cables.Material aislante.Longitud: …" at bounding box center [466, 316] width 343 height 46
copy div "Para el soporte, protección y conducción de cables.Material aislante.Longitud: …"
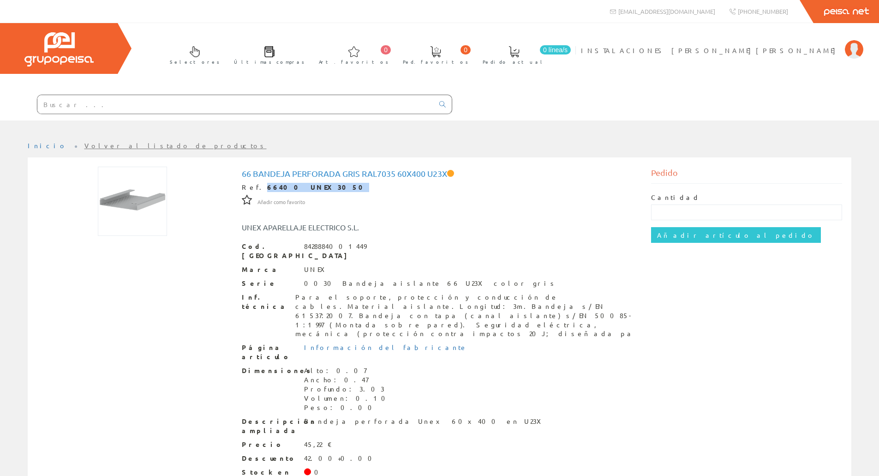
drag, startPoint x: 310, startPoint y: 190, endPoint x: 253, endPoint y: 187, distance: 56.8
click at [253, 187] on div "Ref. 66400 UNEX3050" at bounding box center [440, 187] width 396 height 9
copy div "66400 UNEX3050"
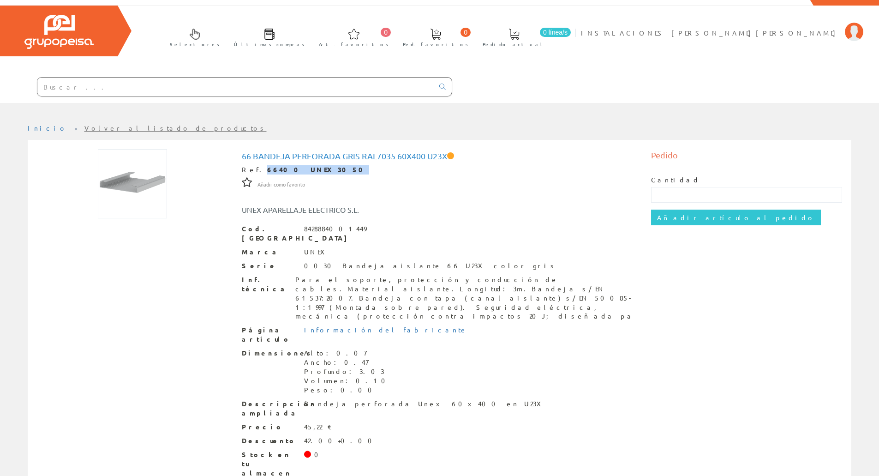
scroll to position [27, 0]
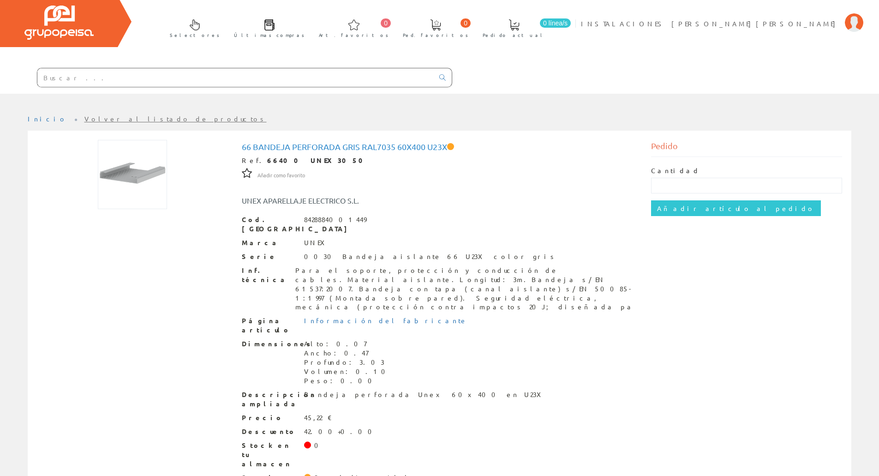
click at [154, 81] on input "text" at bounding box center [235, 77] width 397 height 18
paste input "BAND0115"
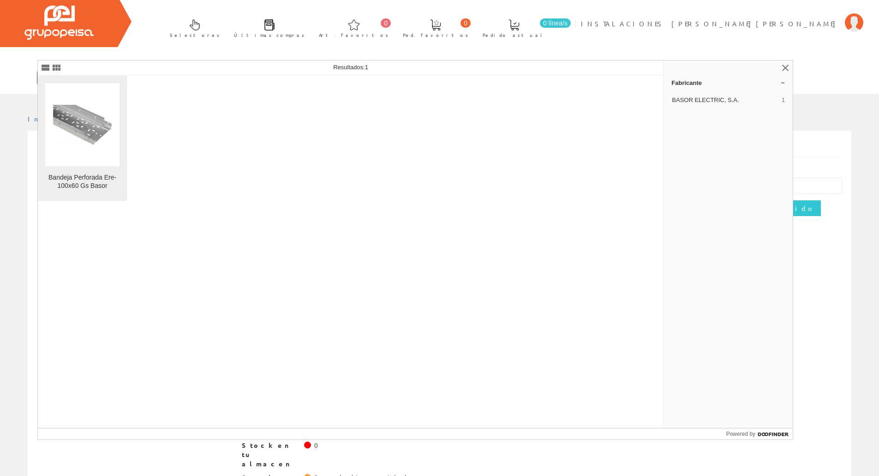
type input "BAND0115"
click at [97, 166] on link "Bandeja Perforada Ere-100x60 Gs Basor" at bounding box center [82, 138] width 89 height 125
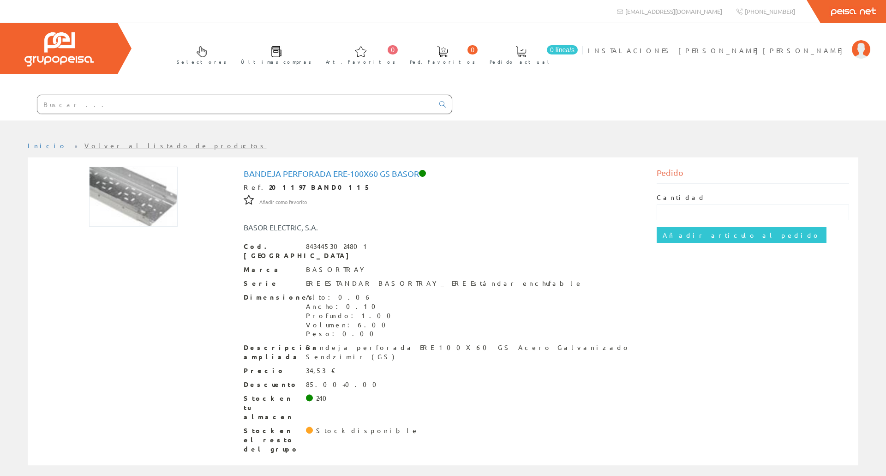
click at [259, 175] on h1 "Bandeja Perforada Ere-100x60 Gs Basor" at bounding box center [443, 173] width 399 height 9
copy h1 "Bandeja Perforada Ere-100x60 Gs Basor"
drag, startPoint x: 318, startPoint y: 187, endPoint x: 259, endPoint y: 180, distance: 59.9
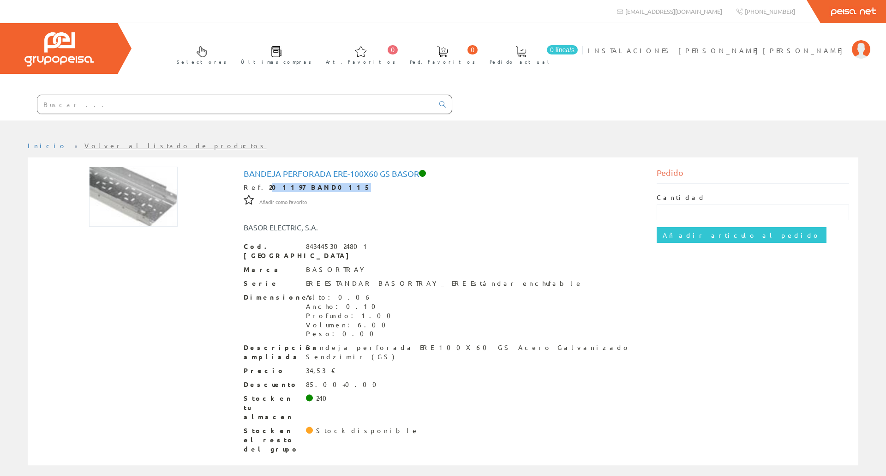
click at [259, 180] on div "Bandeja Perforada Ere-100x60 Gs Basor Ref. 201197 BAND0115 Añadir como favorito…" at bounding box center [443, 311] width 399 height 285
copy strong "01197 BAND0115"
drag, startPoint x: 256, startPoint y: 185, endPoint x: 313, endPoint y: 191, distance: 57.6
click at [313, 191] on div "Ref. 201197 BAND0115" at bounding box center [443, 187] width 399 height 9
copy strong "201197 BAND0115"
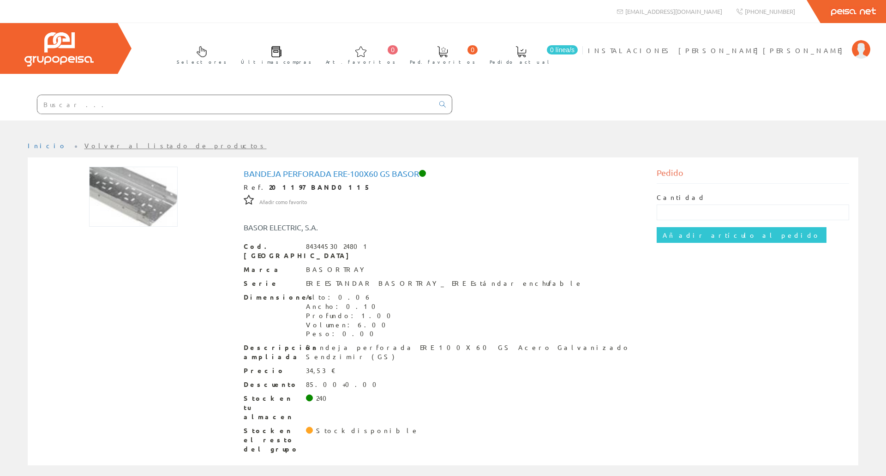
click at [328, 343] on div "Bandeja perforada ERE 100X60 GS Acero Galvanizado Sendzimir (GS)" at bounding box center [474, 352] width 337 height 18
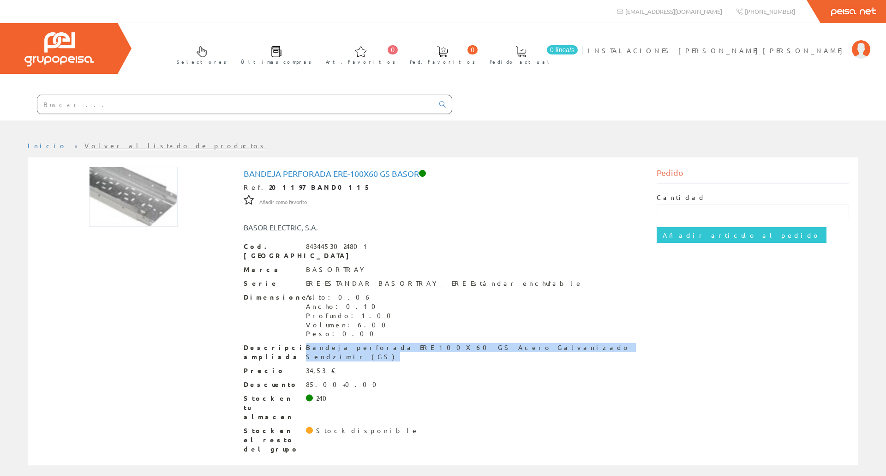
click at [328, 343] on div "Bandeja perforada ERE 100X60 GS Acero Galvanizado Sendzimir (GS)" at bounding box center [474, 352] width 337 height 18
copy div "Bandeja perforada ERE 100X60 GS Acero Galvanizado Sendzimir (GS)"
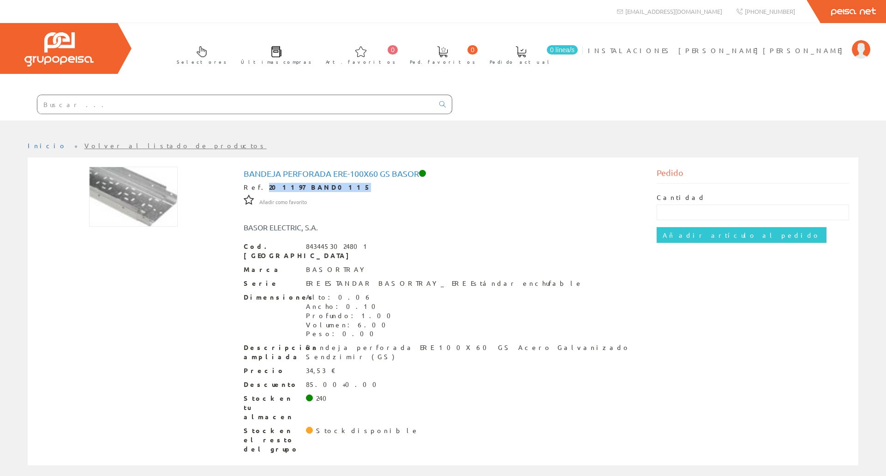
drag, startPoint x: 310, startPoint y: 186, endPoint x: 257, endPoint y: 185, distance: 53.6
click at [257, 185] on div "Ref. 201197 BAND0115" at bounding box center [443, 187] width 399 height 9
copy strong "201197 BAND0115"
click at [247, 98] on input "text" at bounding box center [235, 104] width 397 height 18
paste input "BAND0116"
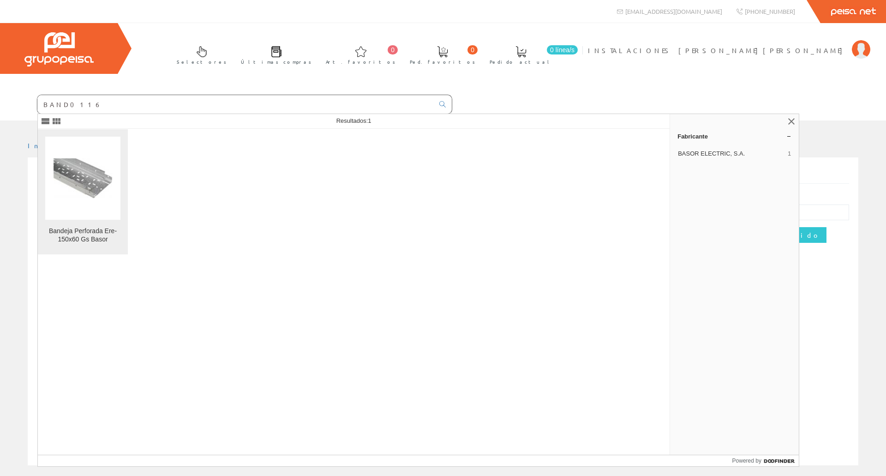
type input "BAND0116"
click at [103, 170] on figure at bounding box center [82, 178] width 75 height 83
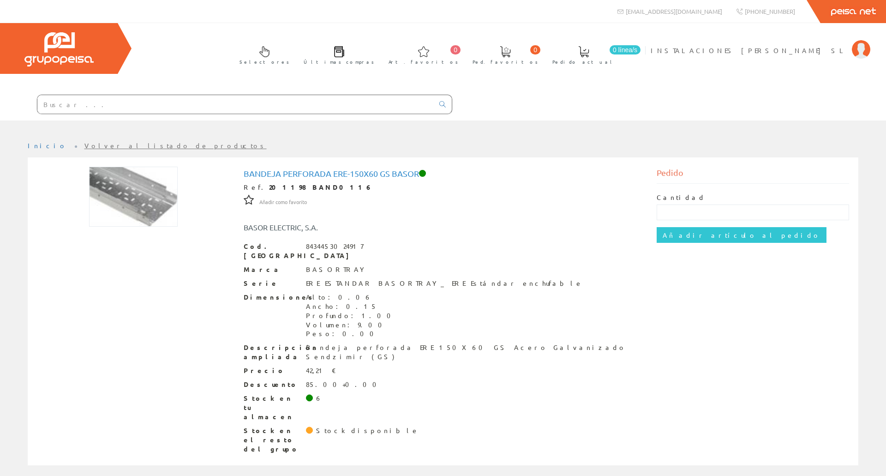
click at [268, 177] on h1 "Bandeja Perforada Ere-150x60 Gs Basor" at bounding box center [443, 173] width 399 height 9
copy h1 "Bandeja Perforada Ere-150x60 Gs Basor"
drag, startPoint x: 313, startPoint y: 188, endPoint x: 257, endPoint y: 188, distance: 55.9
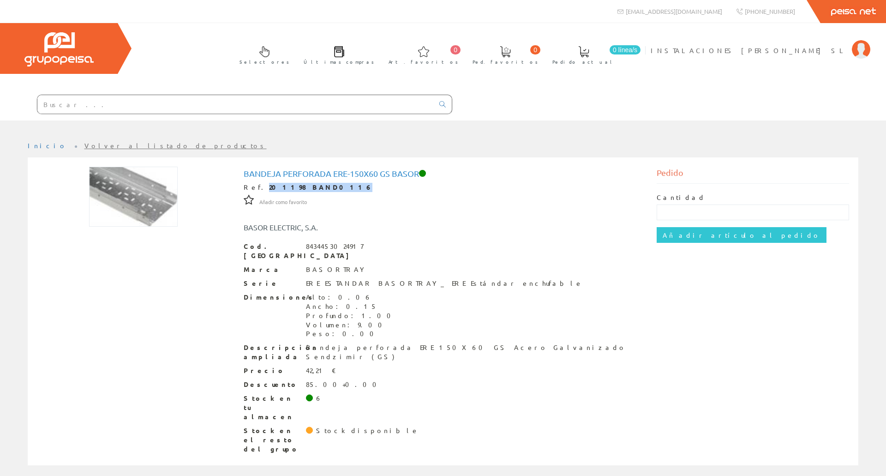
click at [269, 188] on strong "201198 BAND0116" at bounding box center [320, 187] width 103 height 8
copy strong "201198 BAND0116"
click at [306, 333] on div "Cod. Barras 8434453024917 Marca BASORTRAY Serie ERE ESTANDAR BASORTRAY_ ERE Est…" at bounding box center [443, 348] width 399 height 212
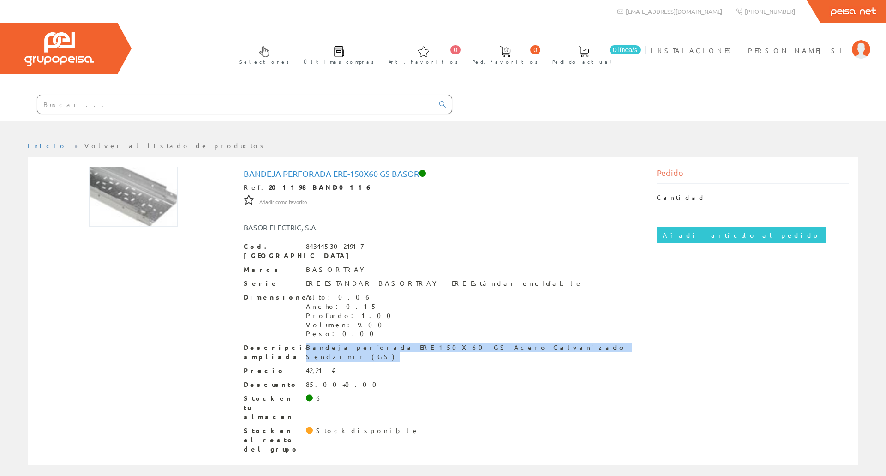
click at [306, 333] on div "Cod. Barras 8434453024917 Marca BASORTRAY Serie ERE ESTANDAR BASORTRAY_ ERE Est…" at bounding box center [443, 348] width 399 height 212
copy div "Bandeja perforada ERE 150X60 GS Acero Galvanizado Sendzimir (GS)"
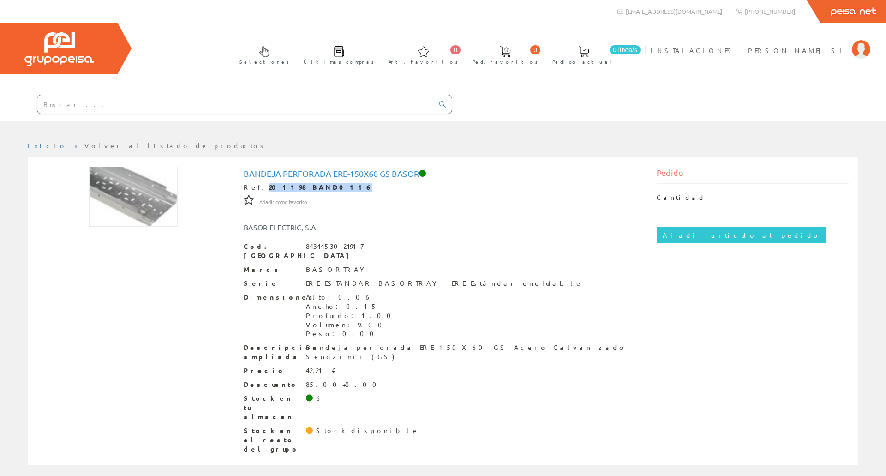
drag, startPoint x: 312, startPoint y: 188, endPoint x: 257, endPoint y: 186, distance: 54.9
click at [269, 186] on strong "201198 BAND0116" at bounding box center [320, 187] width 103 height 8
copy strong "201198 BAND0116"
click at [227, 114] on div at bounding box center [226, 104] width 452 height 31
click at [237, 108] on input "text" at bounding box center [235, 104] width 397 height 18
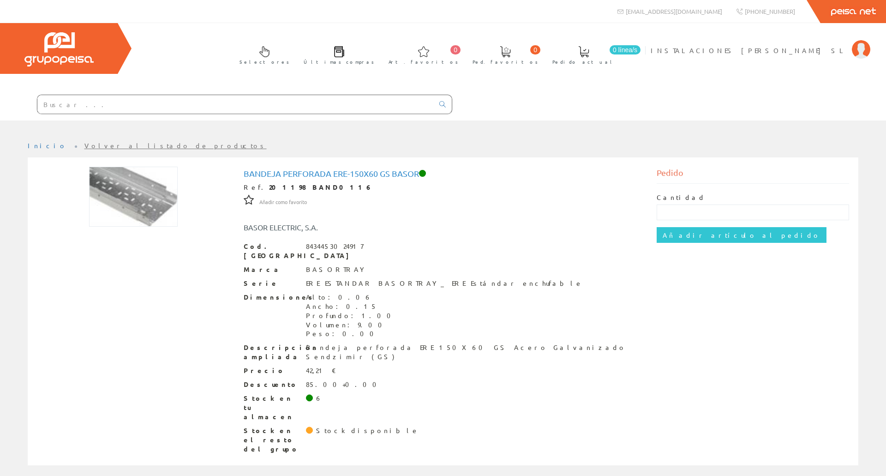
paste input "BAND0117"
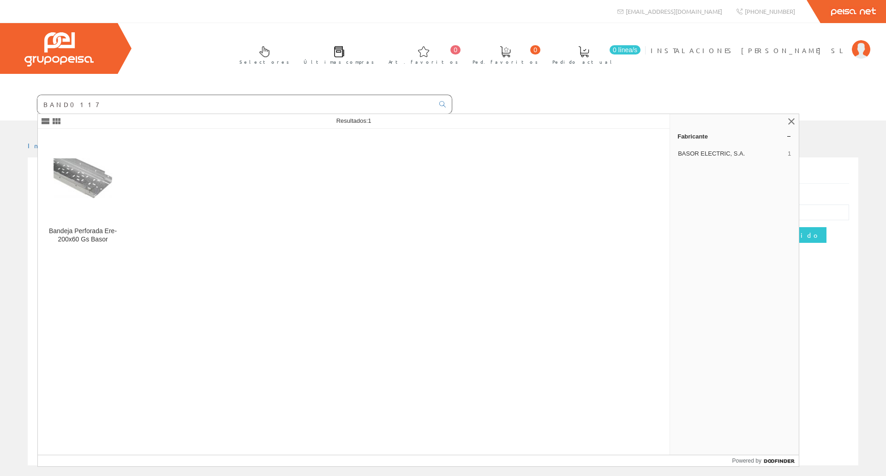
type input "BAND0117"
click at [22, 212] on div "Bandeja Perforada Ere-150x60 Gs Basor Ref. 201198 BAND0116 Añadir como favorito…" at bounding box center [443, 316] width 845 height 319
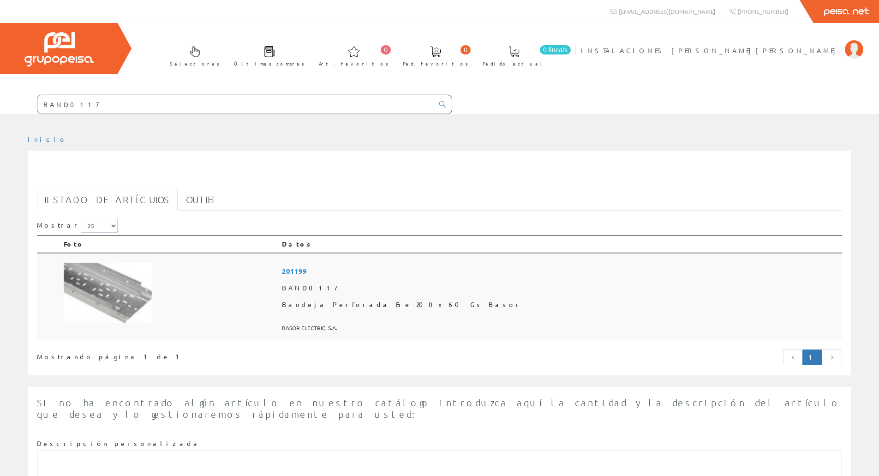
click at [154, 267] on td at bounding box center [169, 296] width 218 height 87
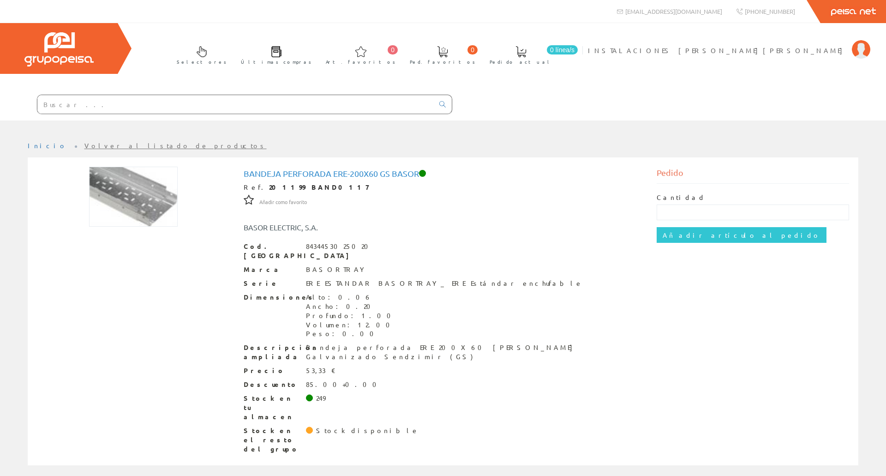
click at [322, 176] on h1 "Bandeja Perforada Ere-200x60 Gs Basor" at bounding box center [443, 173] width 399 height 9
copy h1 "Bandeja Perforada Ere-200x60 Gs Basor"
click at [311, 343] on div "Bandeja perforada ERE 200X60 [PERSON_NAME] Galvanizado Sendzimir (GS)" at bounding box center [474, 352] width 337 height 18
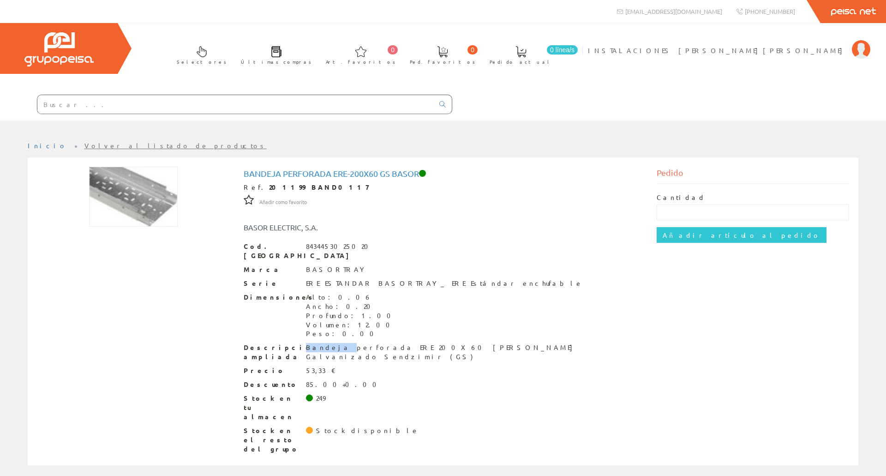
click at [311, 343] on div "Bandeja perforada ERE 200X60 [PERSON_NAME] Galvanizado Sendzimir (GS)" at bounding box center [474, 352] width 337 height 18
copy div "Bandeja perforada ERE 200X60 [PERSON_NAME] Galvanizado Sendzimir (GS)"
drag, startPoint x: 319, startPoint y: 185, endPoint x: 256, endPoint y: 183, distance: 63.3
click at [256, 183] on div "Ref. 201199 BAND0117" at bounding box center [443, 187] width 399 height 9
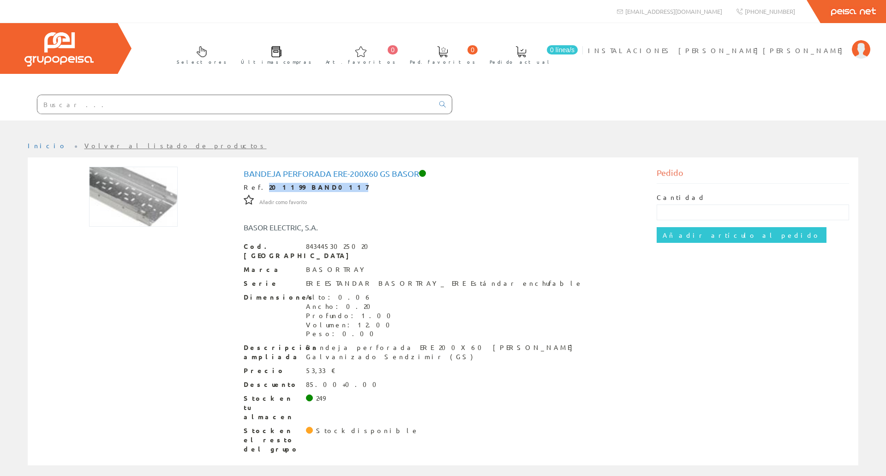
copy strong "201199 BAND0117"
